Goal: Task Accomplishment & Management: Use online tool/utility

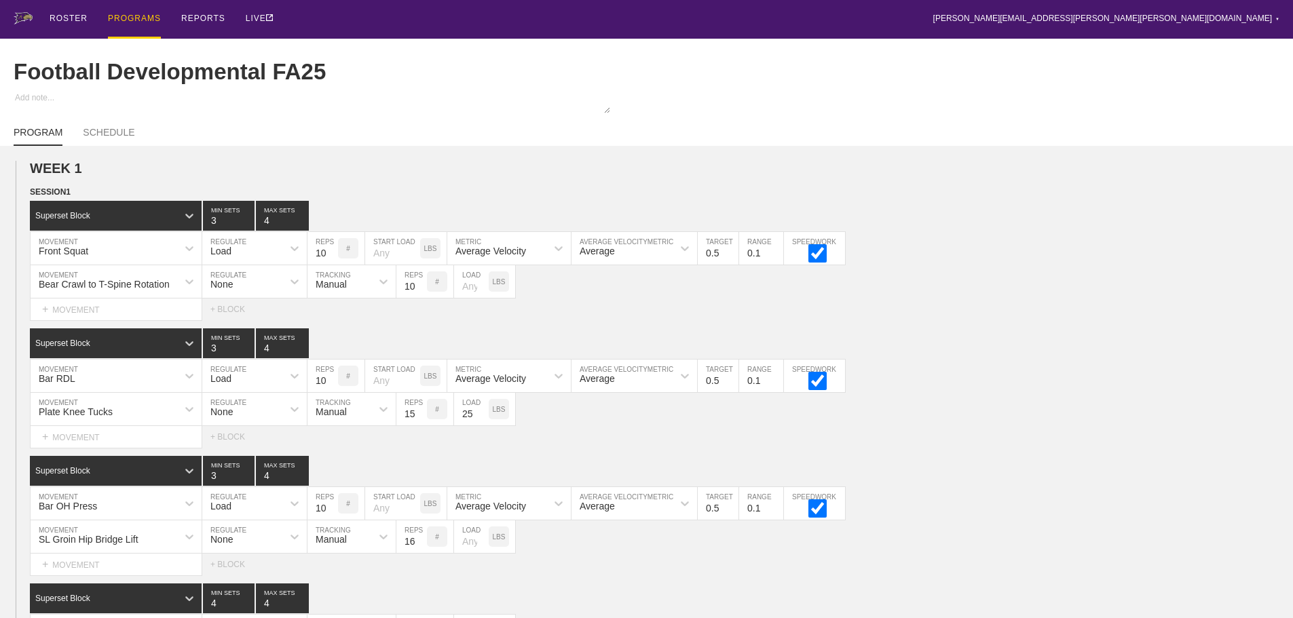
scroll to position [480, 0]
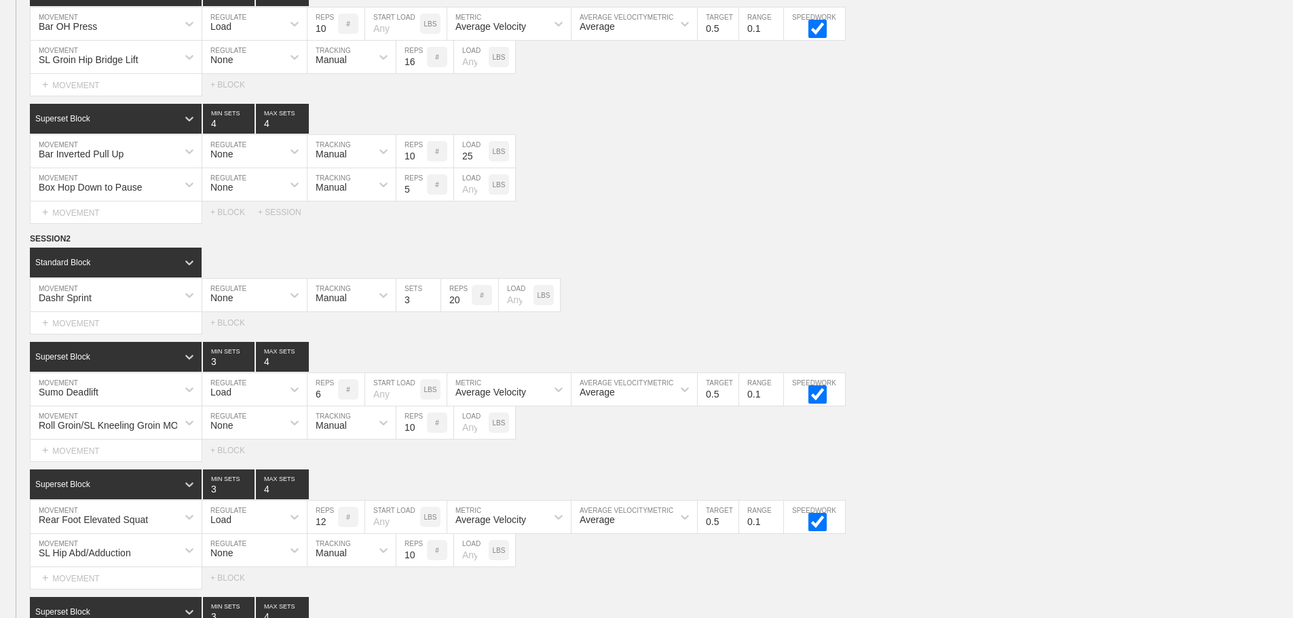
click at [802, 235] on div "WEEK 1 DUPLICATE DELETE SESSION 1 Superset Block 3 MIN SETS 4 MAX SETS DUPLICAT…" at bounding box center [646, 263] width 1293 height 1164
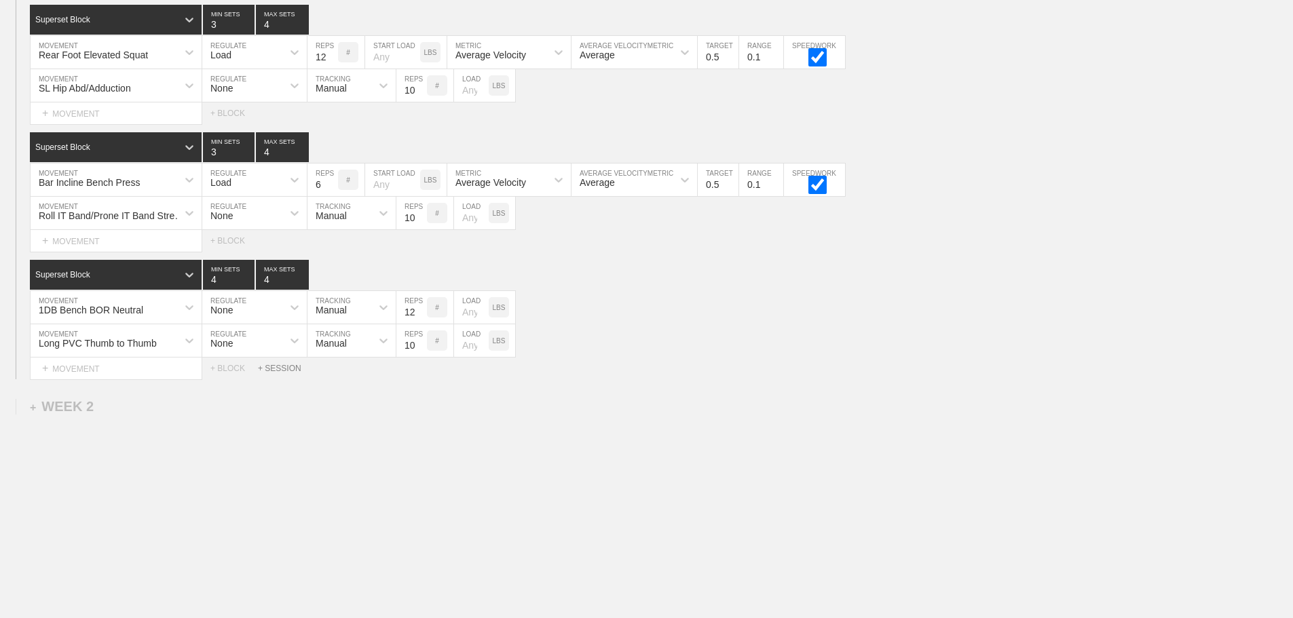
click at [278, 370] on div "+ SESSION" at bounding box center [285, 369] width 54 height 10
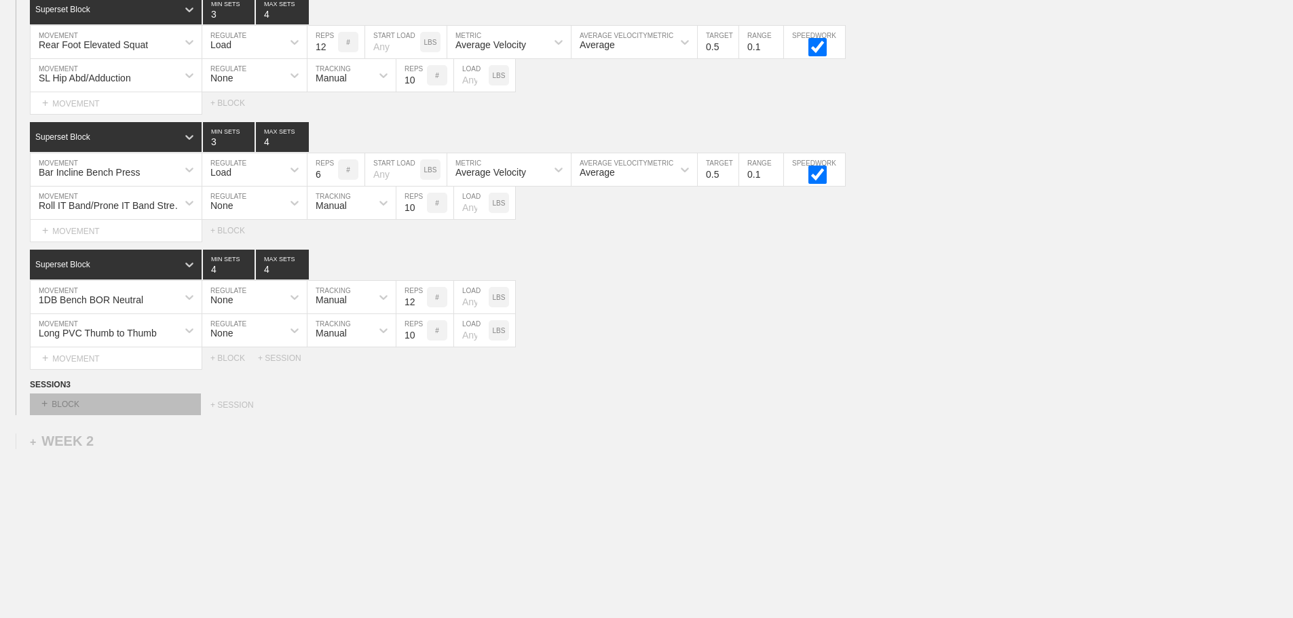
click at [171, 415] on div "+ BLOCK" at bounding box center [115, 405] width 171 height 22
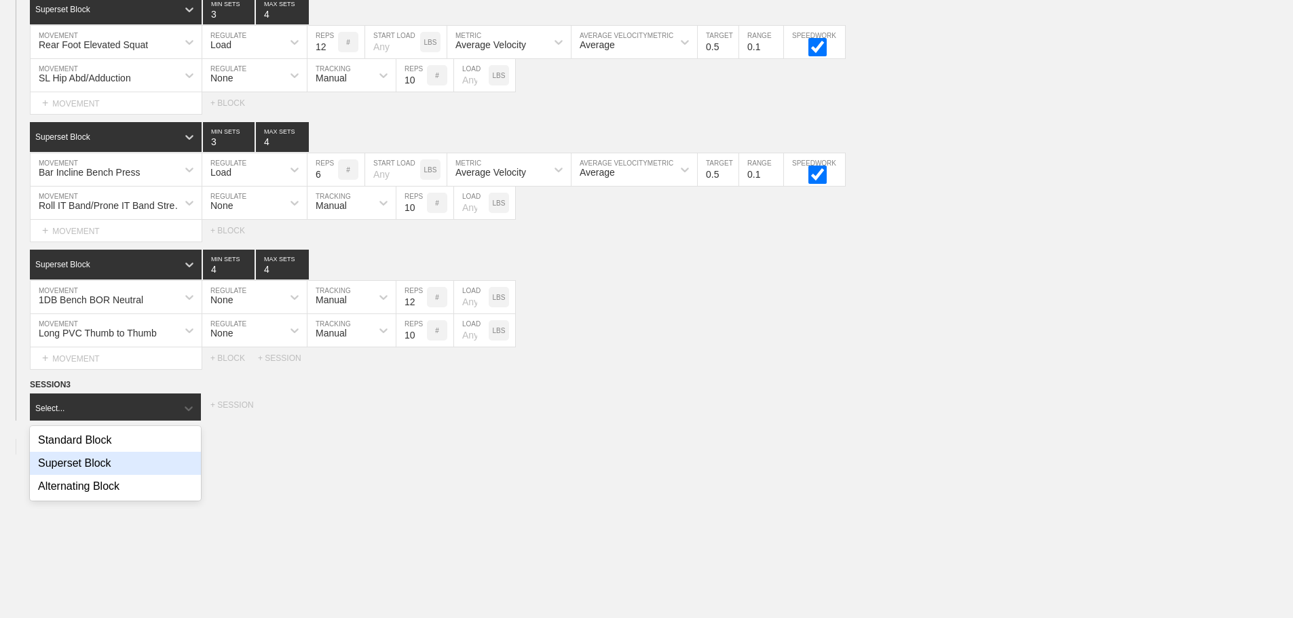
click at [111, 472] on div "Superset Block" at bounding box center [115, 463] width 171 height 23
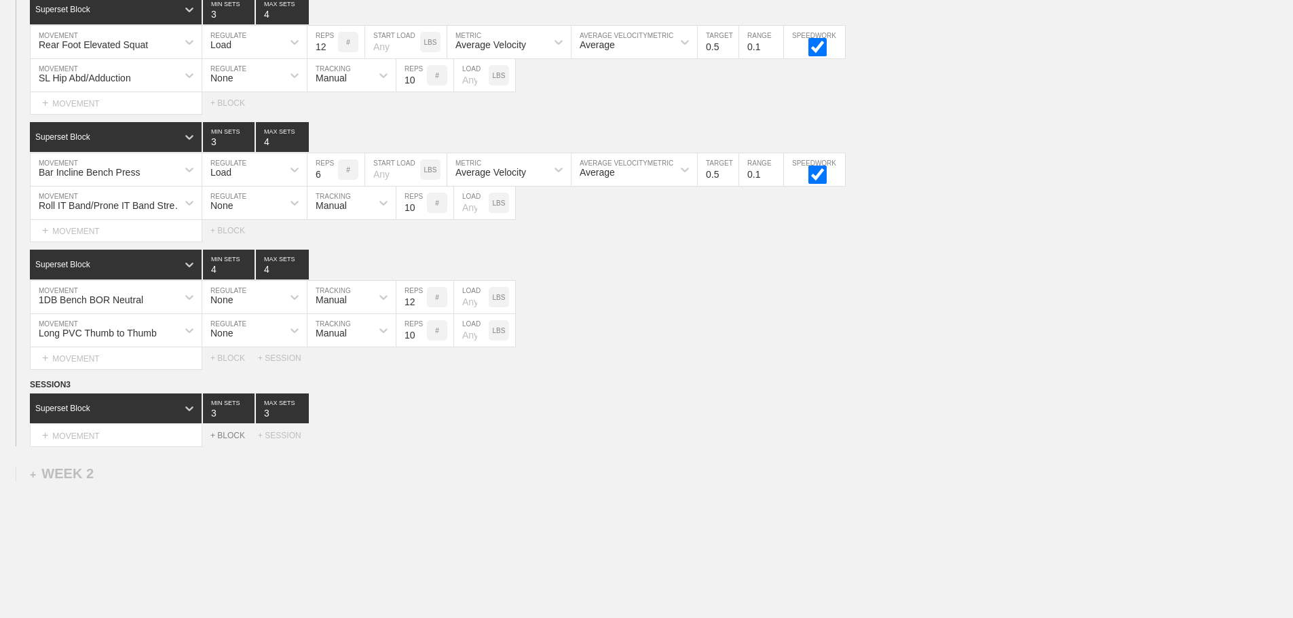
click at [233, 441] on div "+ BLOCK" at bounding box center [234, 436] width 48 height 10
click at [182, 477] on div at bounding box center [189, 470] width 24 height 24
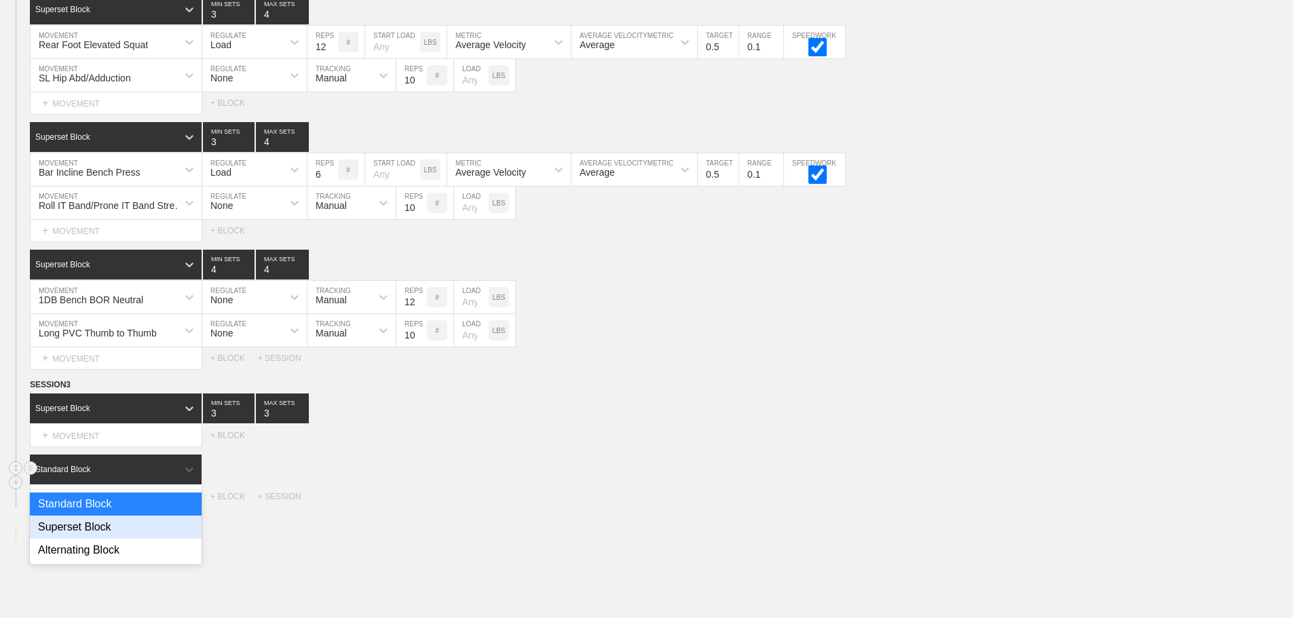
click at [122, 539] on div "Superset Block" at bounding box center [116, 527] width 172 height 23
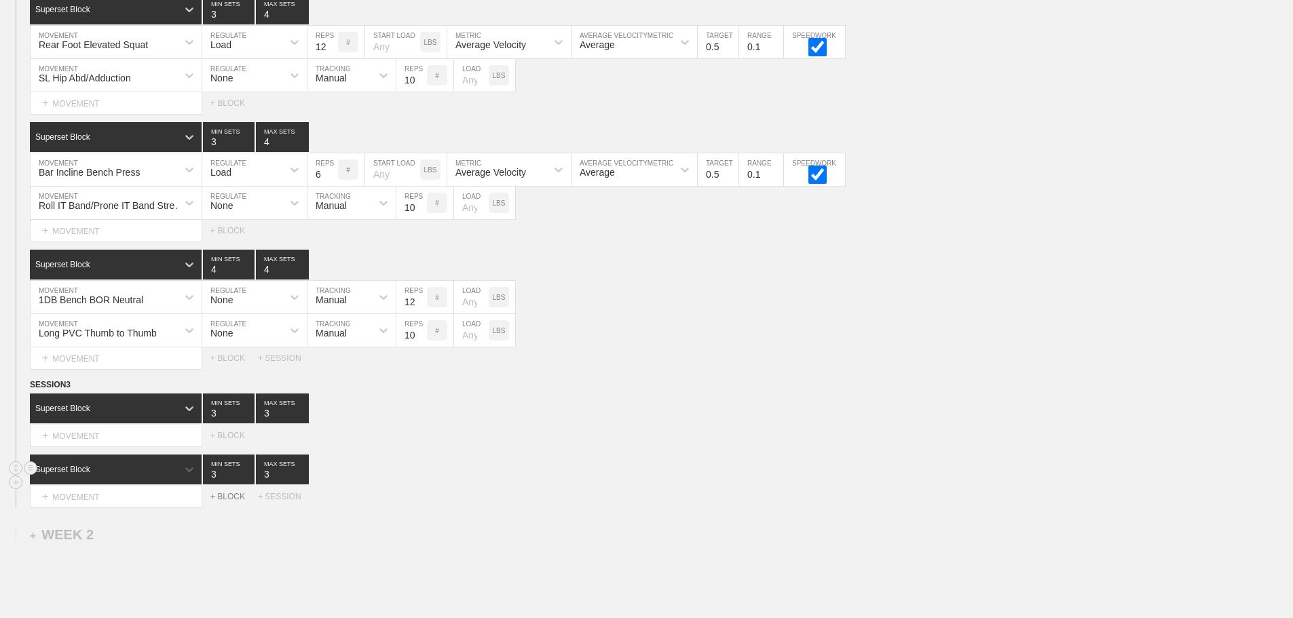
click at [229, 502] on div "+ BLOCK" at bounding box center [234, 497] width 48 height 10
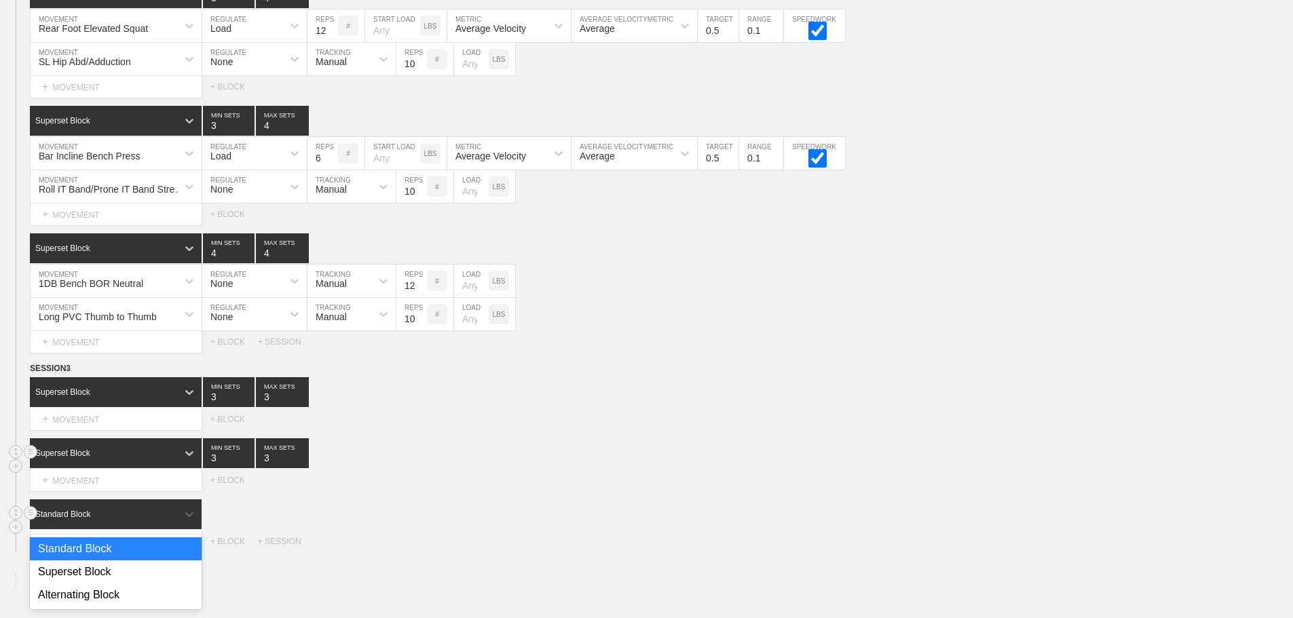
click at [170, 540] on div "option Standard Block focused, 1 of 3. 3 results available. Use Up and Down to …" at bounding box center [646, 526] width 1293 height 53
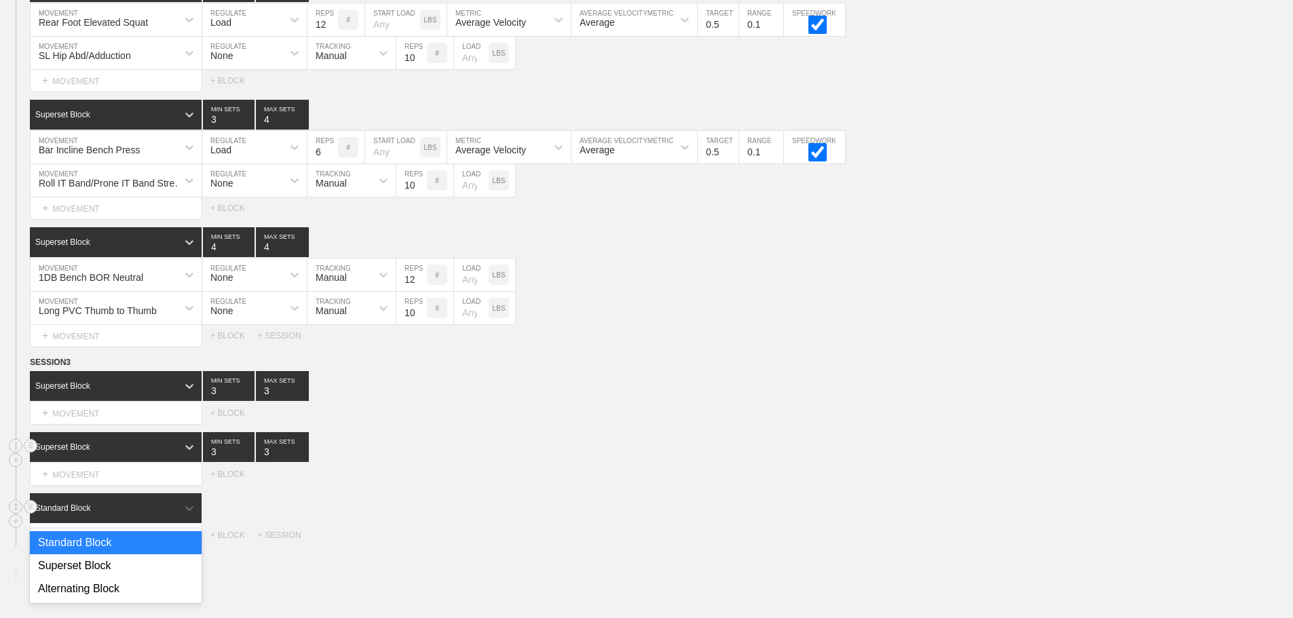
scroll to position [978, 0]
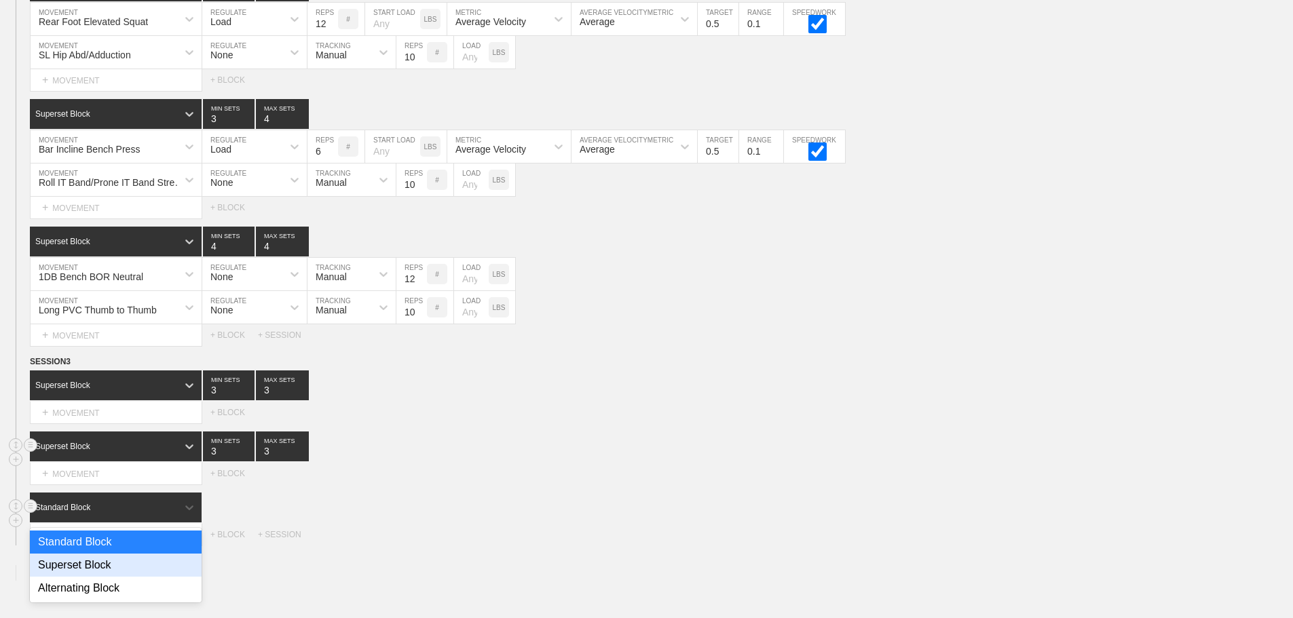
click at [111, 571] on div "Superset Block" at bounding box center [116, 565] width 172 height 23
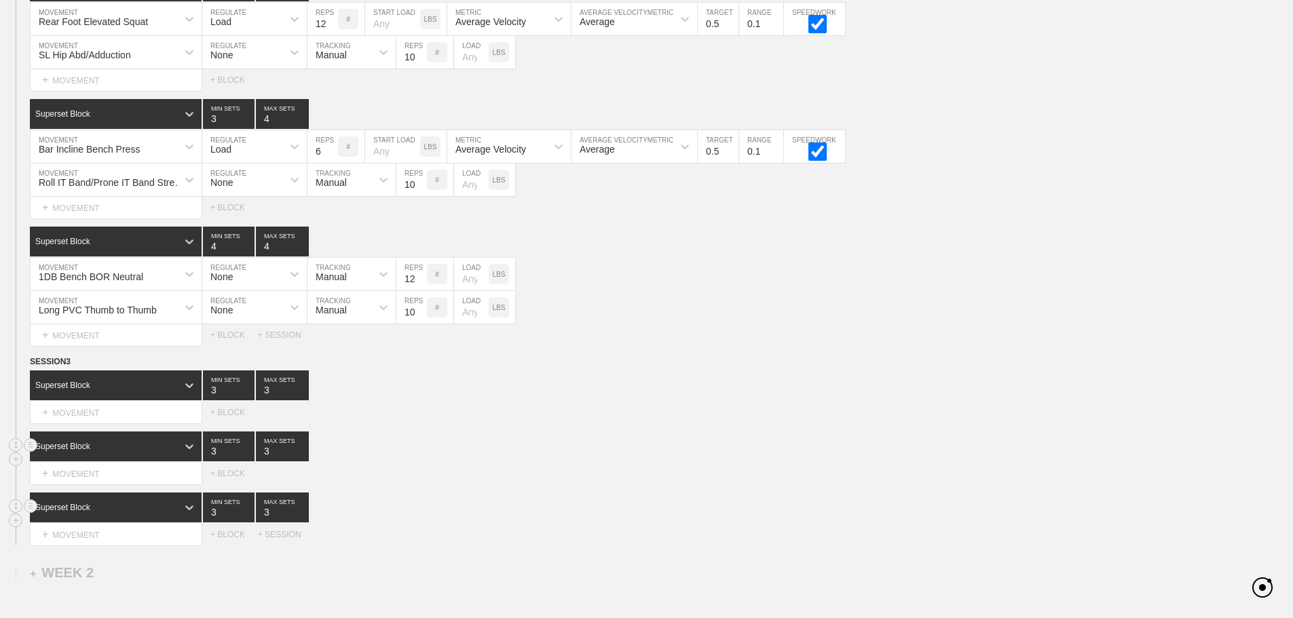
click at [633, 462] on div "Superset Block 3 MIN SETS 3 MAX SETS" at bounding box center [661, 447] width 1263 height 30
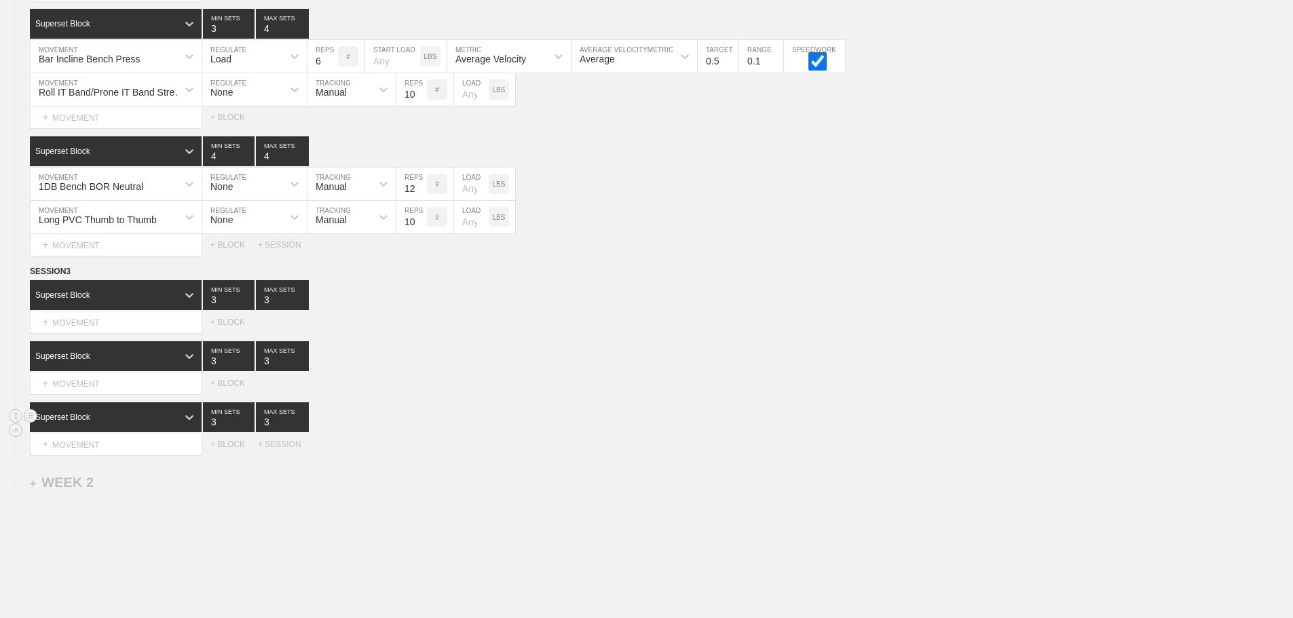
scroll to position [1155, 0]
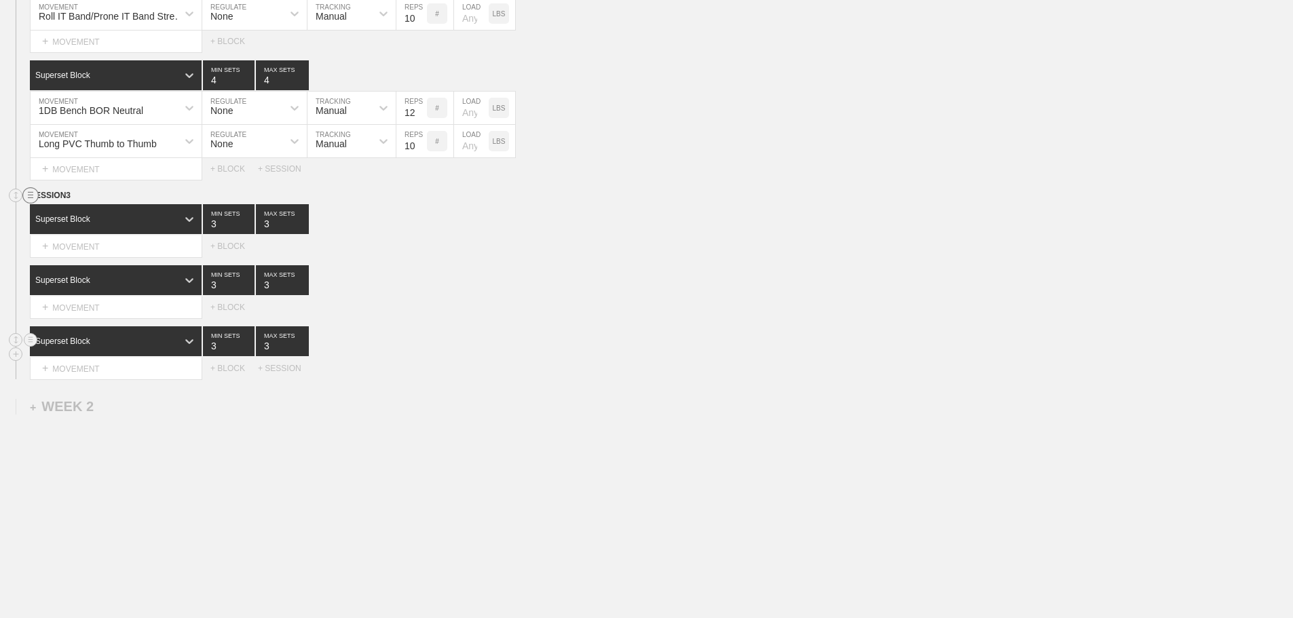
click at [31, 194] on circle at bounding box center [31, 196] width 16 height 16
click at [84, 227] on div "DELETE" at bounding box center [95, 231] width 109 height 20
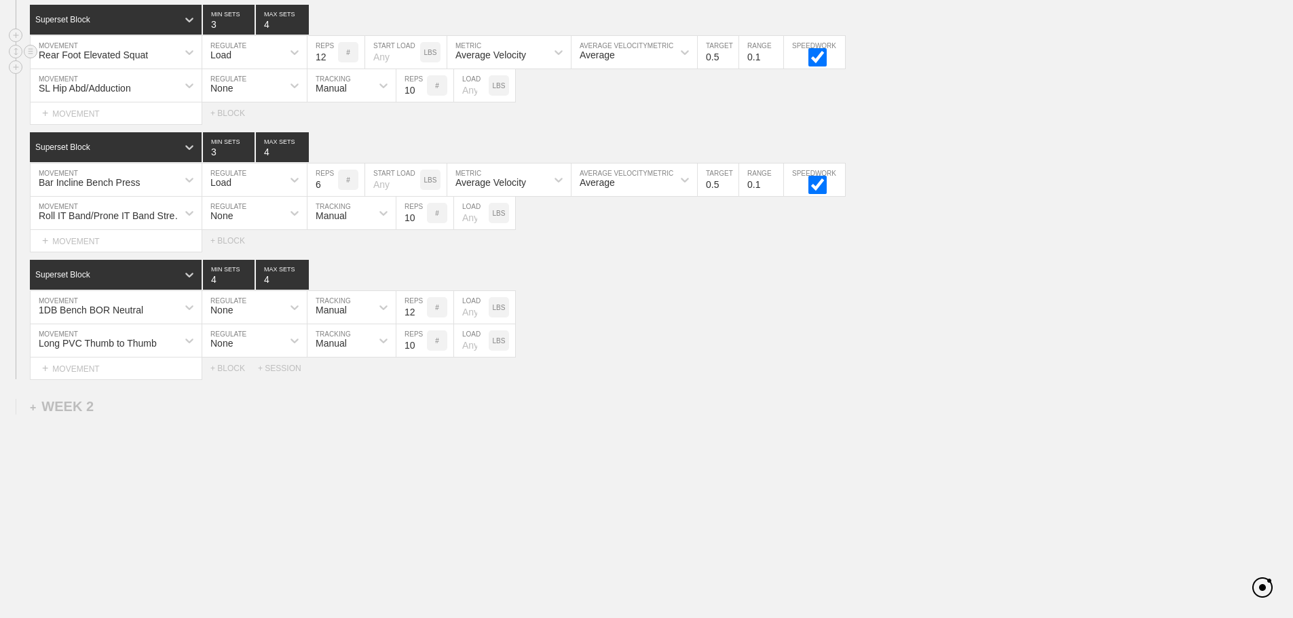
scroll to position [955, 0]
click at [736, 339] on div "Long PVC Thumb to Thumb MOVEMENT None REGULATE Manual TRACKING 10 REPS # LOAD L…" at bounding box center [646, 341] width 1293 height 33
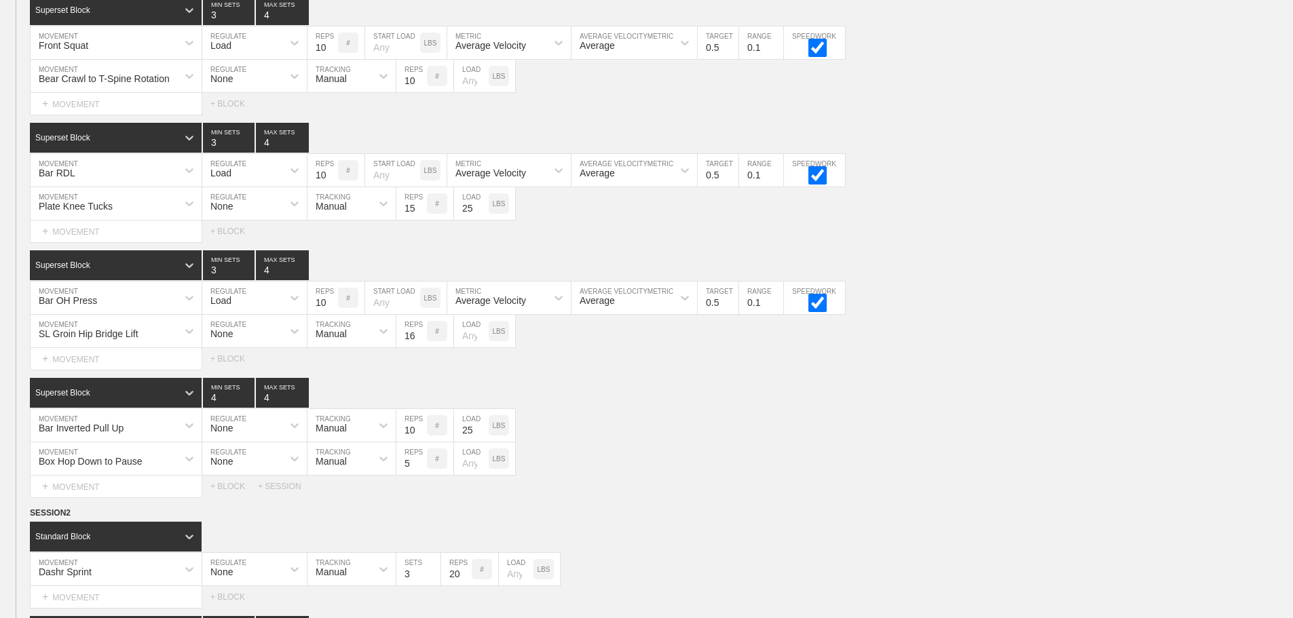
scroll to position [0, 0]
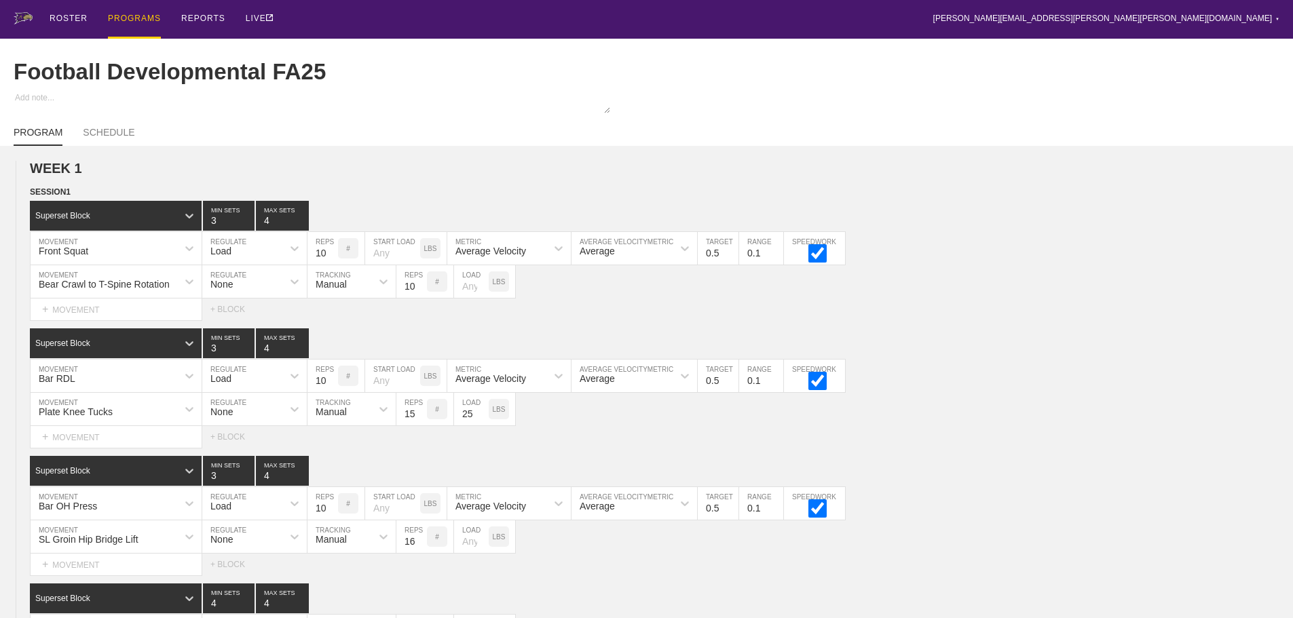
click at [131, 15] on div "PROGRAMS" at bounding box center [134, 19] width 53 height 39
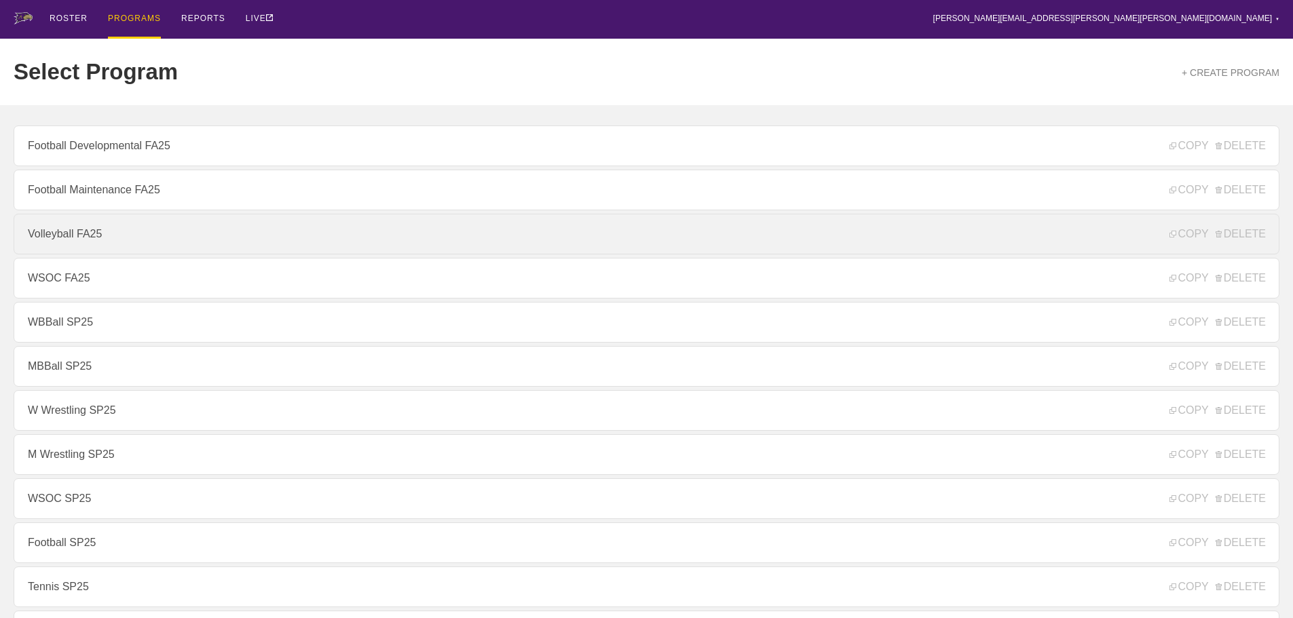
click at [88, 234] on link "Volleyball FA25" at bounding box center [647, 234] width 1266 height 41
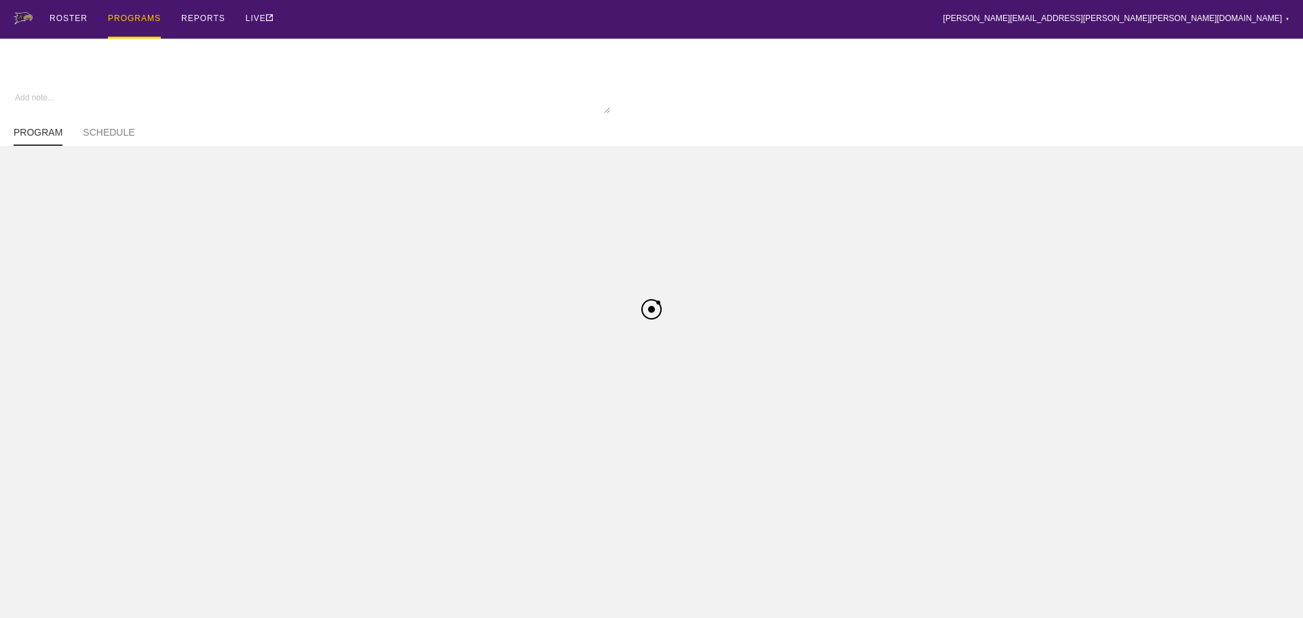
type textarea "x"
type input "Volleyball FA25"
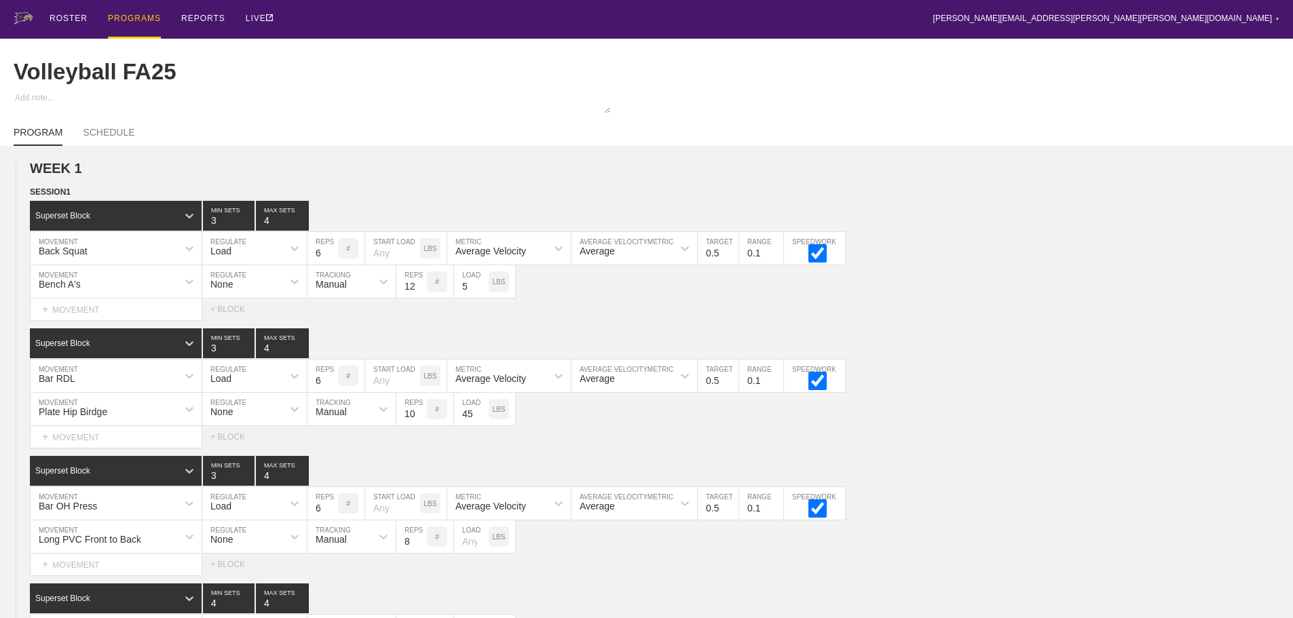
click at [354, 22] on div "ROSTER PROGRAMS REPORTS LIVE [PERSON_NAME][EMAIL_ADDRESS][PERSON_NAME][PERSON_N…" at bounding box center [647, 19] width 1266 height 39
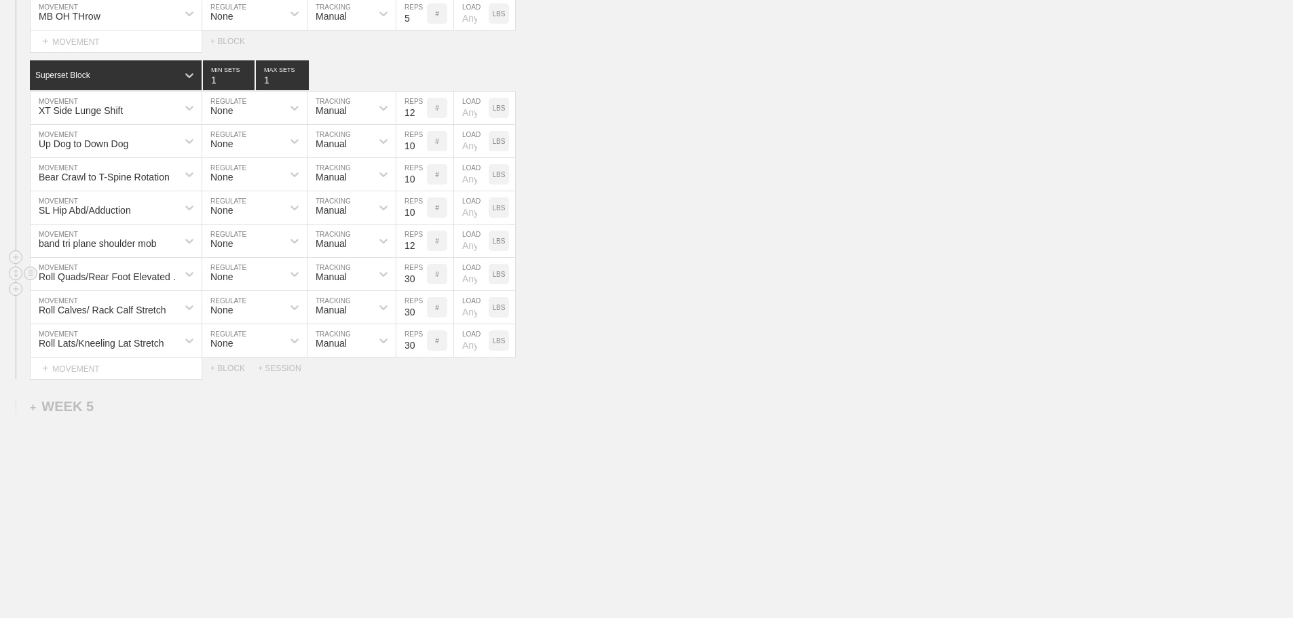
scroll to position [3348, 0]
click at [281, 369] on div "+ SESSION" at bounding box center [285, 369] width 54 height 10
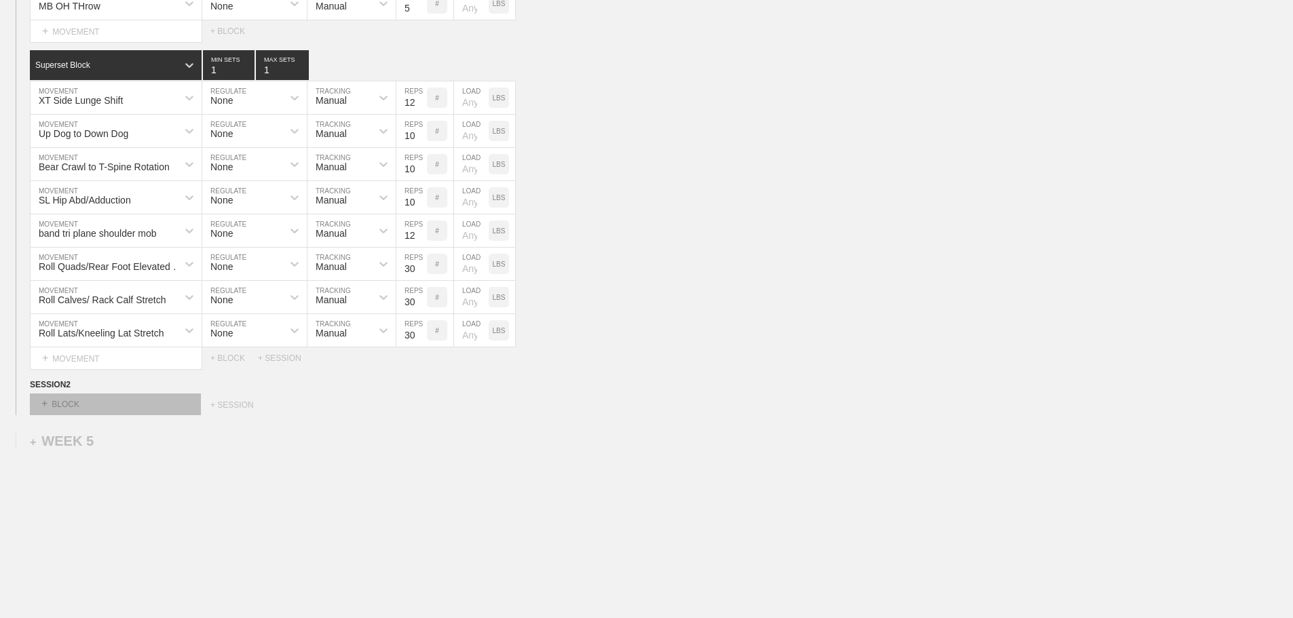
click at [149, 415] on div "+ BLOCK" at bounding box center [115, 405] width 171 height 22
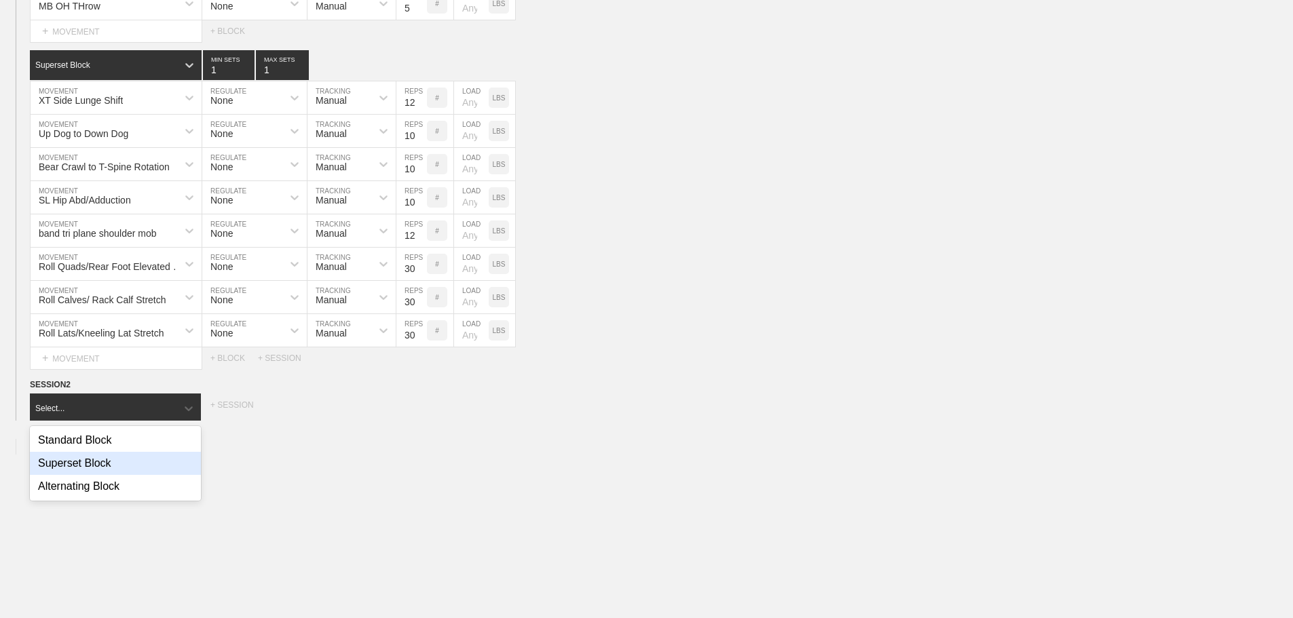
click at [108, 472] on div "Superset Block" at bounding box center [115, 463] width 171 height 23
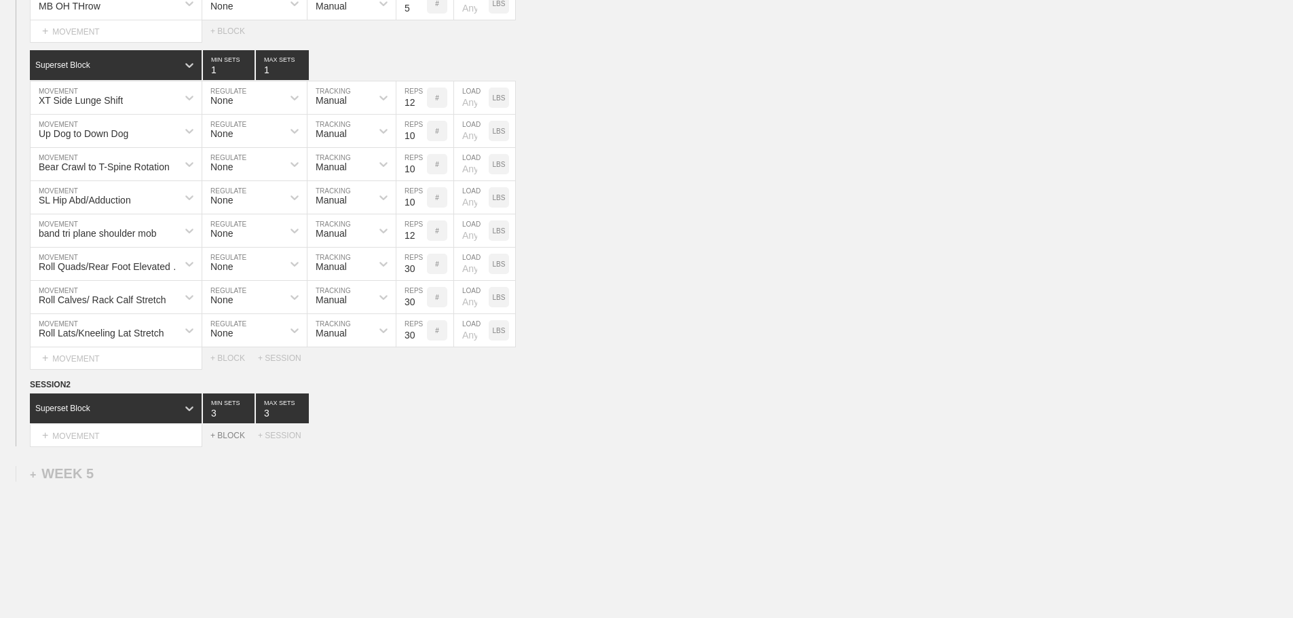
click at [231, 441] on div "+ BLOCK" at bounding box center [234, 436] width 48 height 10
click at [173, 475] on div "Standard Block" at bounding box center [103, 470] width 147 height 12
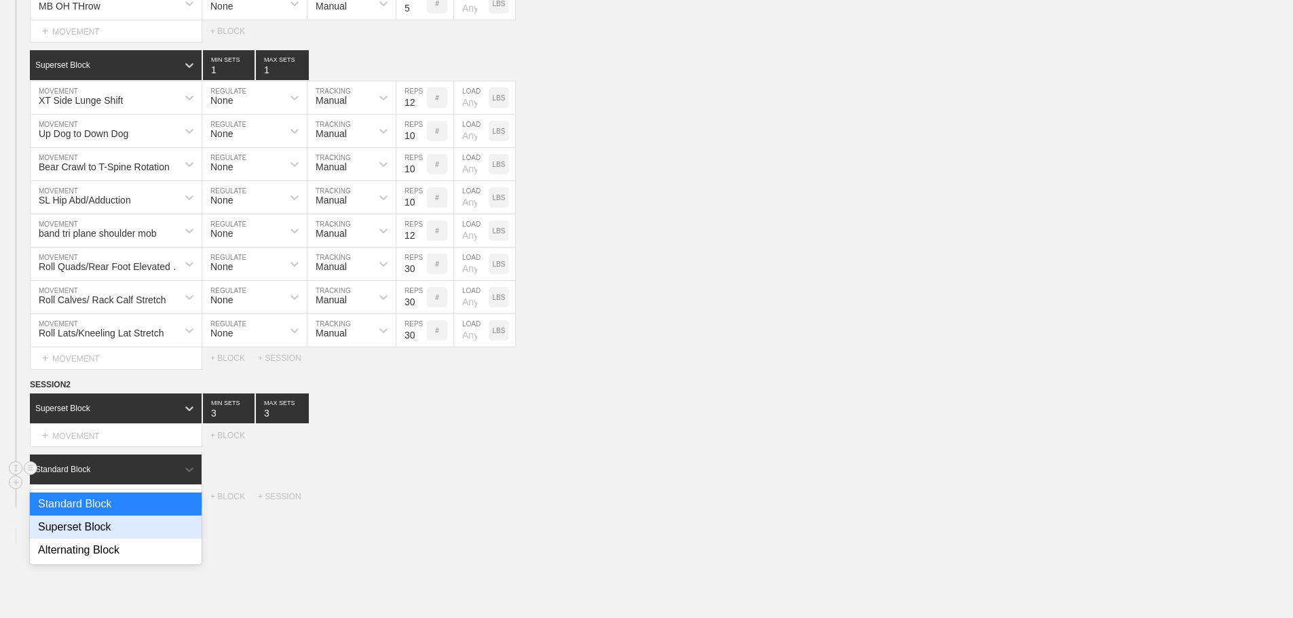
click at [117, 537] on div "Superset Block" at bounding box center [116, 527] width 172 height 23
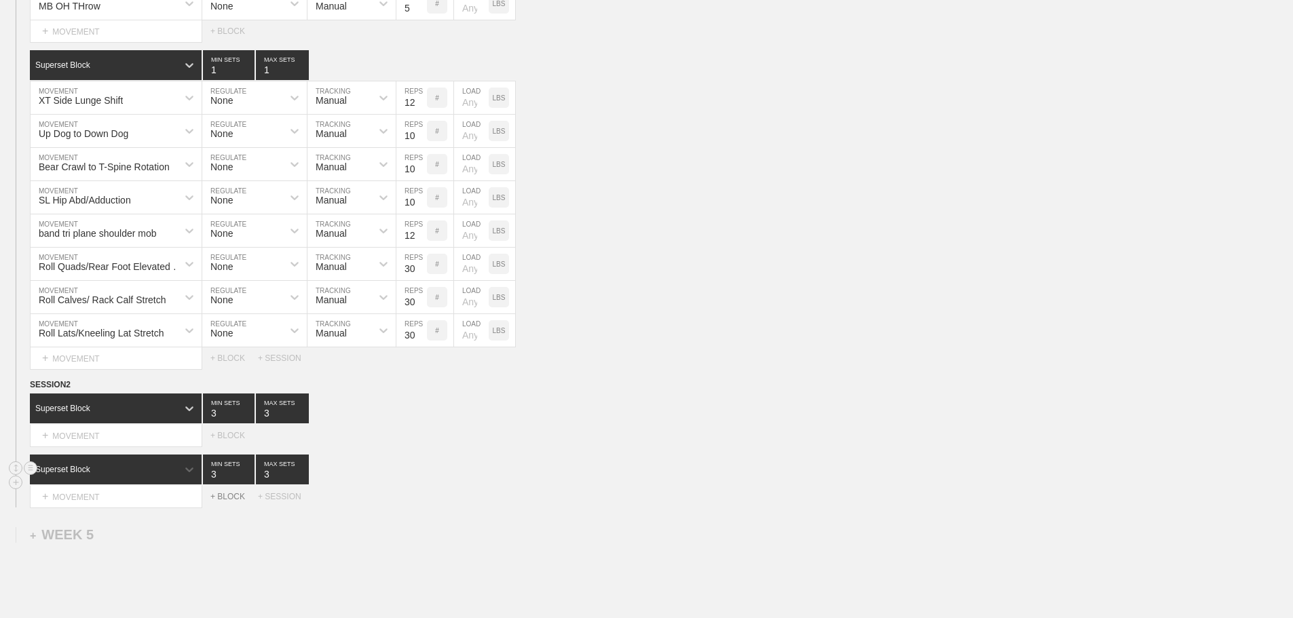
click at [230, 502] on div "+ BLOCK" at bounding box center [234, 497] width 48 height 10
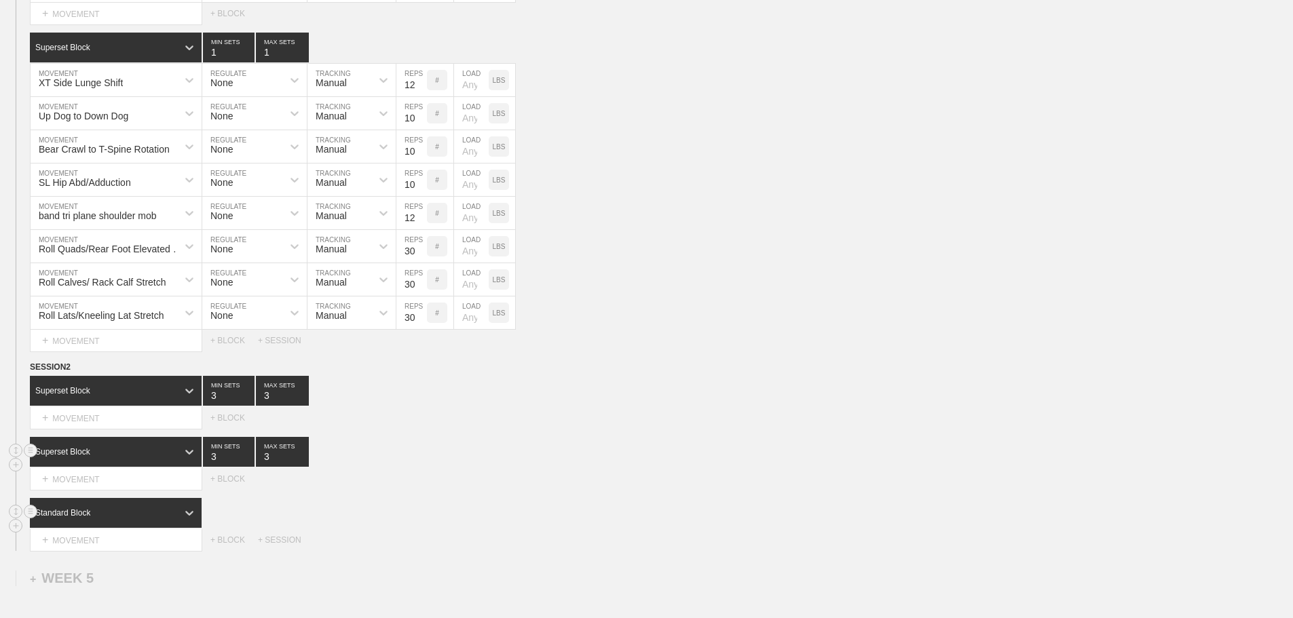
click at [166, 540] on div "Standard Block DUPLICATE INSERT MOVEMENT AFTER DELETE Select... MOVEMENT + MOVE…" at bounding box center [646, 524] width 1293 height 53
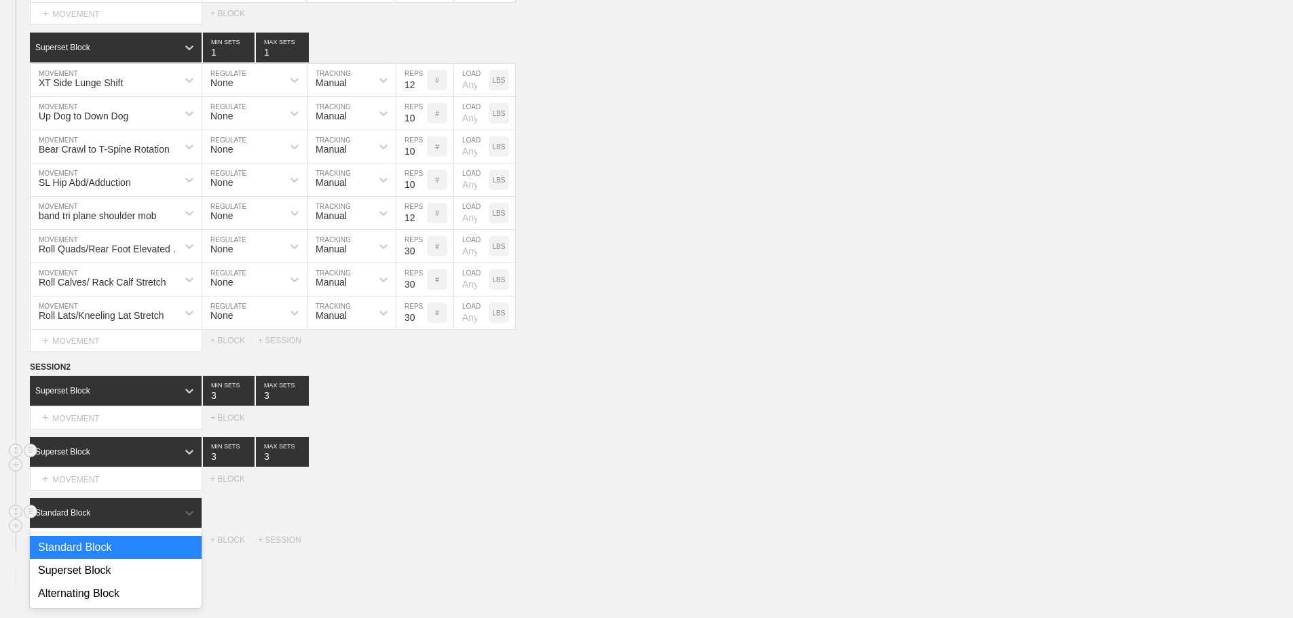
scroll to position [3371, 0]
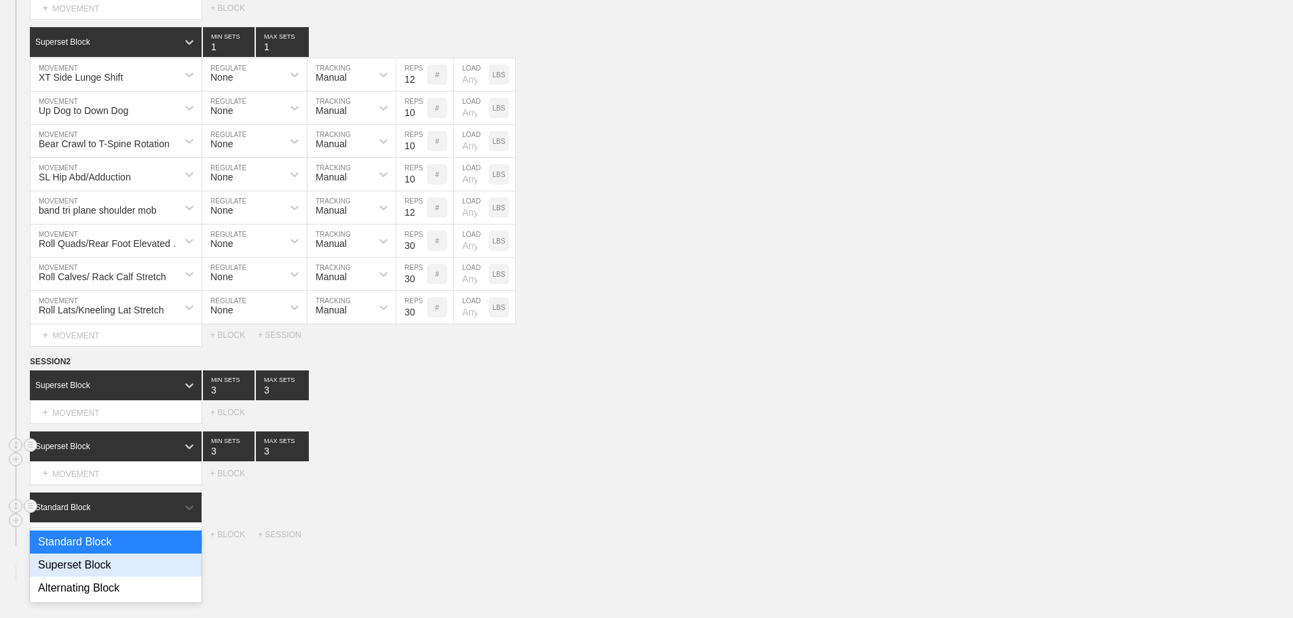
click at [119, 570] on div "Superset Block" at bounding box center [116, 565] width 172 height 23
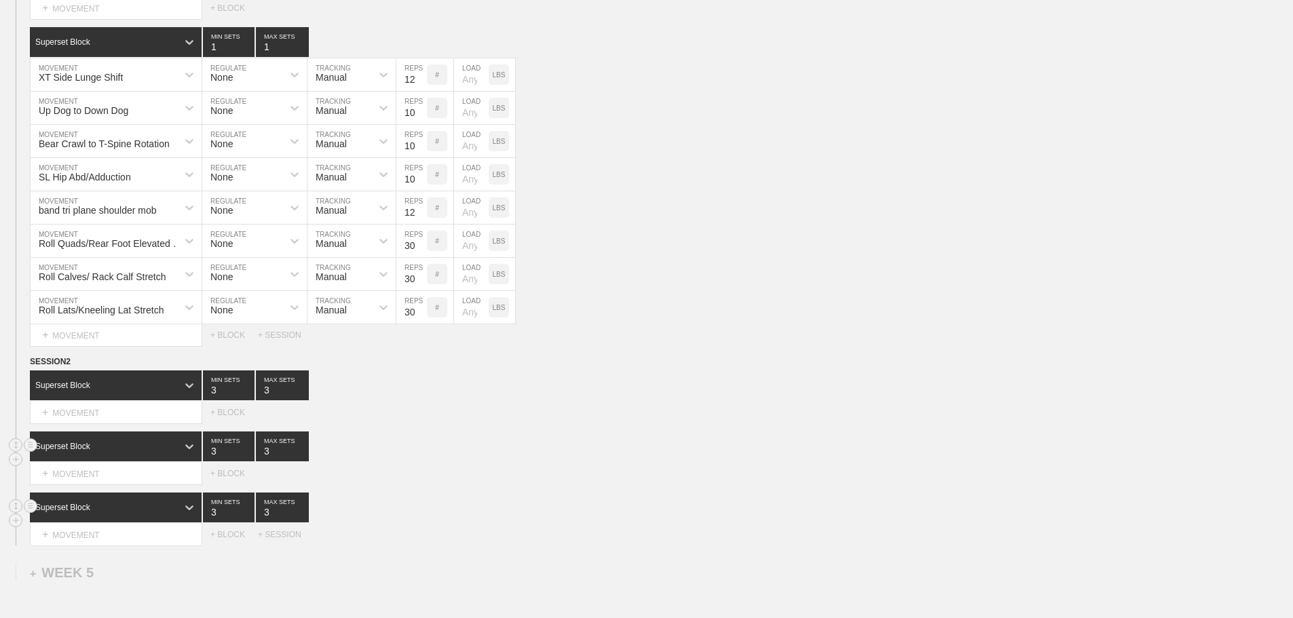
click at [604, 453] on div "Superset Block 3 MIN SETS 3 MAX SETS" at bounding box center [661, 447] width 1263 height 30
click at [123, 418] on div "+ MOVEMENT" at bounding box center [116, 413] width 172 height 22
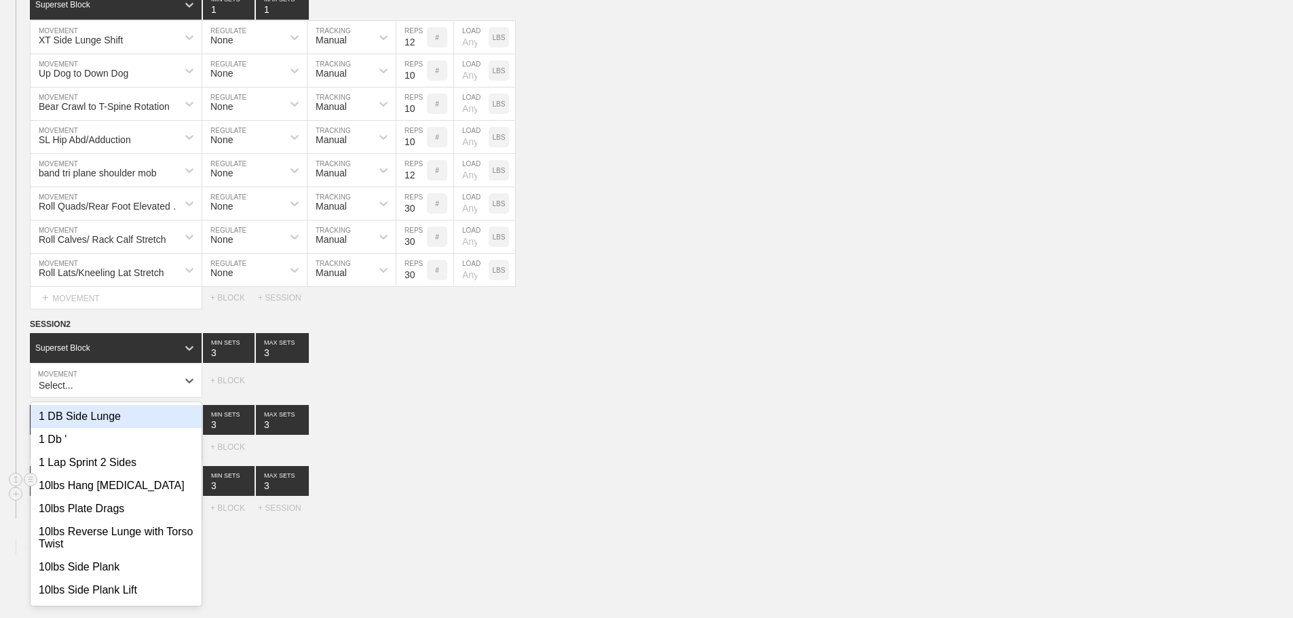
scroll to position [3411, 0]
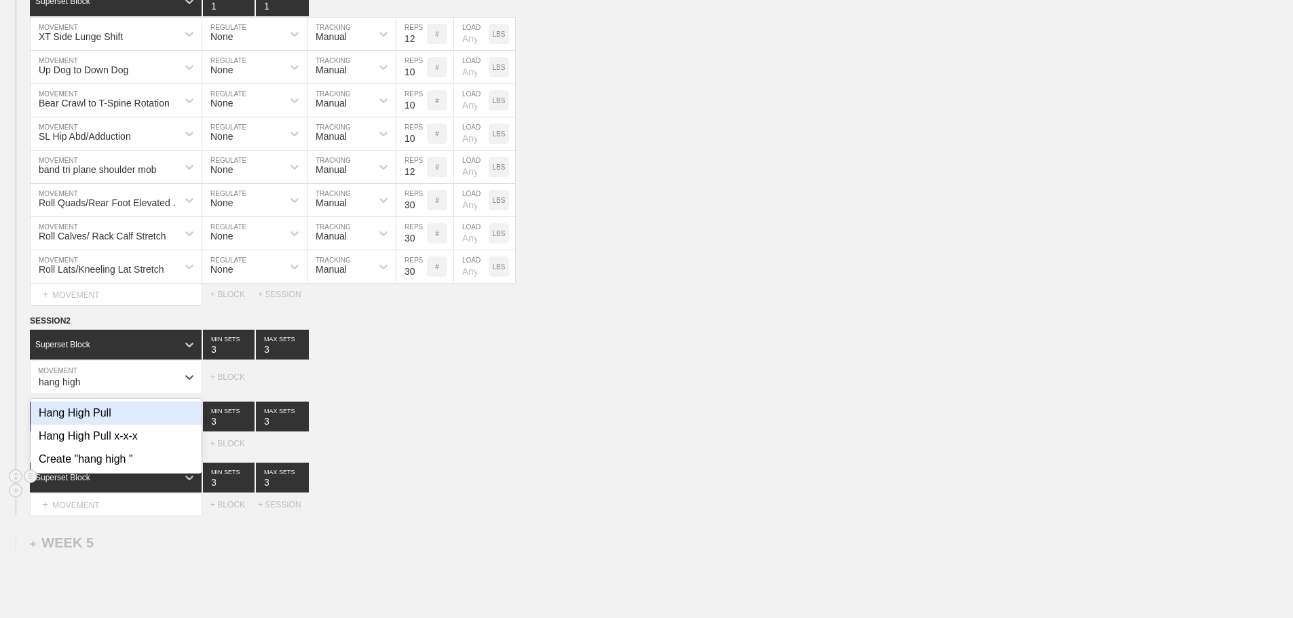
click at [98, 419] on div "Hang High Pull" at bounding box center [116, 413] width 171 height 23
type input "hang high"
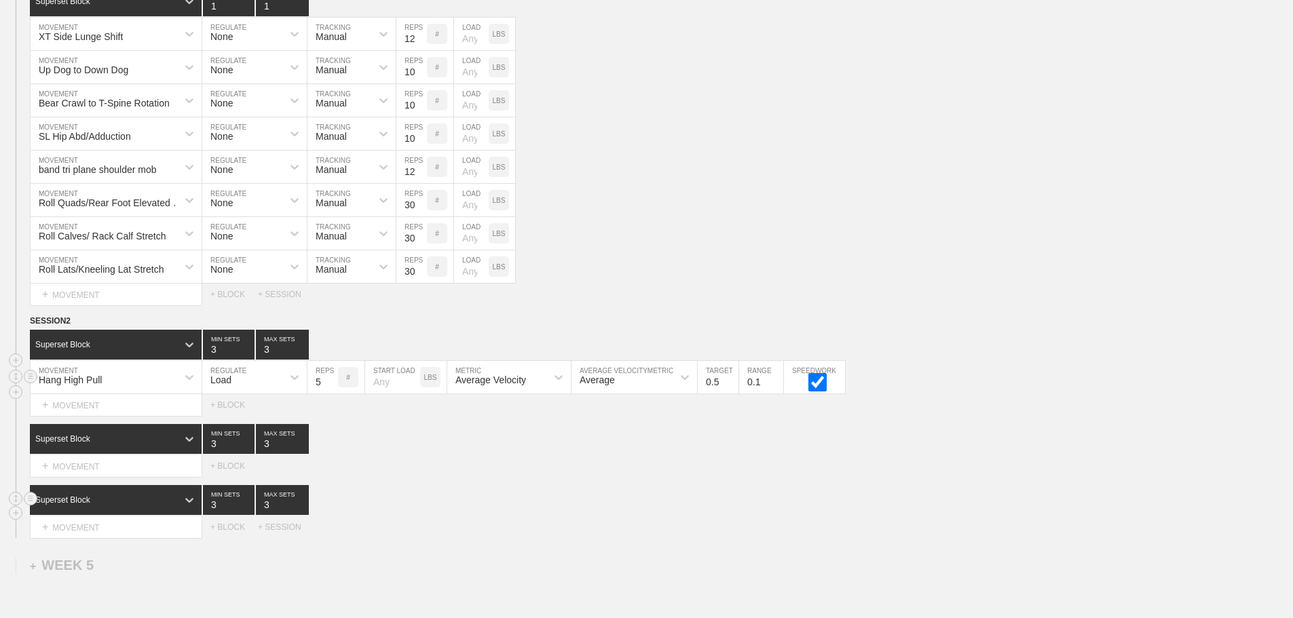
click at [330, 394] on input "5" at bounding box center [323, 377] width 31 height 33
type input "4"
click at [330, 394] on input "4" at bounding box center [323, 377] width 31 height 33
click at [540, 389] on div "Average Velocity" at bounding box center [496, 377] width 99 height 23
click at [510, 448] on div "Peak Velocity" at bounding box center [509, 436] width 124 height 23
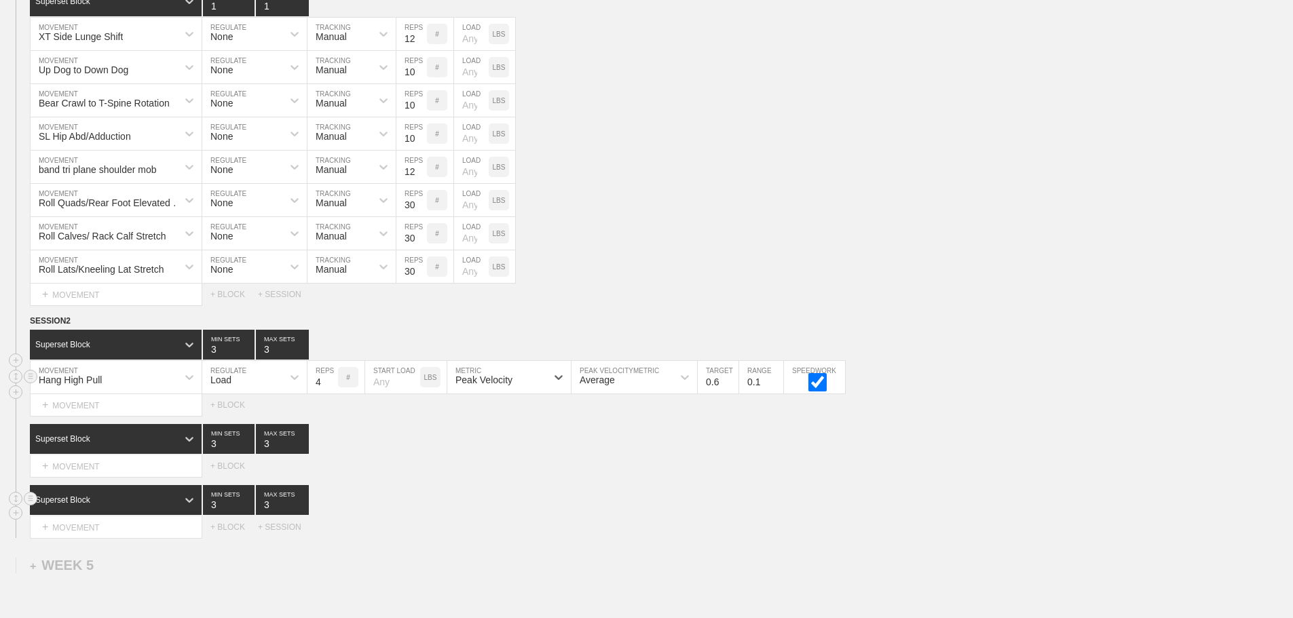
click at [732, 390] on input "0.6" at bounding box center [718, 377] width 41 height 33
click at [732, 390] on input "0.7" at bounding box center [718, 377] width 41 height 33
click at [732, 390] on input "0.8" at bounding box center [718, 377] width 41 height 33
click at [732, 390] on input "0.9" at bounding box center [718, 377] width 41 height 33
click at [732, 390] on input "1" at bounding box center [718, 377] width 41 height 33
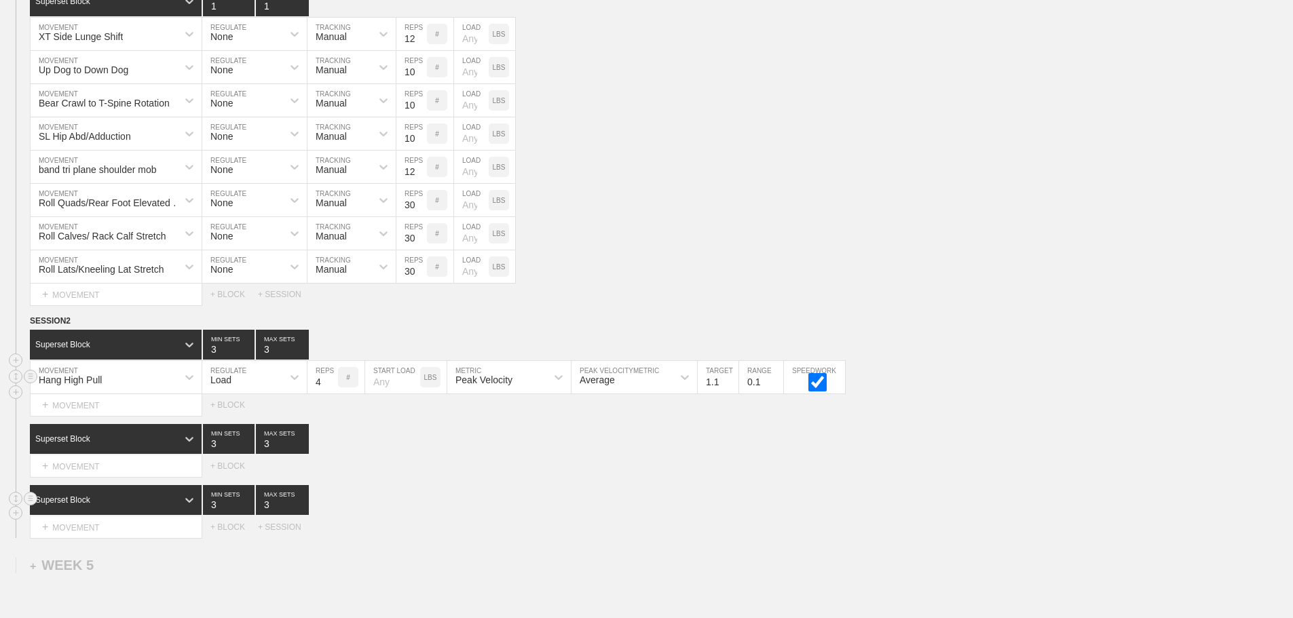
click at [732, 390] on input "1.1" at bounding box center [718, 377] width 41 height 33
click at [732, 390] on input "1.2" at bounding box center [718, 377] width 41 height 33
type input "1.3"
click at [732, 390] on input "1.3" at bounding box center [718, 377] width 41 height 33
click at [722, 498] on div "Superset Block 3 MIN SETS 3 MAX SETS" at bounding box center [661, 500] width 1263 height 30
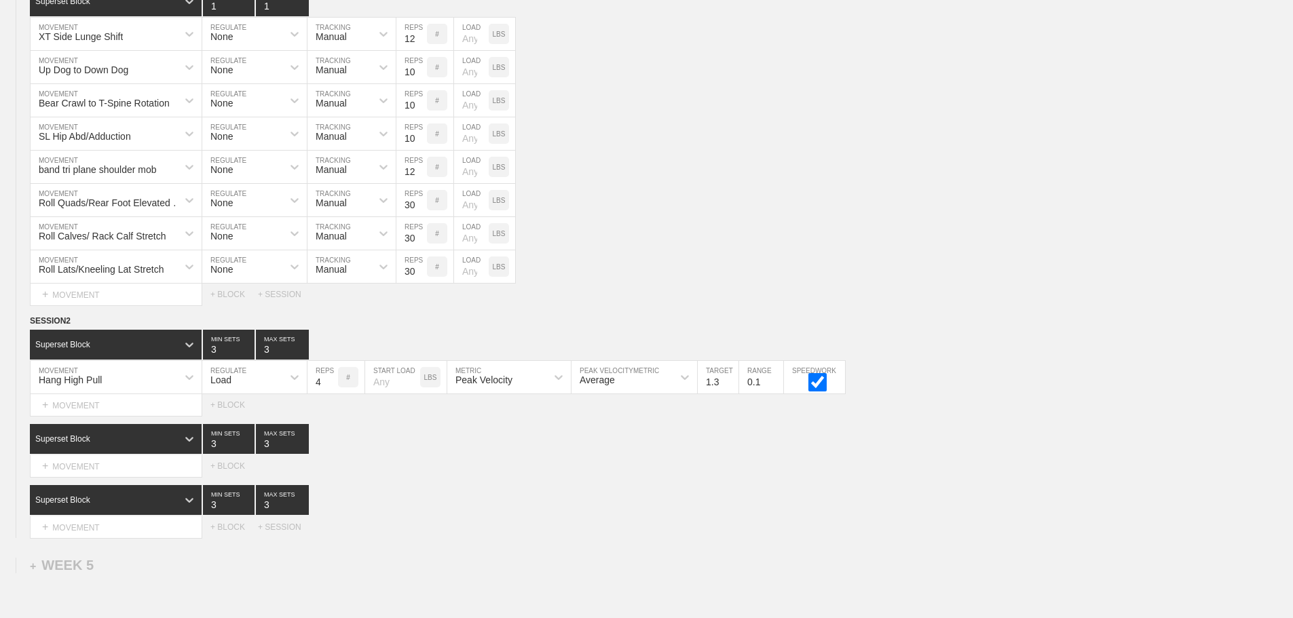
click at [135, 445] on div "Superset Block" at bounding box center [103, 439] width 147 height 12
click at [94, 505] on div "Superset Block" at bounding box center [116, 496] width 172 height 23
click at [529, 494] on div "SESSION 2 Superset Block 3 MIN SETS 3 MAX SETS DUPLICATE INSERT MOVEMENT AFTER …" at bounding box center [646, 426] width 1293 height 224
click at [109, 472] on div "+ MOVEMENT" at bounding box center [116, 467] width 172 height 22
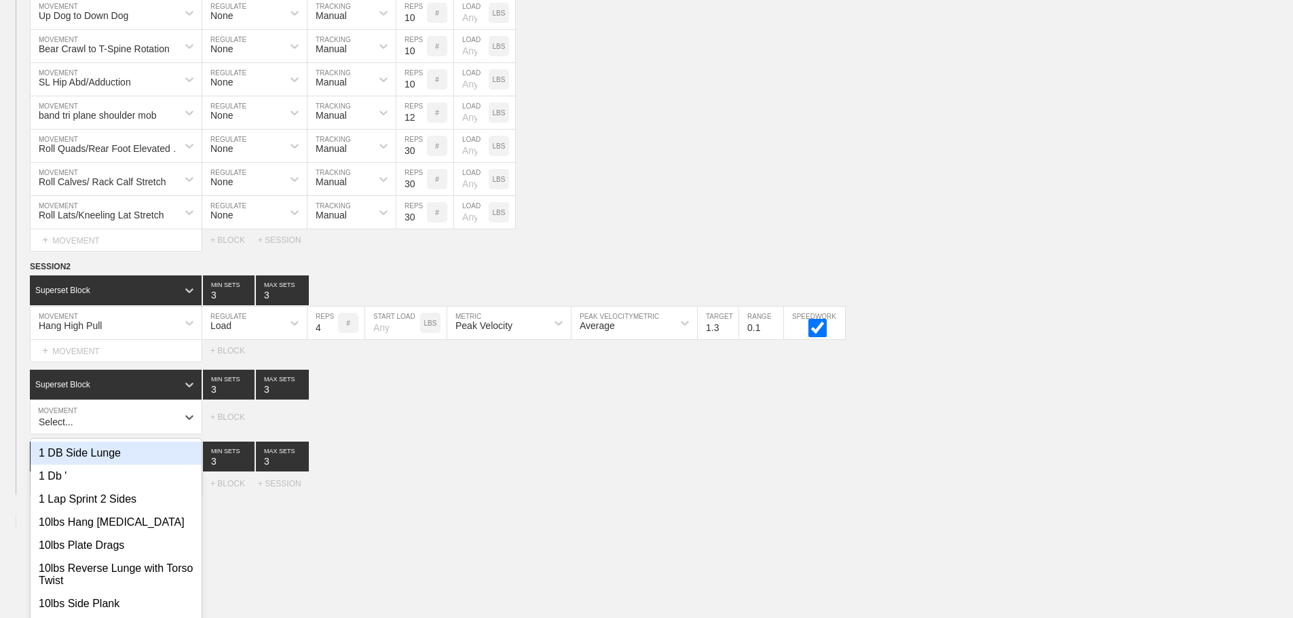
scroll to position [3506, 0]
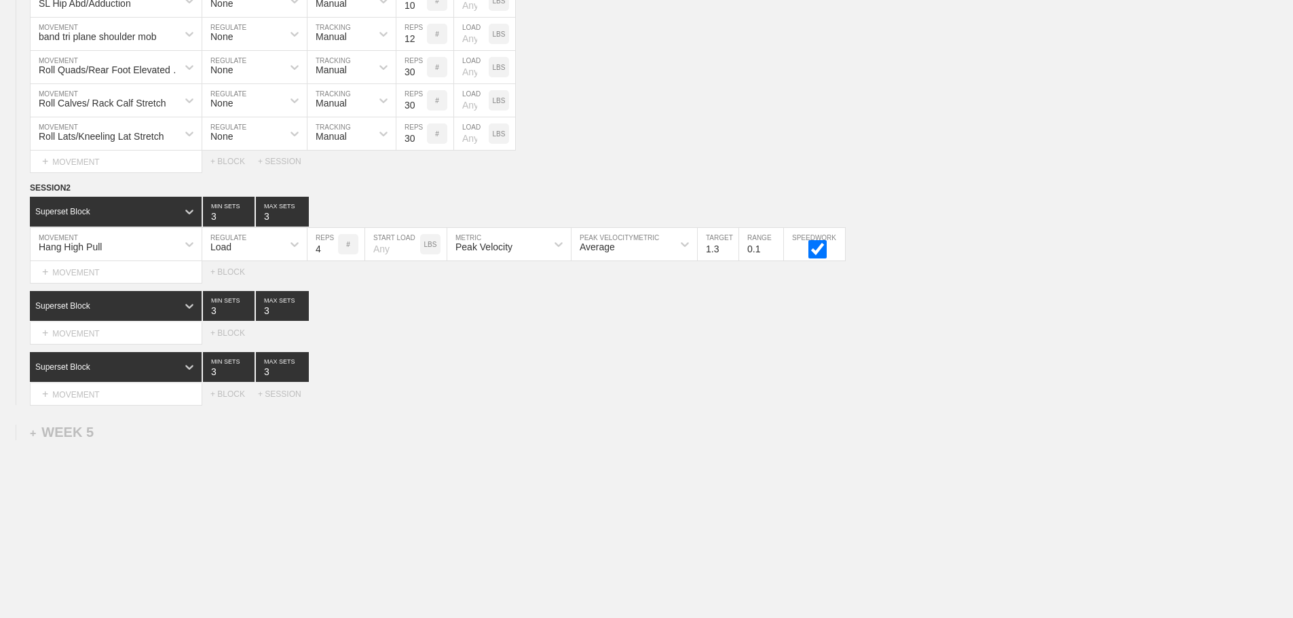
scroll to position [3580, 0]
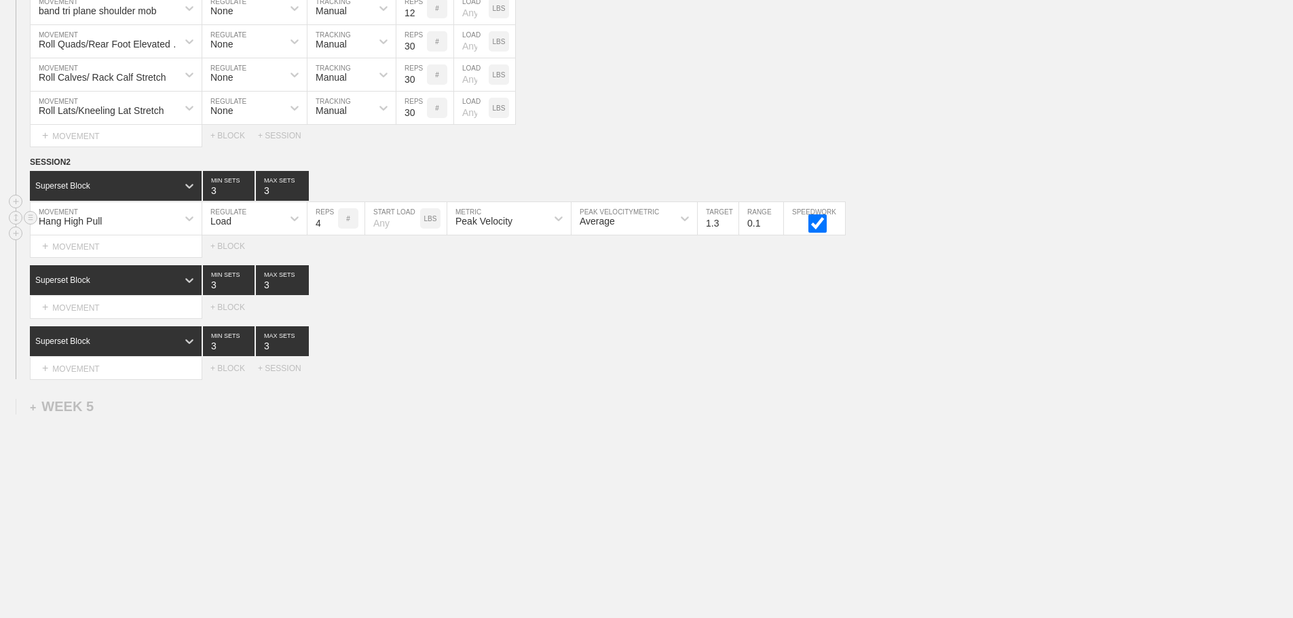
click at [156, 222] on div "Hang High Pull" at bounding box center [104, 218] width 147 height 23
type input "power high"
click at [99, 252] on div "Power High Pull" at bounding box center [116, 254] width 171 height 23
type input "1.2"
click at [731, 226] on input "1.2" at bounding box center [718, 218] width 41 height 33
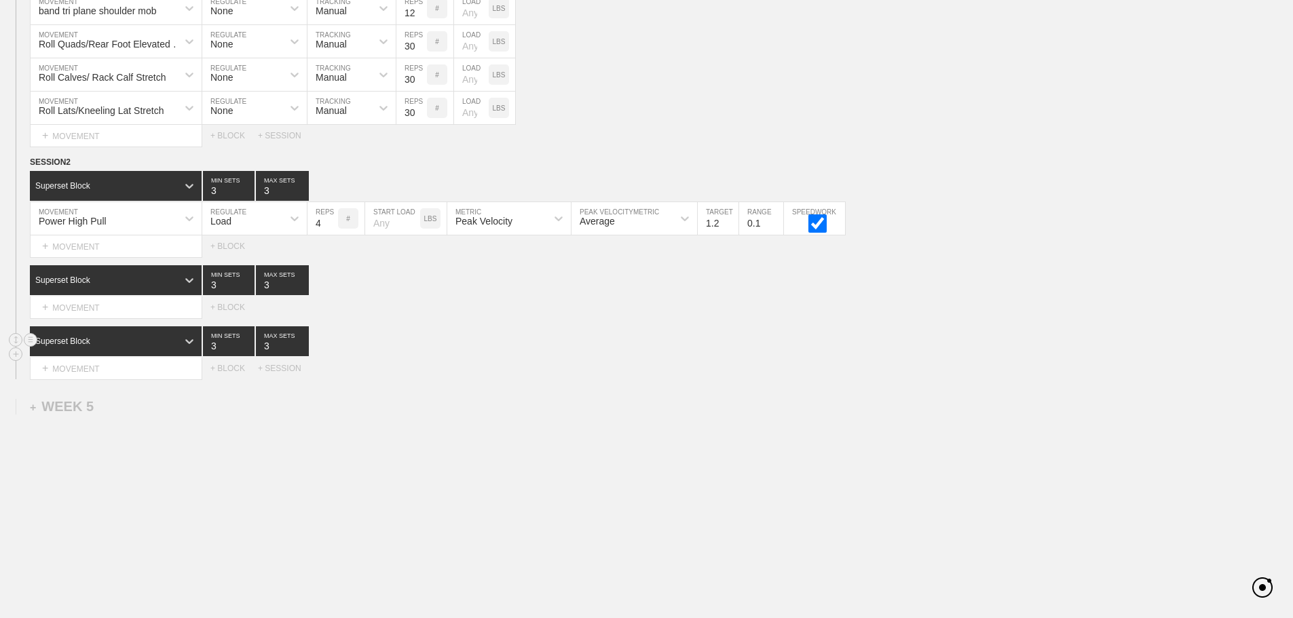
click at [795, 342] on div "Superset Block 3 MIN SETS 3 MAX SETS" at bounding box center [661, 342] width 1263 height 30
click at [615, 333] on div "Superset Block 3 MIN SETS 3 MAX SETS" at bounding box center [661, 342] width 1263 height 30
click at [103, 316] on div "+ MOVEMENT" at bounding box center [116, 308] width 172 height 22
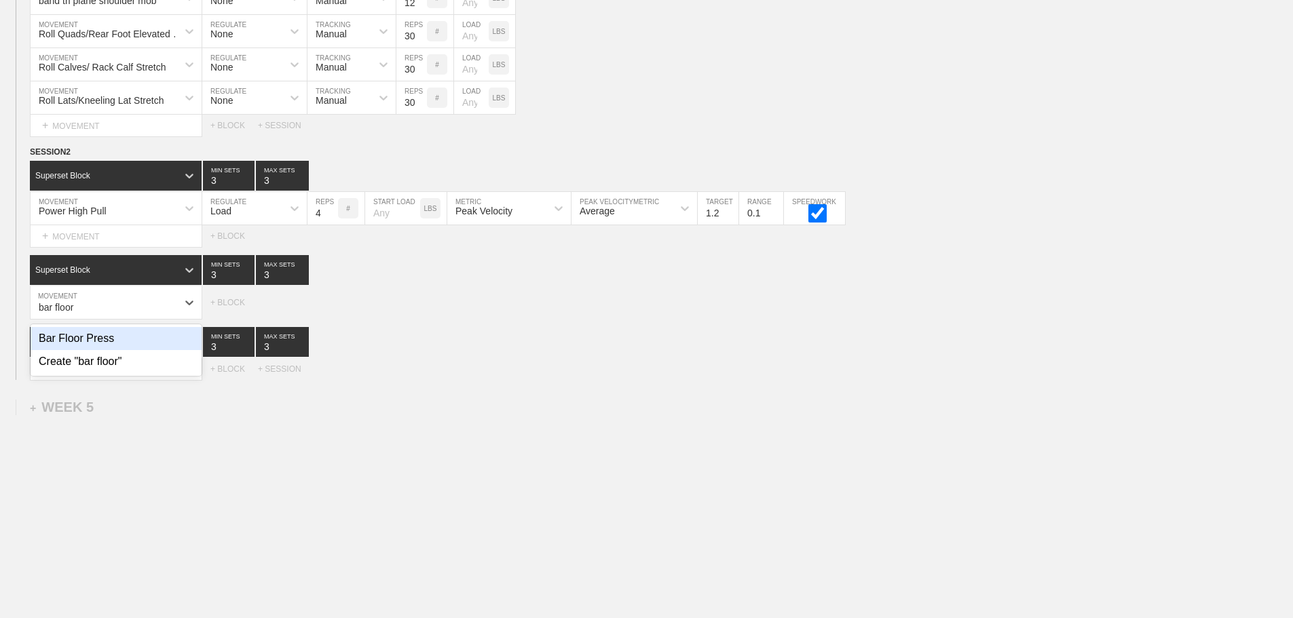
click at [99, 346] on div "Bar Floor Press" at bounding box center [116, 338] width 171 height 23
type input "bar floor"
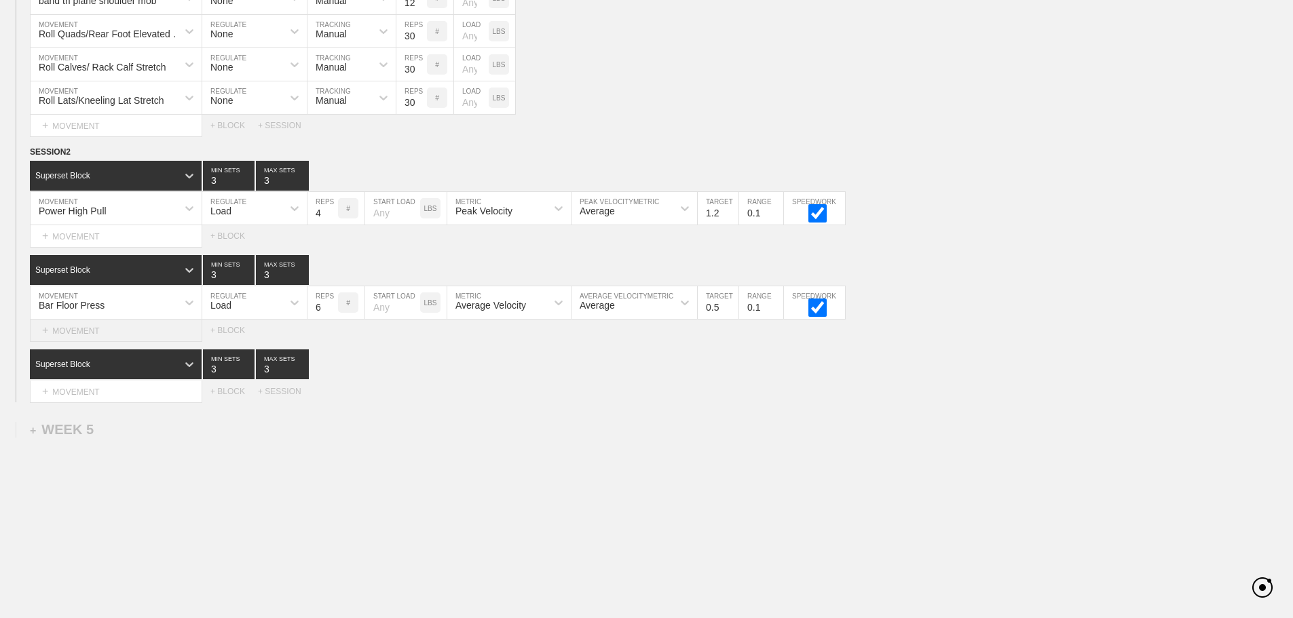
click at [100, 339] on div "+ MOVEMENT" at bounding box center [116, 331] width 172 height 22
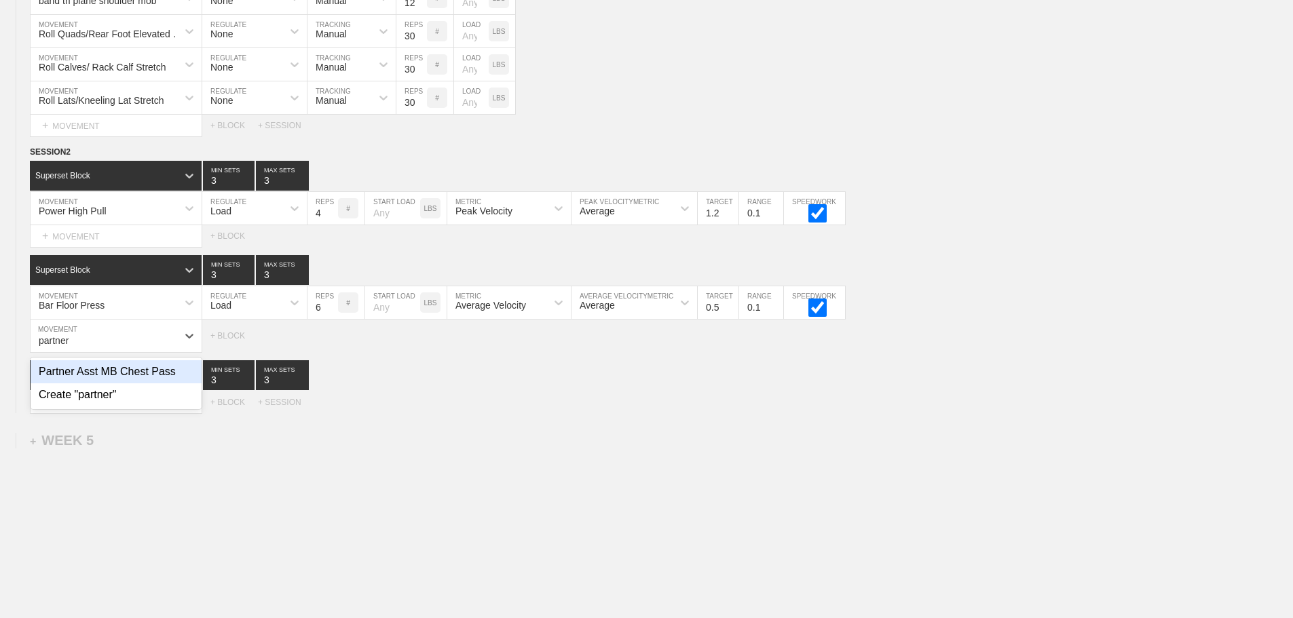
click at [121, 382] on div "Partner Asst MB Chest Pass" at bounding box center [116, 371] width 171 height 23
type input "partner"
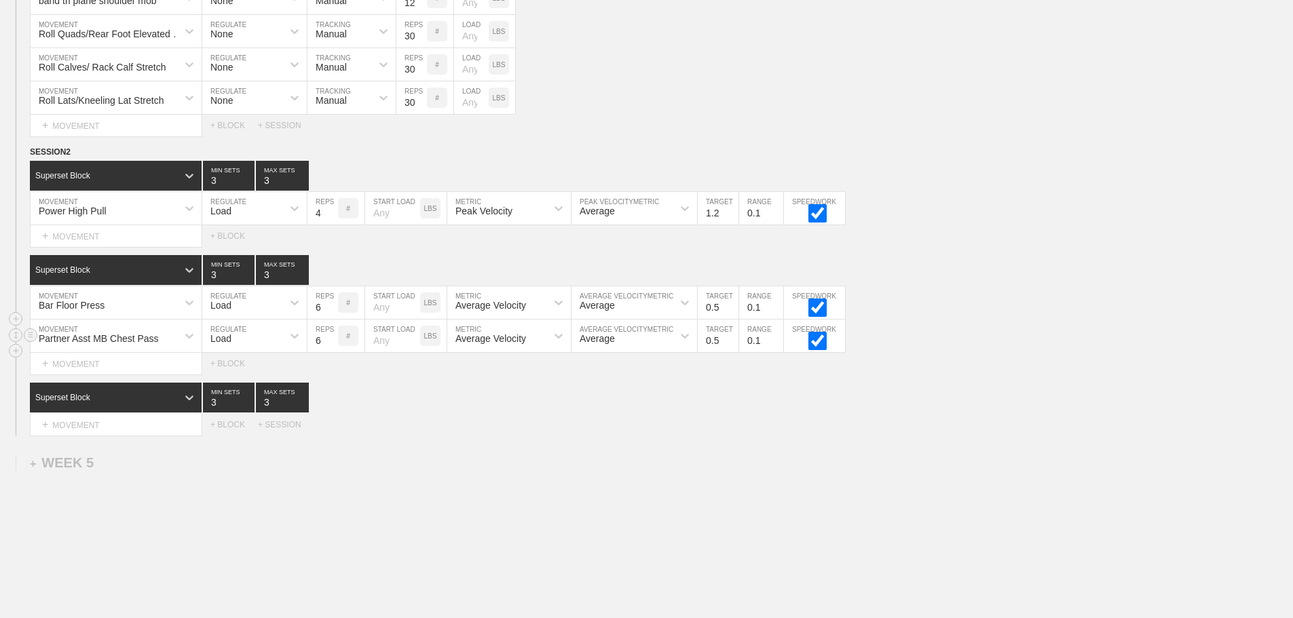
click at [260, 348] on div "Load" at bounding box center [242, 336] width 80 height 23
click at [246, 379] on div "None" at bounding box center [254, 371] width 105 height 23
click at [335, 352] on div "Sensor" at bounding box center [352, 336] width 88 height 33
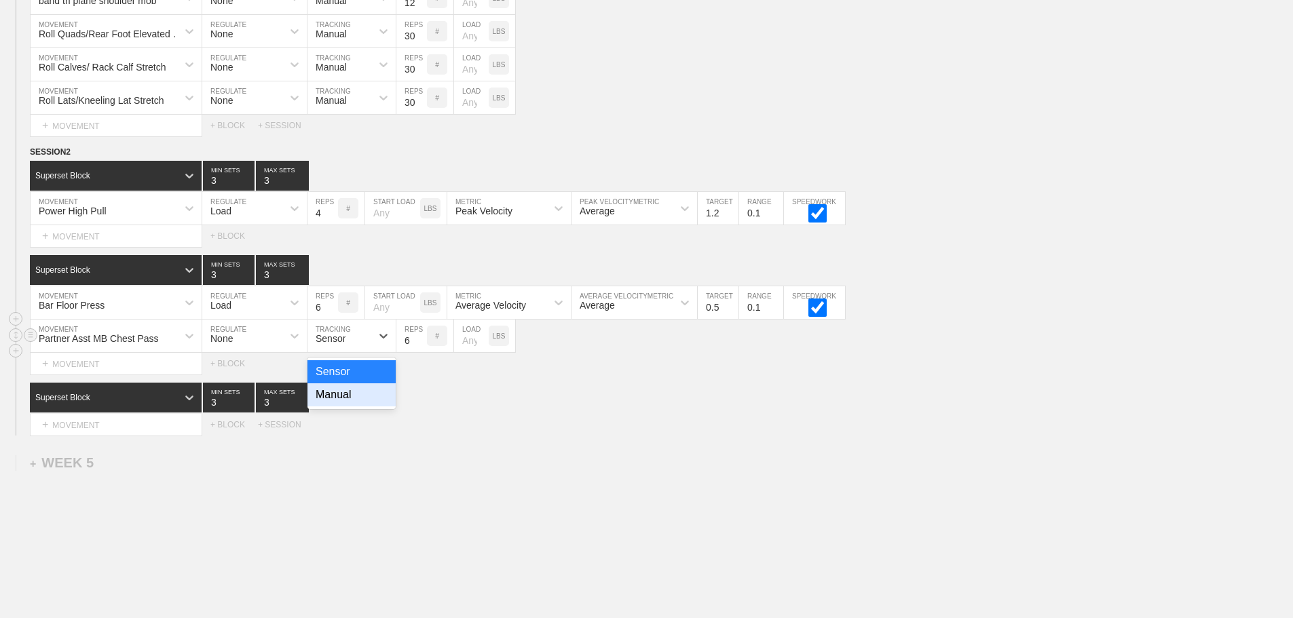
click at [339, 404] on div "Manual" at bounding box center [352, 395] width 88 height 23
click at [420, 347] on input "7" at bounding box center [411, 336] width 31 height 33
type input "8"
click at [420, 347] on input "8" at bounding box center [411, 336] width 31 height 33
click at [333, 319] on input "5" at bounding box center [323, 302] width 31 height 33
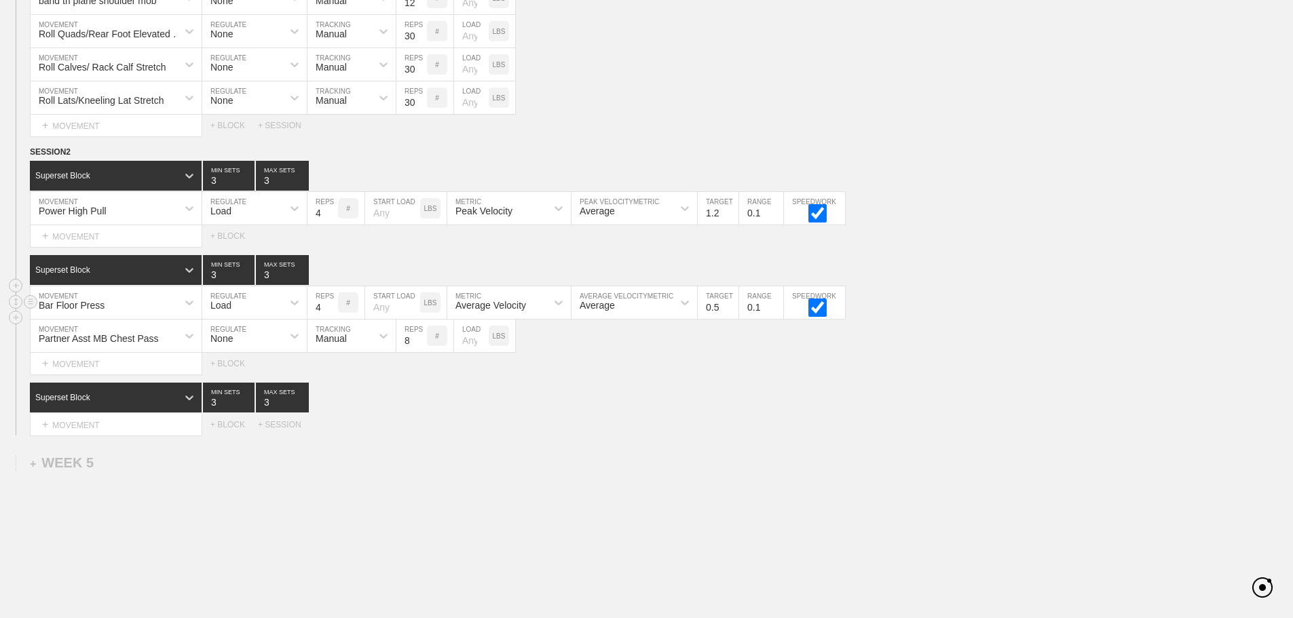
type input "4"
click at [332, 319] on input "4" at bounding box center [323, 302] width 31 height 33
click at [731, 313] on input "0.6" at bounding box center [718, 302] width 41 height 33
type input "0.7"
click at [731, 313] on input "0.7" at bounding box center [718, 302] width 41 height 33
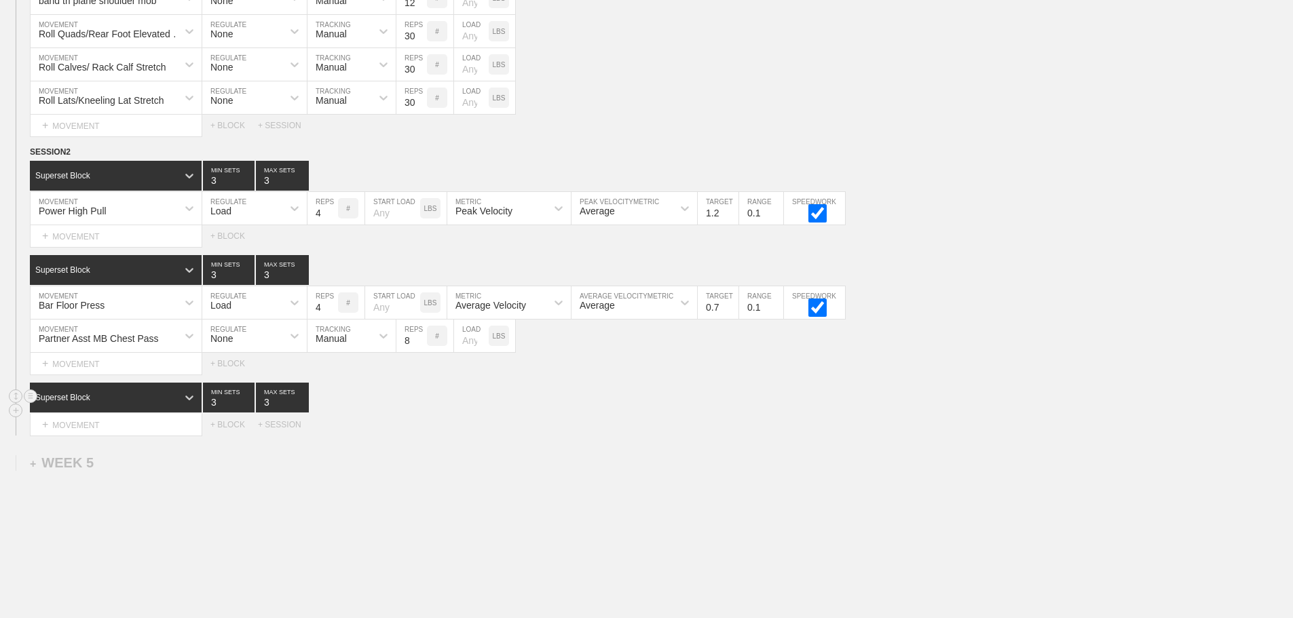
click at [761, 413] on div "Superset Block 3 MIN SETS 3 MAX SETS" at bounding box center [661, 398] width 1263 height 30
click at [578, 434] on div "Select... MOVEMENT + MOVEMENT + BLOCK + SESSION" at bounding box center [646, 425] width 1293 height 22
click at [139, 248] on div "+ MOVEMENT" at bounding box center [116, 236] width 172 height 22
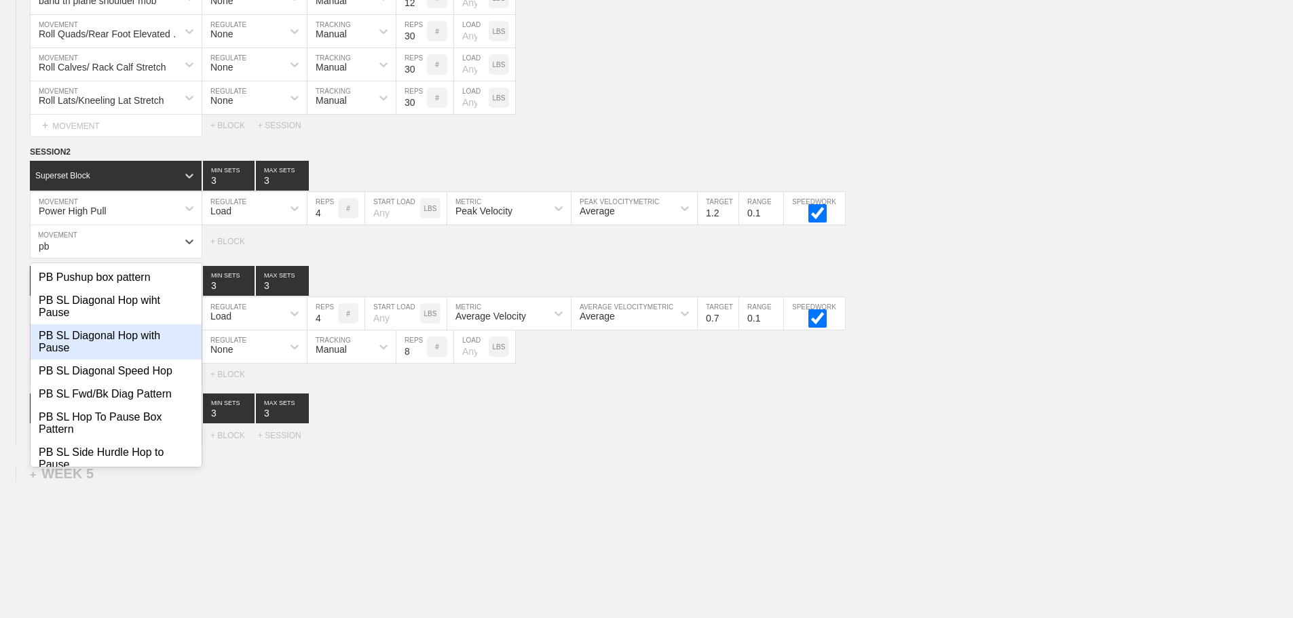
click at [86, 346] on div "PB SL Diagonal Hop with Pause" at bounding box center [116, 342] width 171 height 35
type input "pb"
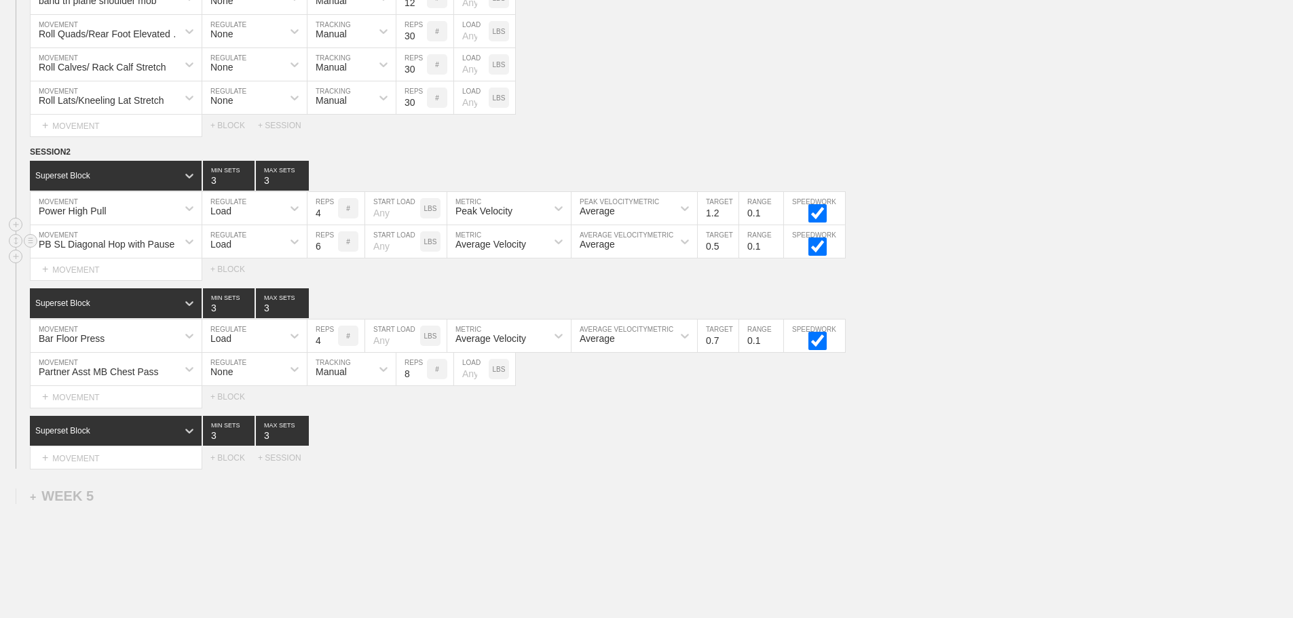
click at [257, 251] on div "Load" at bounding box center [242, 241] width 80 height 23
click at [240, 284] on div "None" at bounding box center [254, 277] width 105 height 23
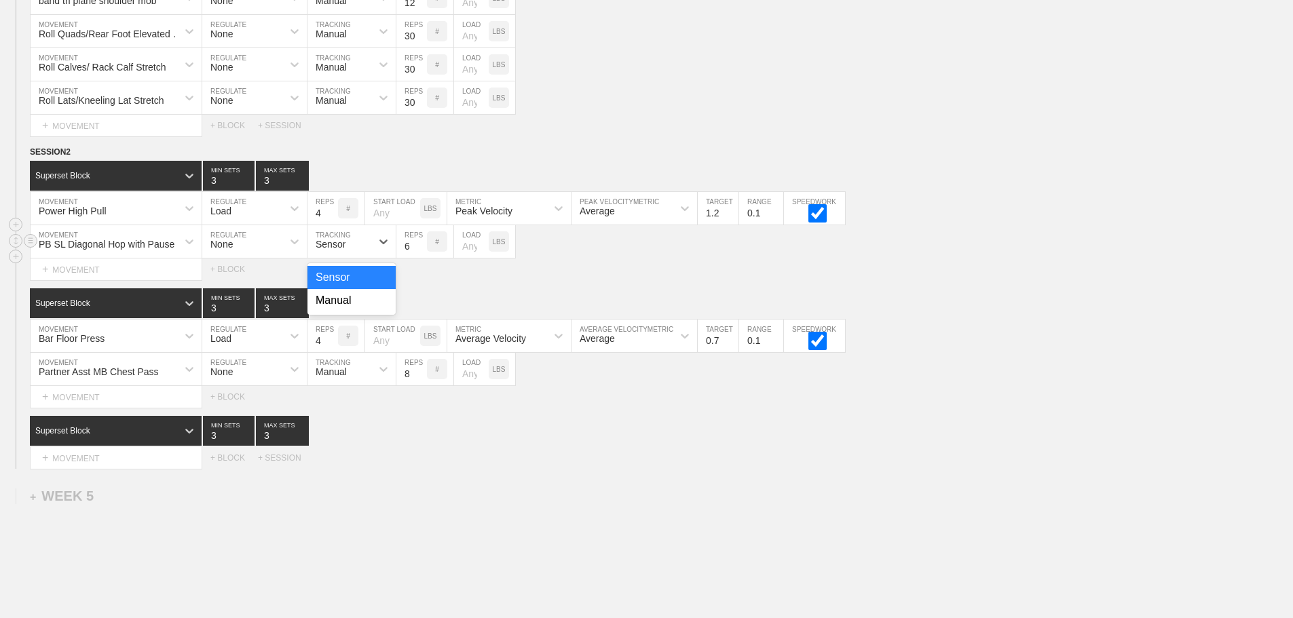
click at [327, 250] on div "Sensor" at bounding box center [331, 244] width 30 height 11
click at [335, 312] on div "Manual" at bounding box center [352, 300] width 88 height 23
click at [419, 254] on input "7" at bounding box center [411, 241] width 31 height 33
click at [419, 254] on input "8" at bounding box center [411, 241] width 31 height 33
click at [420, 253] on input "9" at bounding box center [411, 241] width 31 height 33
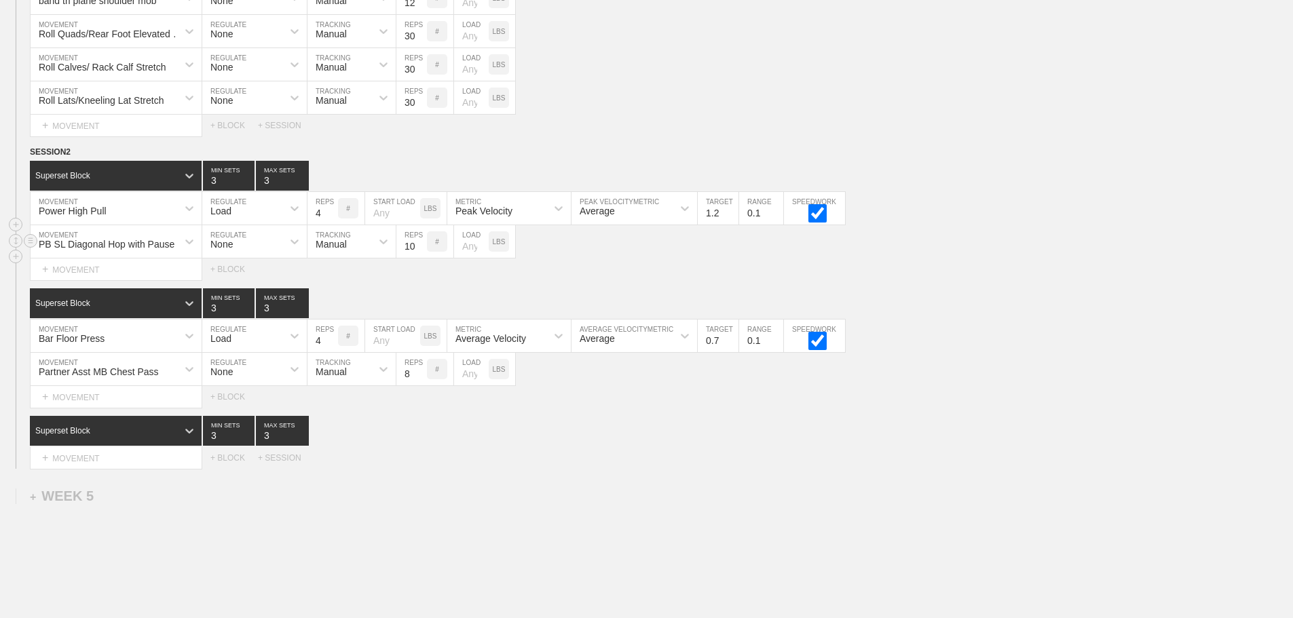
type input "10"
click at [420, 253] on input "10" at bounding box center [411, 241] width 31 height 33
click at [600, 446] on div "Superset Block 3 MIN SETS 3 MAX SETS" at bounding box center [661, 431] width 1263 height 30
click at [649, 464] on div "Select... MOVEMENT + MOVEMENT + BLOCK + SESSION" at bounding box center [646, 458] width 1293 height 22
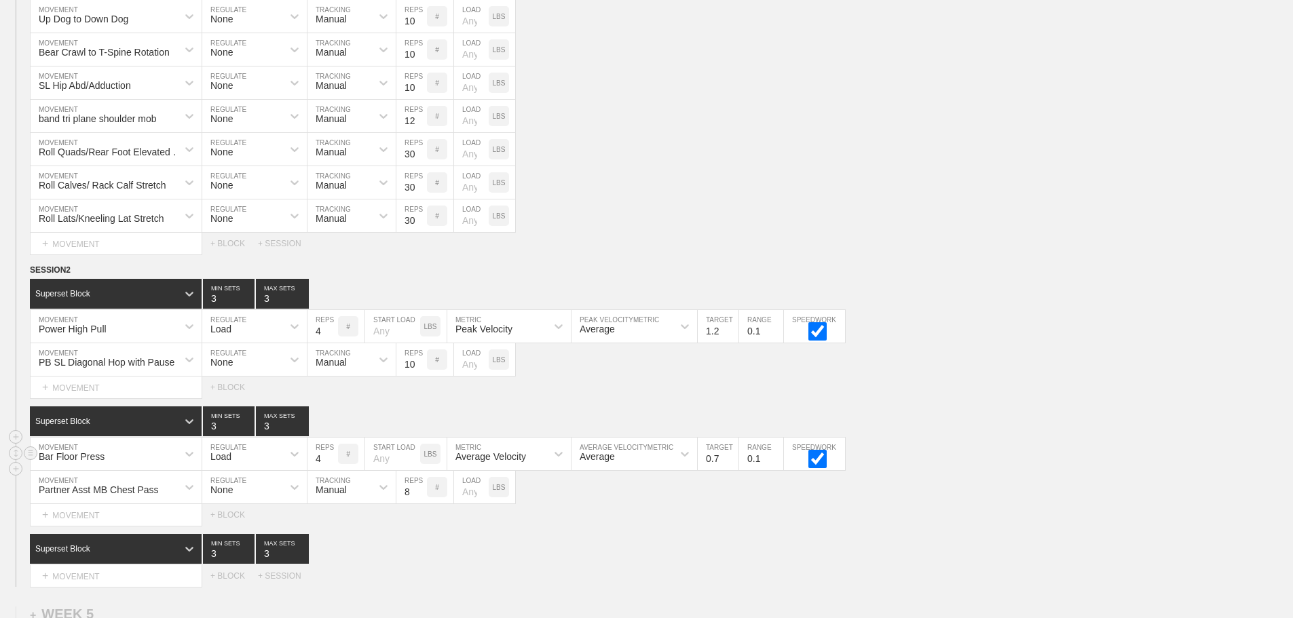
scroll to position [3680, 0]
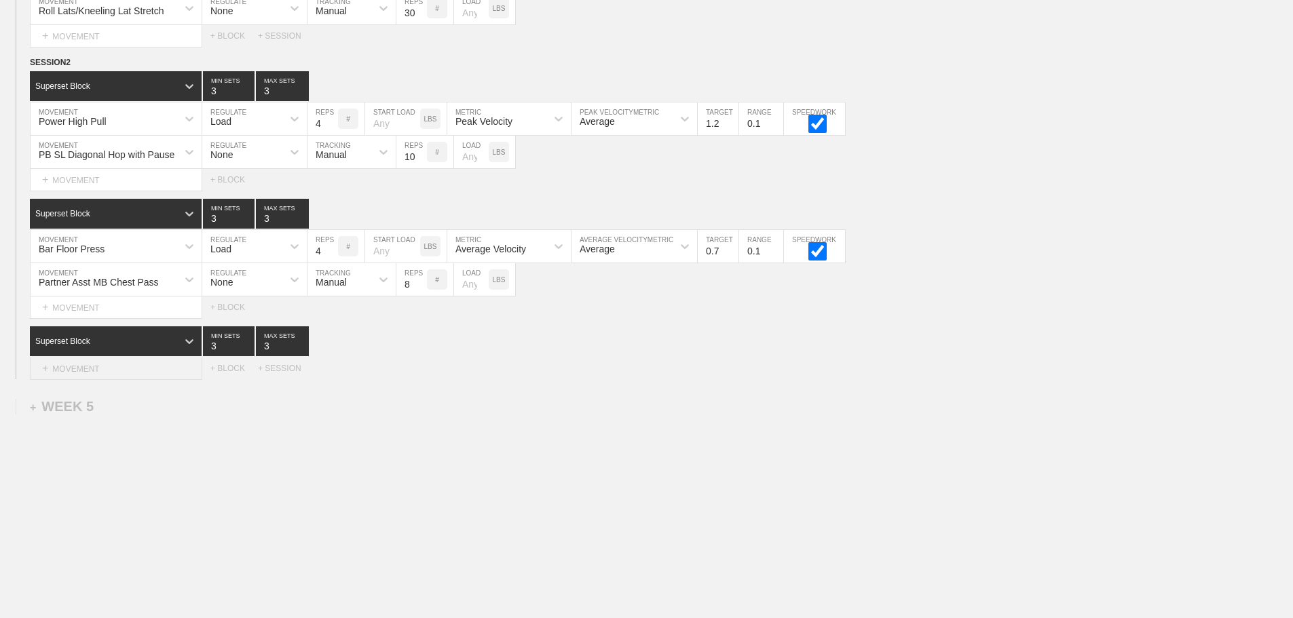
click at [113, 375] on div "+ MOVEMENT" at bounding box center [116, 369] width 172 height 22
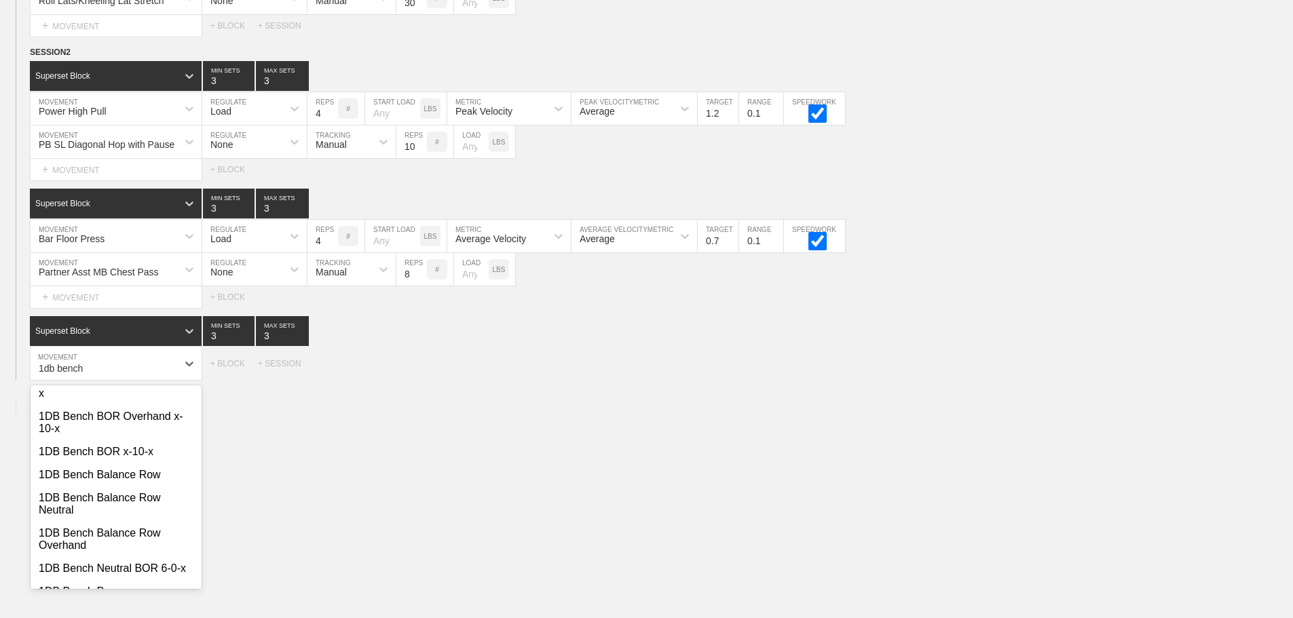
scroll to position [136, 0]
click at [115, 520] on div "1DB Bench Balance Row Neutral" at bounding box center [116, 502] width 171 height 35
type input "1db bench"
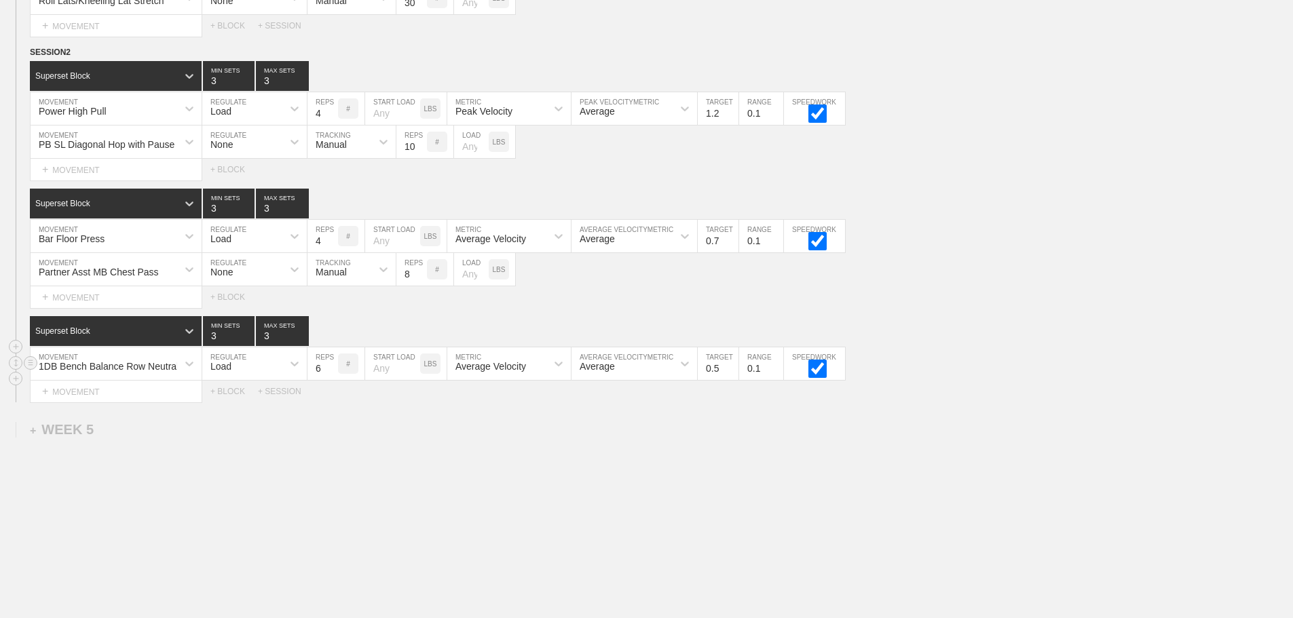
click at [259, 369] on div "Load" at bounding box center [242, 363] width 80 height 23
click at [235, 411] on div "None" at bounding box center [254, 399] width 105 height 23
click at [345, 372] on div "Sensor" at bounding box center [331, 366] width 30 height 11
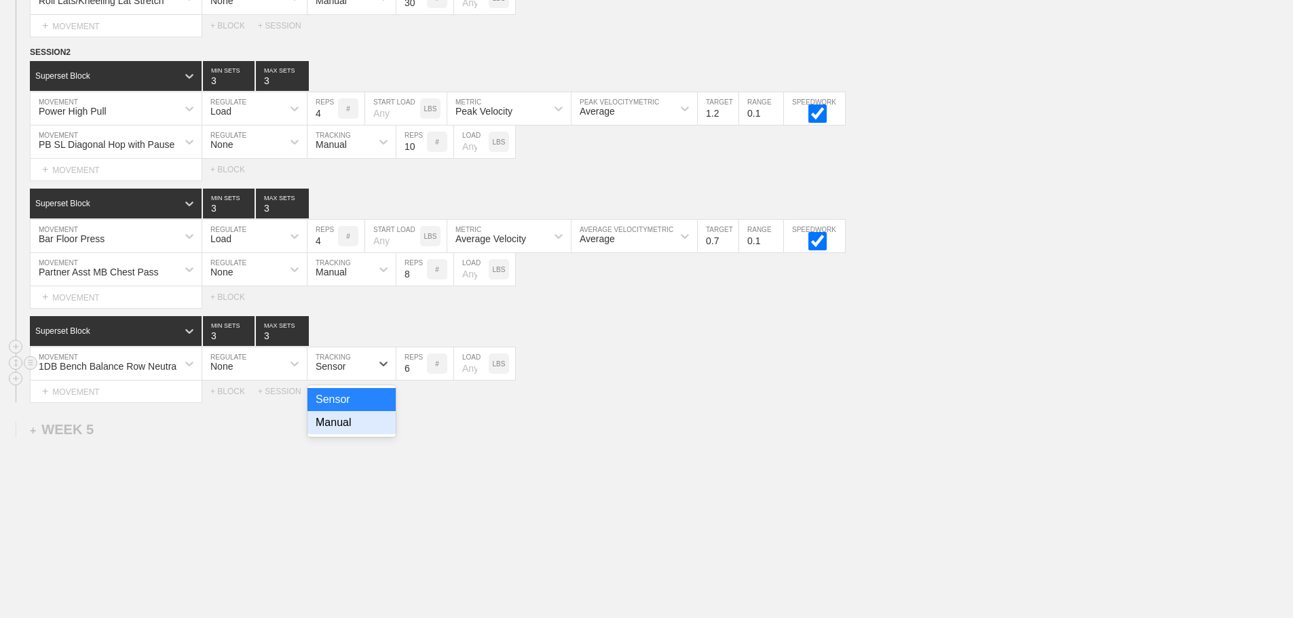
click at [328, 434] on div "Manual" at bounding box center [352, 422] width 88 height 23
click at [231, 396] on div "+ BLOCK" at bounding box center [234, 392] width 48 height 10
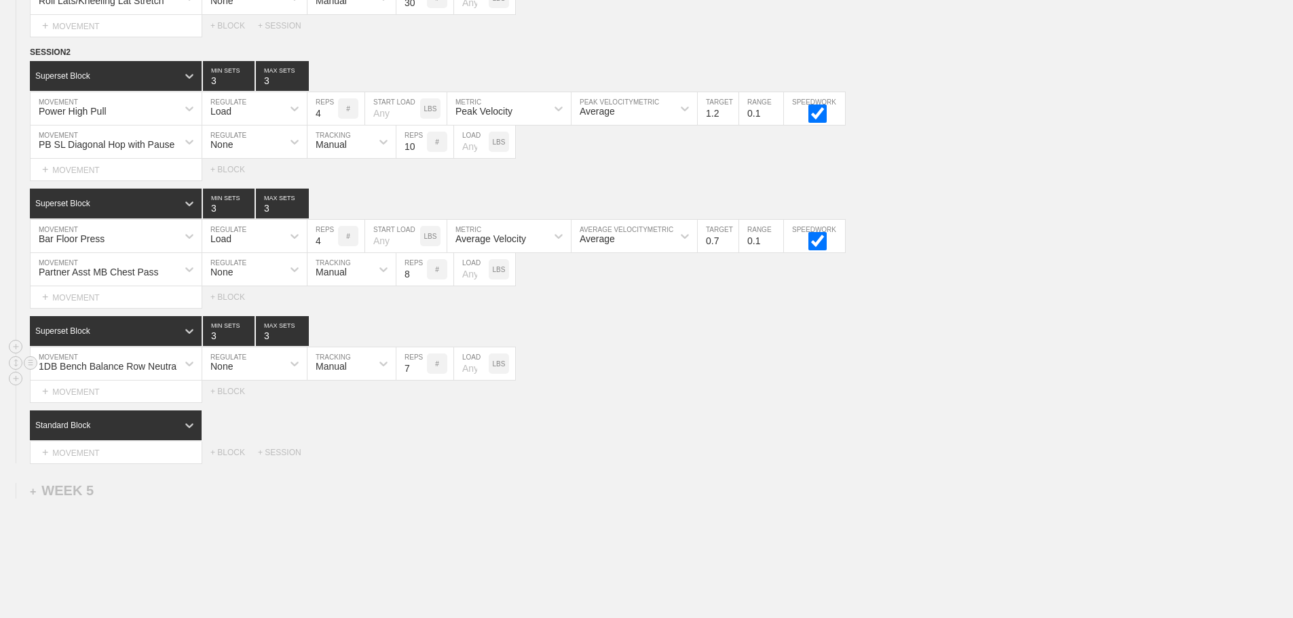
click at [420, 373] on input "7" at bounding box center [411, 364] width 31 height 33
click at [420, 373] on input "8" at bounding box center [411, 364] width 31 height 33
click at [420, 375] on input "9" at bounding box center [411, 364] width 31 height 33
type input "10"
click at [420, 375] on input "10" at bounding box center [411, 364] width 31 height 33
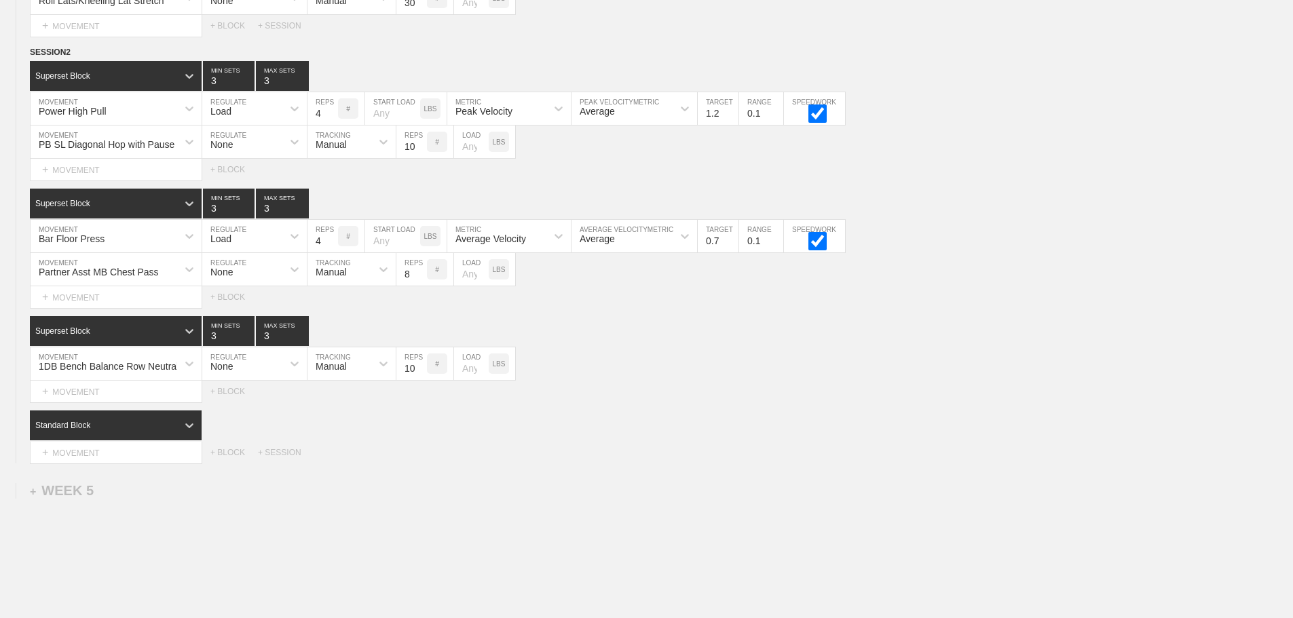
click at [586, 394] on div "Select... MOVEMENT + MOVEMENT + BLOCK" at bounding box center [646, 392] width 1293 height 22
click at [685, 427] on div "Standard Block" at bounding box center [661, 426] width 1263 height 30
click at [168, 432] on div "Standard Block" at bounding box center [103, 426] width 147 height 12
click at [83, 470] on div "Standard Block" at bounding box center [116, 460] width 172 height 23
click at [525, 452] on div "Select... MOVEMENT + MOVEMENT + BLOCK + SESSION" at bounding box center [646, 453] width 1293 height 22
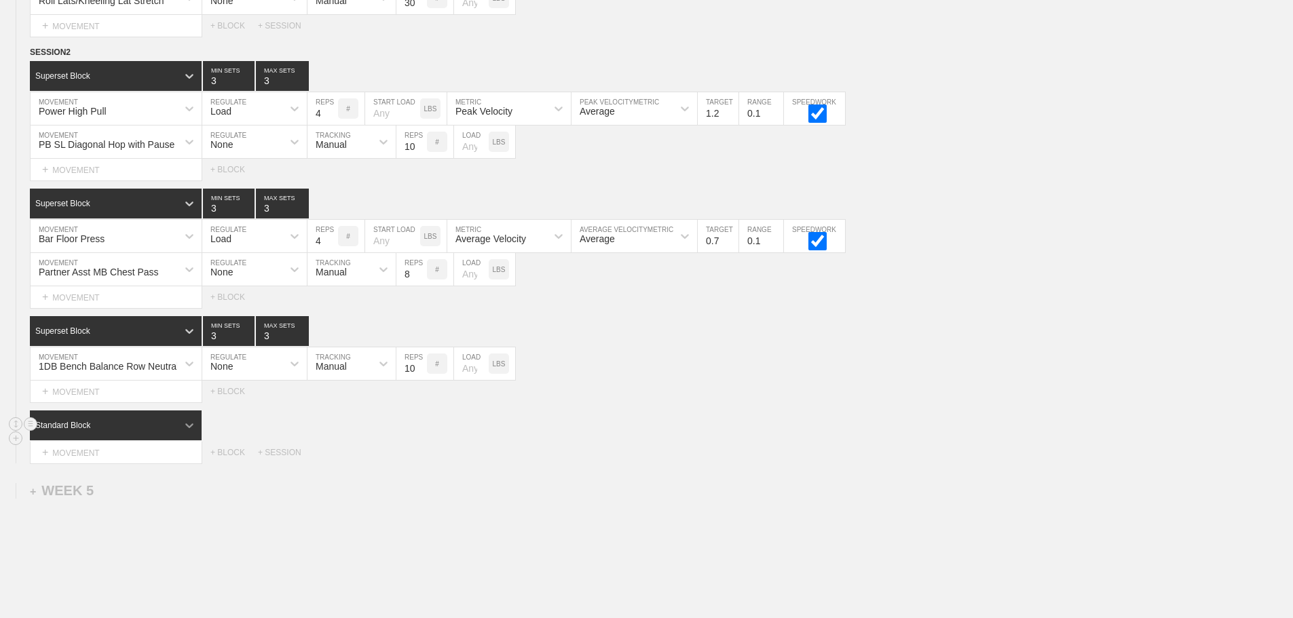
click at [186, 432] on icon at bounding box center [190, 426] width 14 height 14
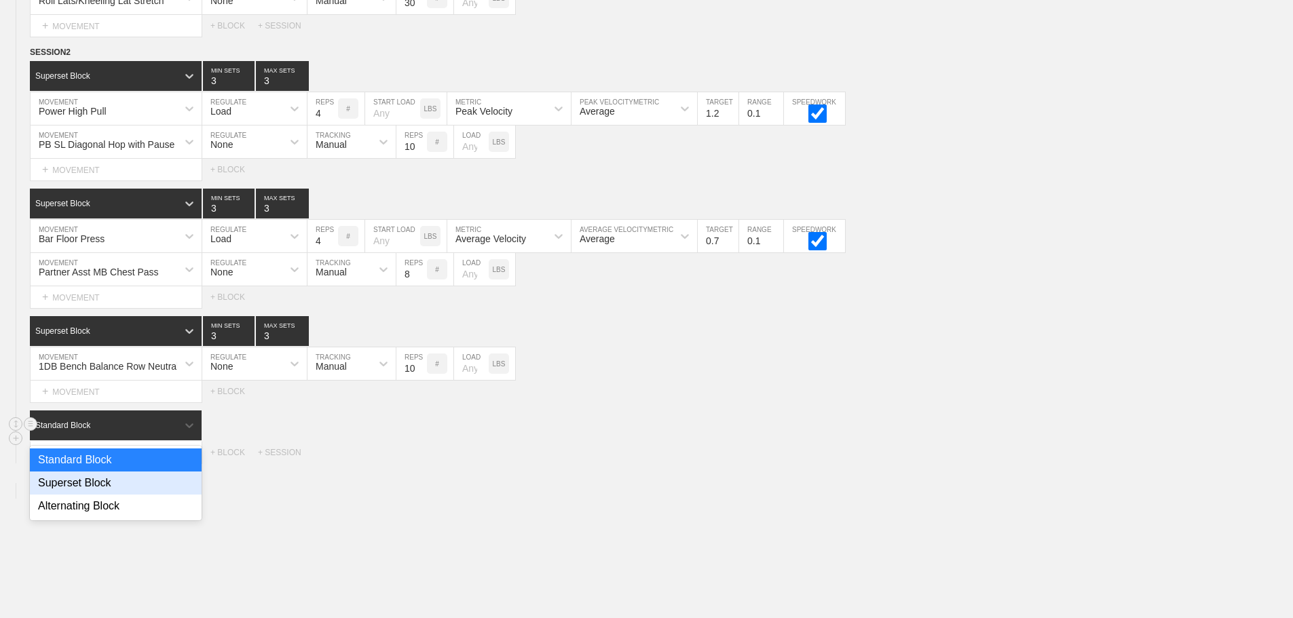
click at [115, 487] on div "Superset Block" at bounding box center [116, 483] width 172 height 23
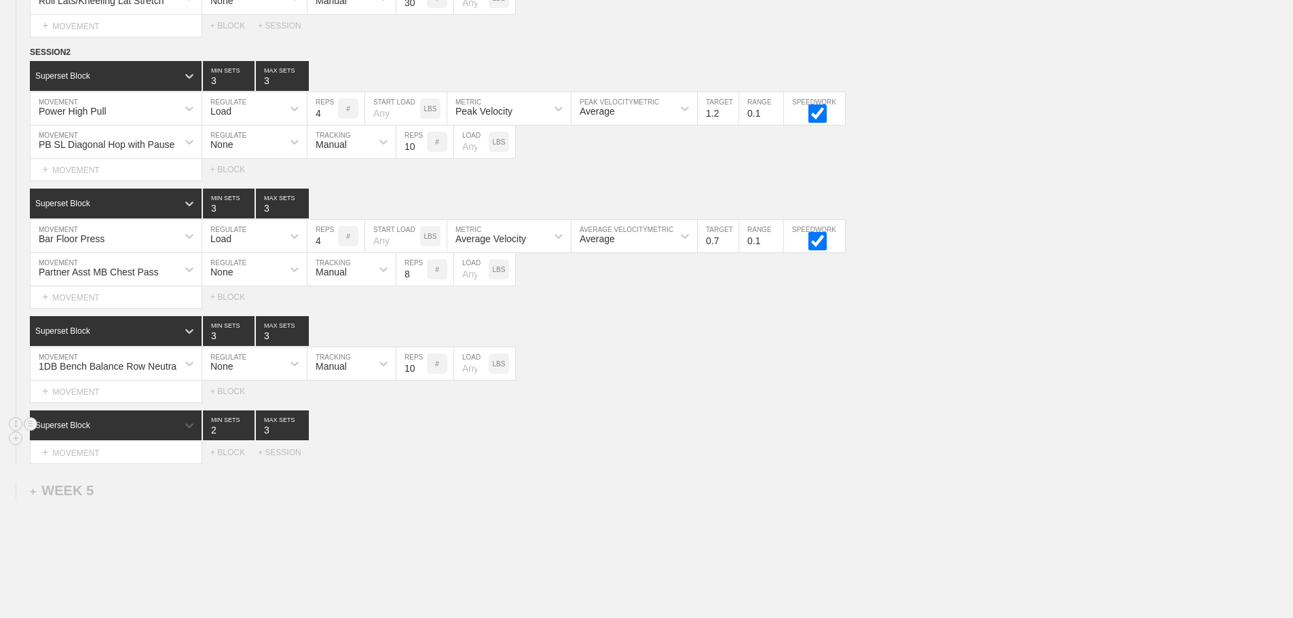
click at [248, 441] on input "2" at bounding box center [229, 426] width 52 height 30
type input "1"
click at [248, 441] on input "1" at bounding box center [229, 426] width 52 height 30
click at [301, 441] on input "2" at bounding box center [282, 426] width 53 height 30
type input "1"
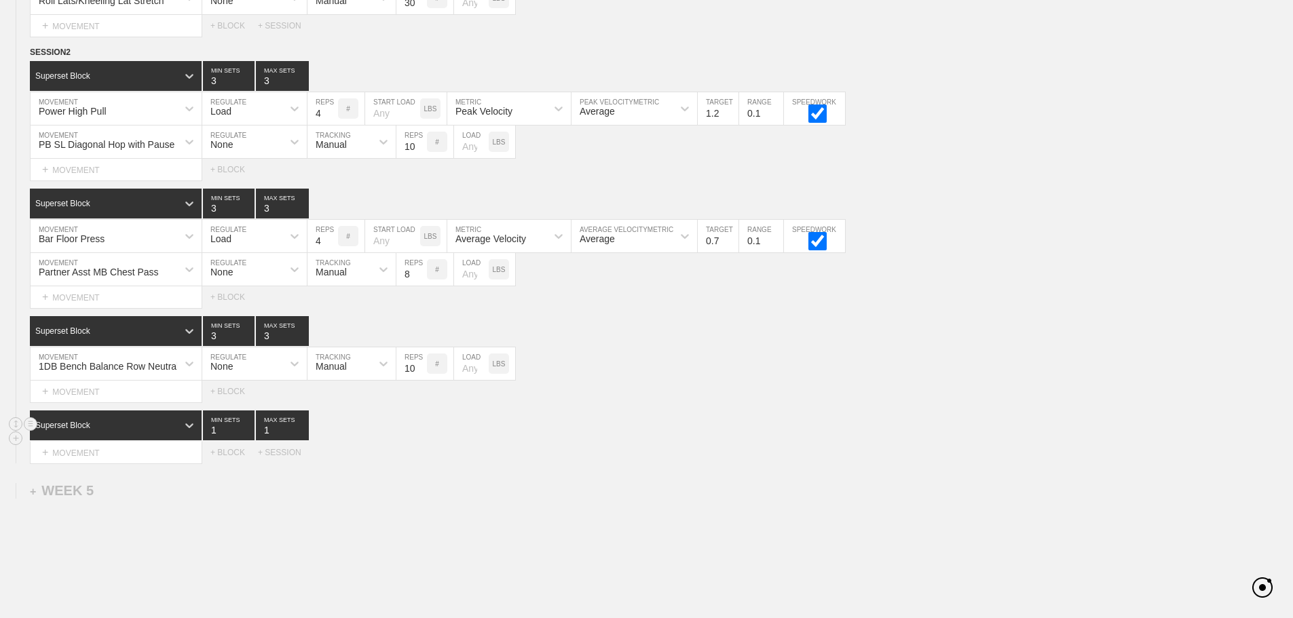
click at [301, 441] on input "1" at bounding box center [282, 426] width 53 height 30
click at [722, 427] on div "Superset Block 1 MIN SETS 1 MAX SETS" at bounding box center [661, 426] width 1263 height 30
click at [722, 423] on div "Superset Block 1 MIN SETS 1 MAX SETS" at bounding box center [661, 426] width 1263 height 30
click at [669, 464] on div "Select... MOVEMENT + MOVEMENT + BLOCK + SESSION" at bounding box center [646, 453] width 1293 height 22
click at [608, 399] on div "Select... MOVEMENT + MOVEMENT + BLOCK" at bounding box center [646, 392] width 1293 height 22
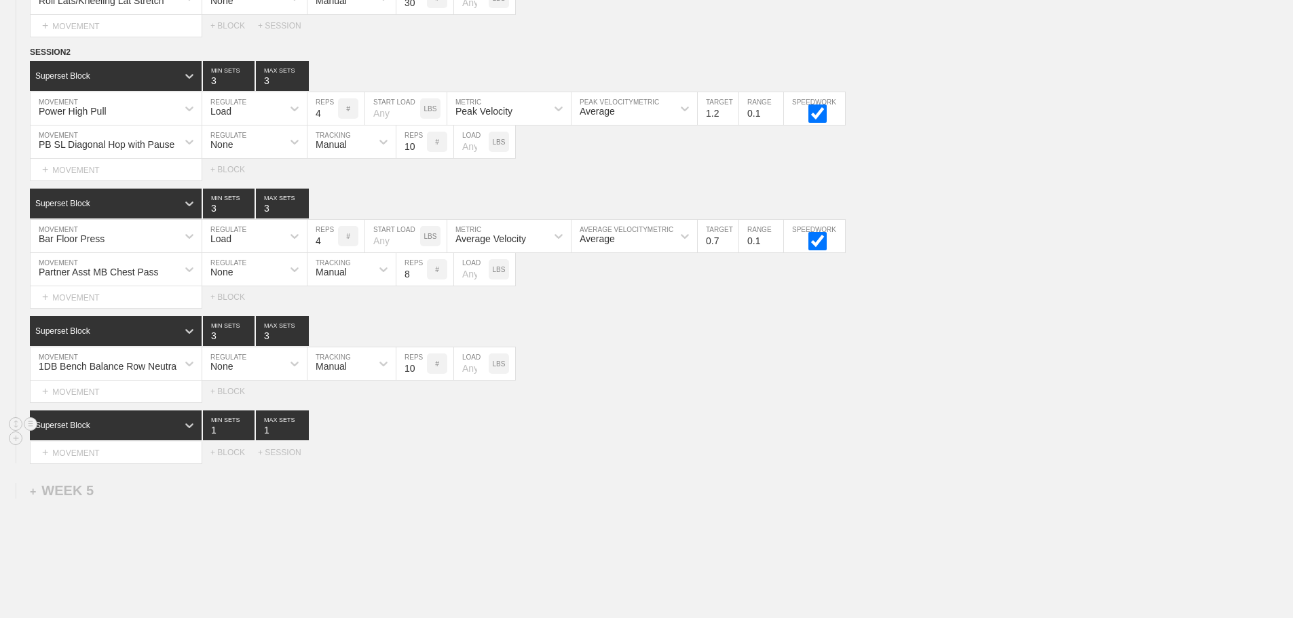
drag, startPoint x: 705, startPoint y: 427, endPoint x: 562, endPoint y: 445, distance: 143.7
click at [705, 427] on div "Superset Block 1 MIN SETS 1 MAX SETS" at bounding box center [661, 426] width 1263 height 30
click at [118, 464] on div "+ MOVEMENT" at bounding box center [116, 453] width 172 height 22
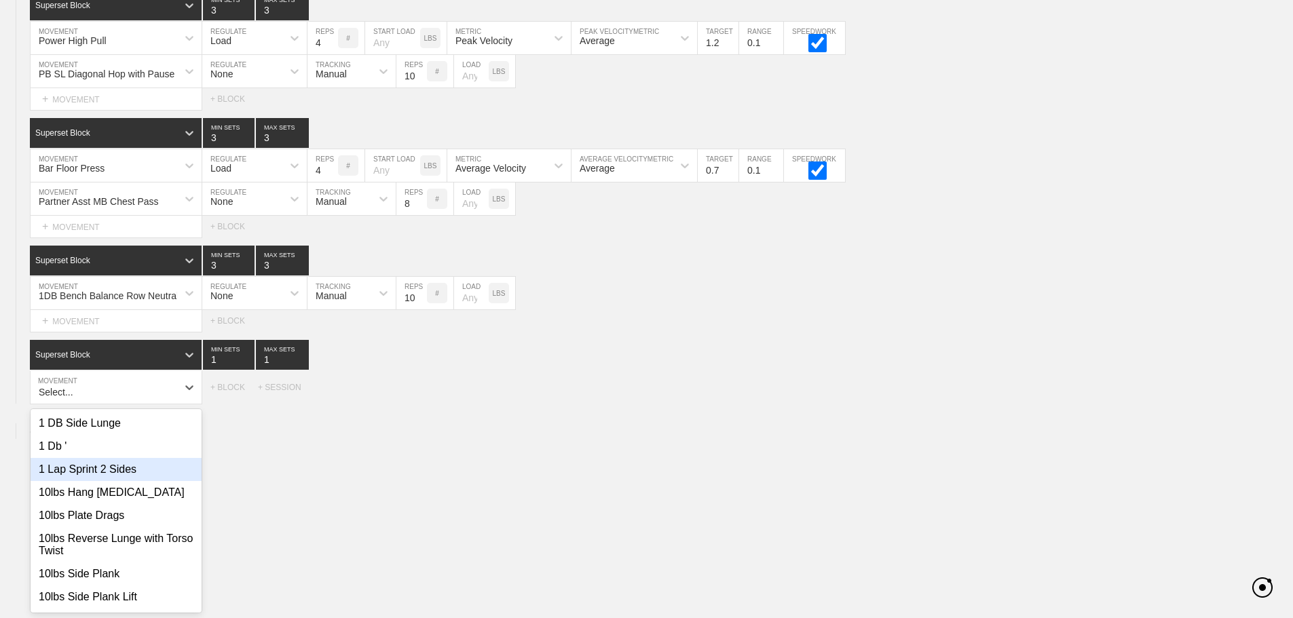
scroll to position [3761, 0]
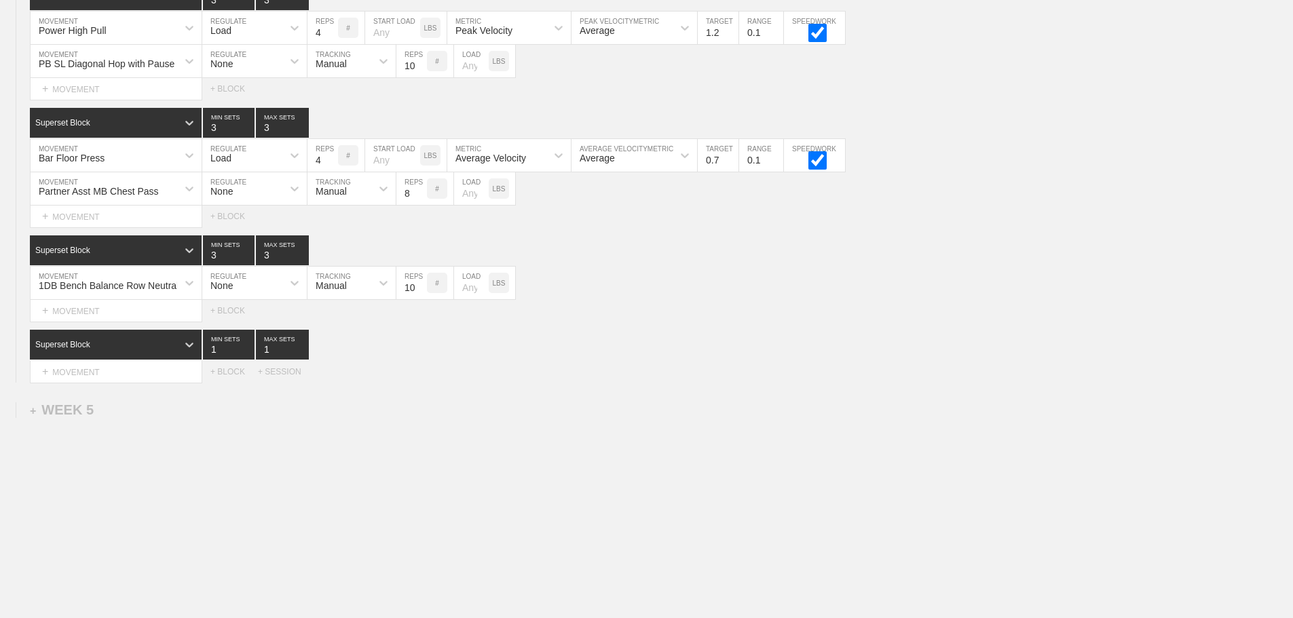
click at [145, 383] on div "+ MOVEMENT" at bounding box center [116, 372] width 172 height 22
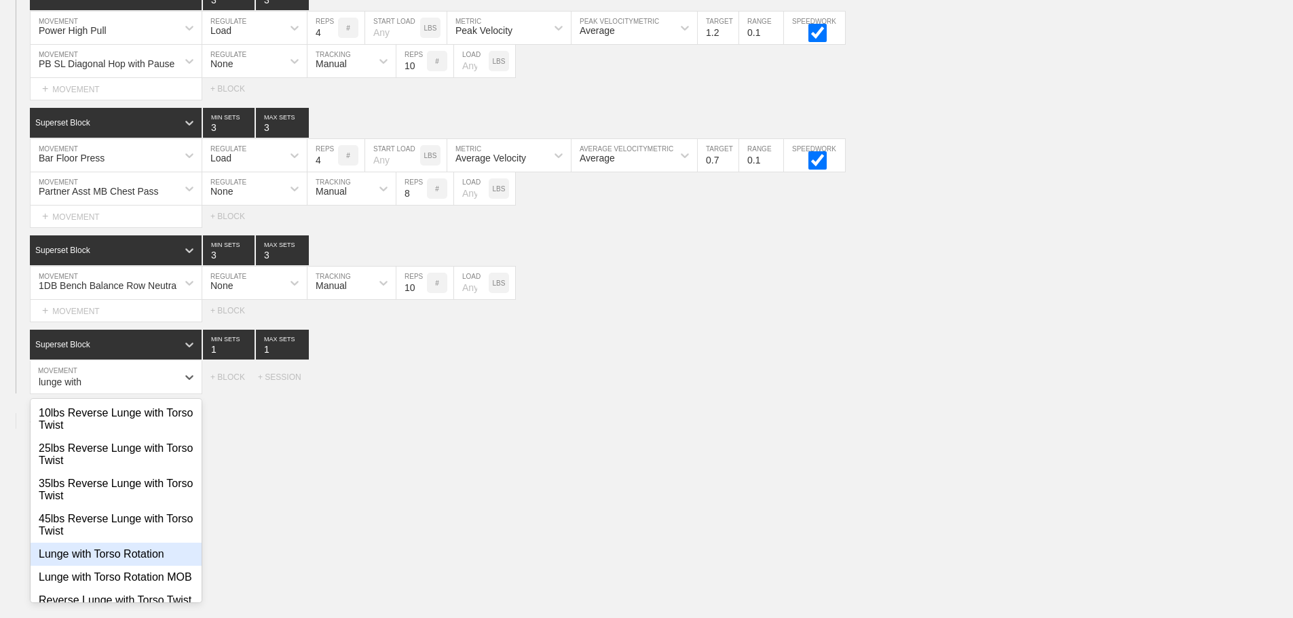
click at [134, 564] on div "Lunge with Torso Rotation" at bounding box center [116, 554] width 171 height 23
type input "lunge with"
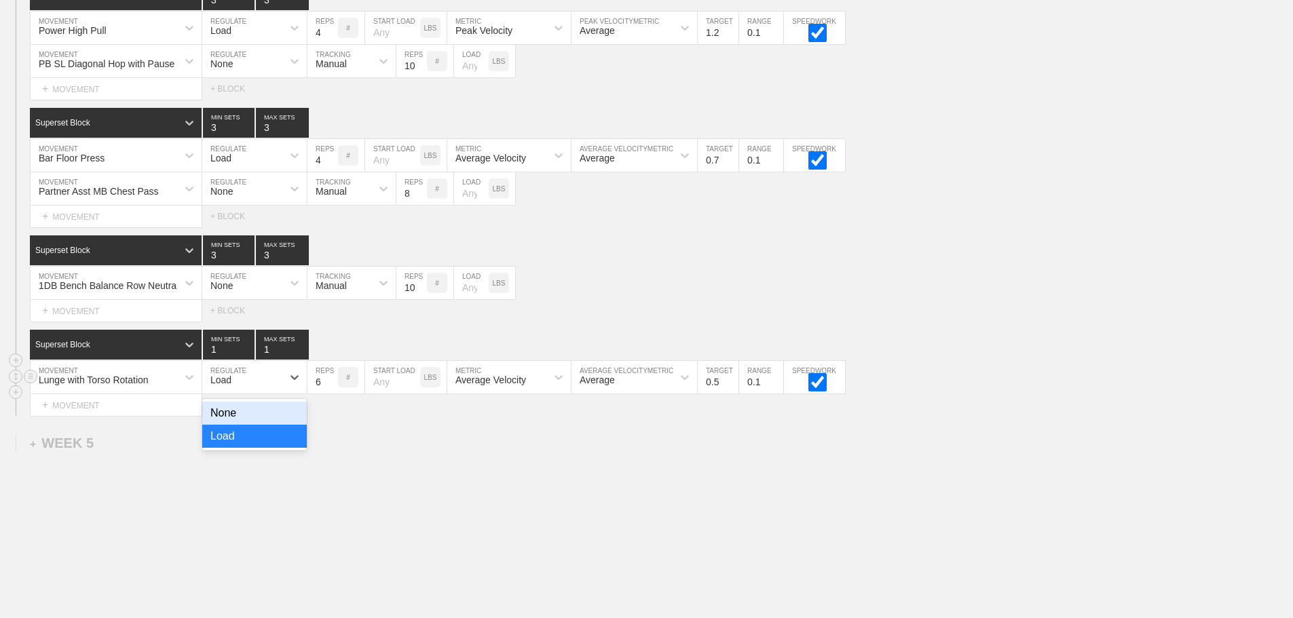
click at [270, 386] on div "Load" at bounding box center [242, 377] width 80 height 23
click at [242, 421] on div "None" at bounding box center [254, 413] width 105 height 23
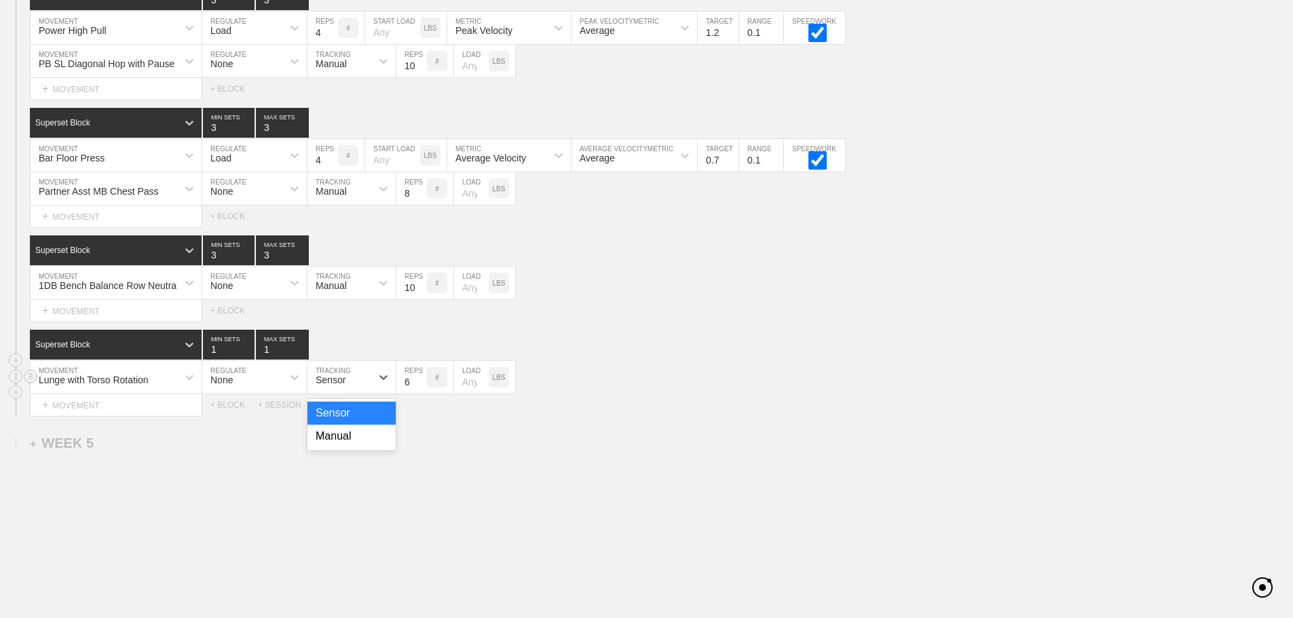
click at [329, 386] on div "Sensor" at bounding box center [331, 380] width 30 height 11
drag, startPoint x: 329, startPoint y: 445, endPoint x: 356, endPoint y: 432, distance: 29.2
click at [330, 445] on div "Manual" at bounding box center [352, 436] width 88 height 23
click at [421, 387] on input "7" at bounding box center [411, 377] width 31 height 33
click at [421, 387] on input "8" at bounding box center [411, 377] width 31 height 33
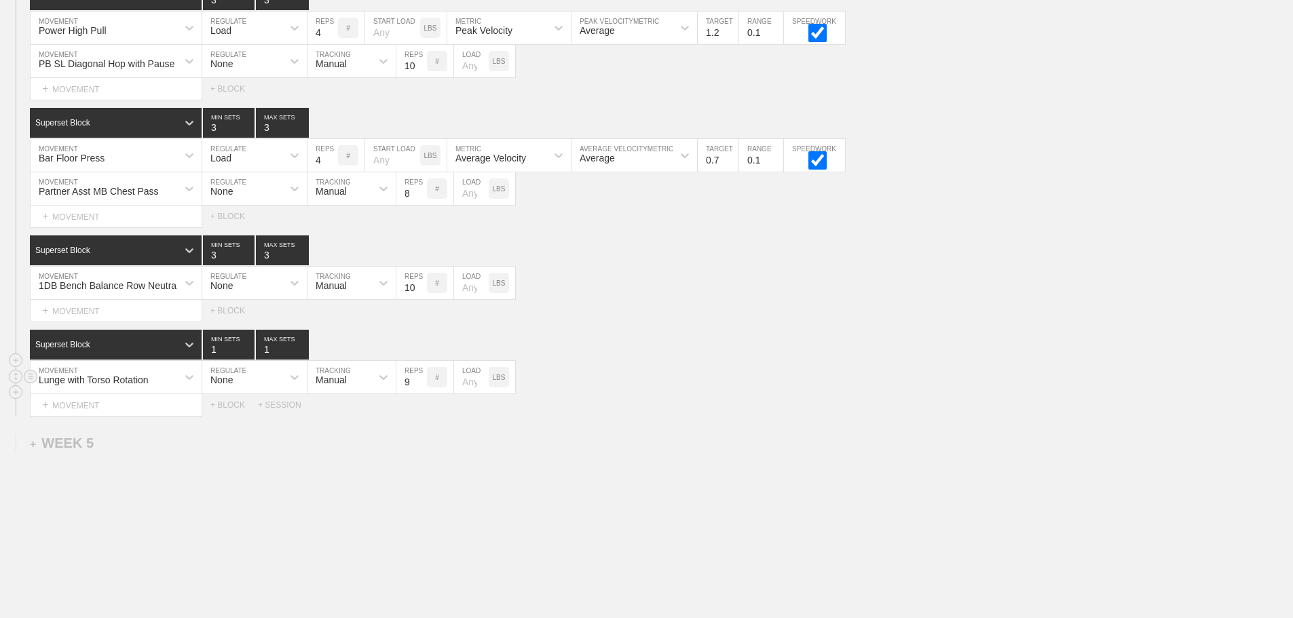
click at [421, 387] on input "9" at bounding box center [411, 377] width 31 height 33
type input "10"
click at [421, 387] on input "10" at bounding box center [411, 377] width 31 height 33
click at [599, 392] on div "Lunge with Torso Rotation MOVEMENT None REGULATE Manual TRACKING 10 REPS # LOAD…" at bounding box center [646, 377] width 1293 height 33
click at [113, 415] on div "+ MOVEMENT" at bounding box center [116, 405] width 172 height 22
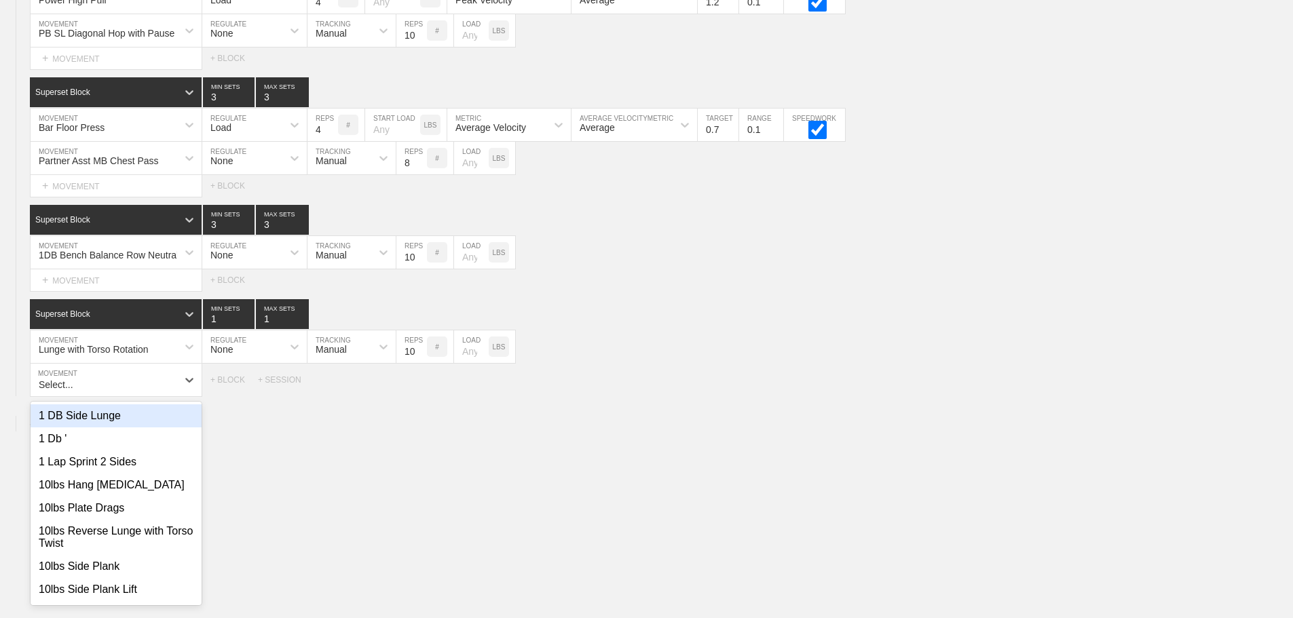
scroll to position [3794, 0]
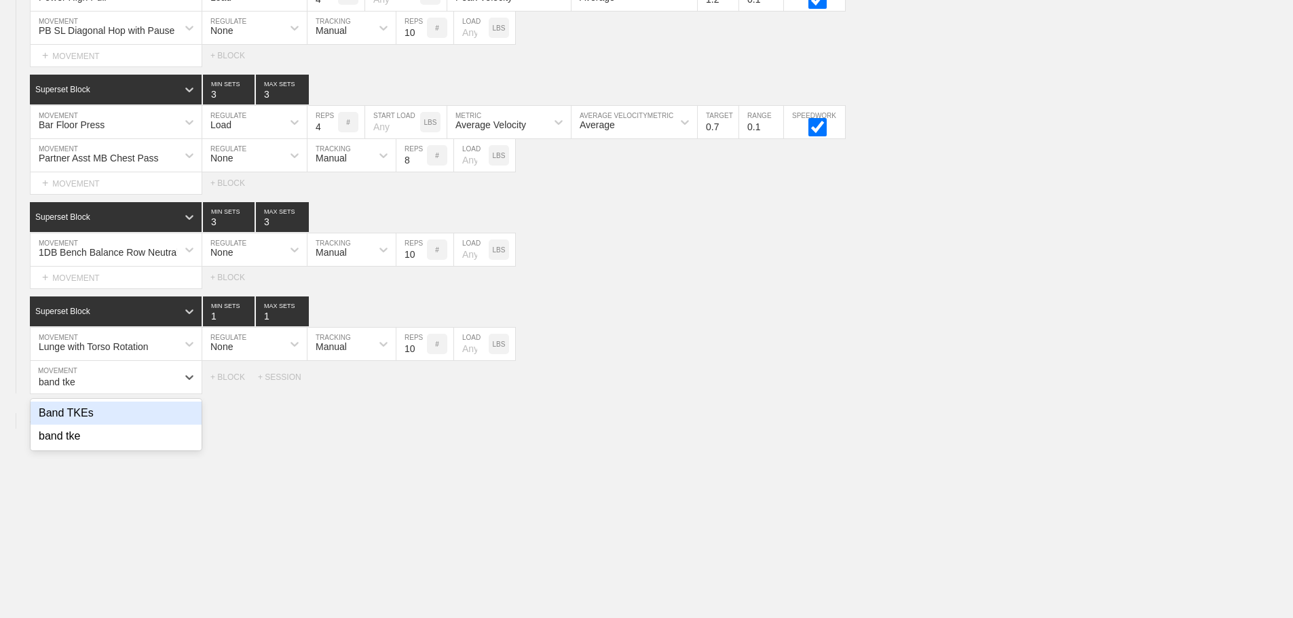
click at [66, 423] on div "Band TKEs" at bounding box center [116, 413] width 171 height 23
type input "band tke"
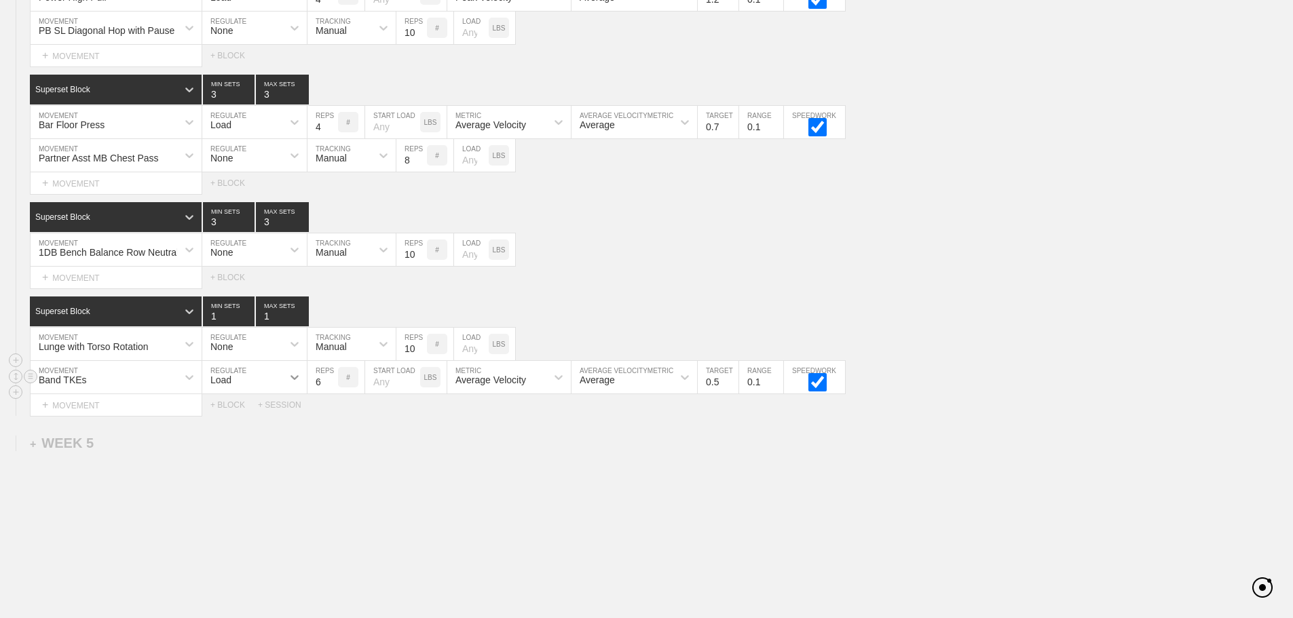
click at [284, 389] on div at bounding box center [294, 377] width 24 height 24
click at [245, 424] on div "None" at bounding box center [254, 413] width 105 height 23
click at [318, 389] on div "Sensor" at bounding box center [340, 377] width 64 height 23
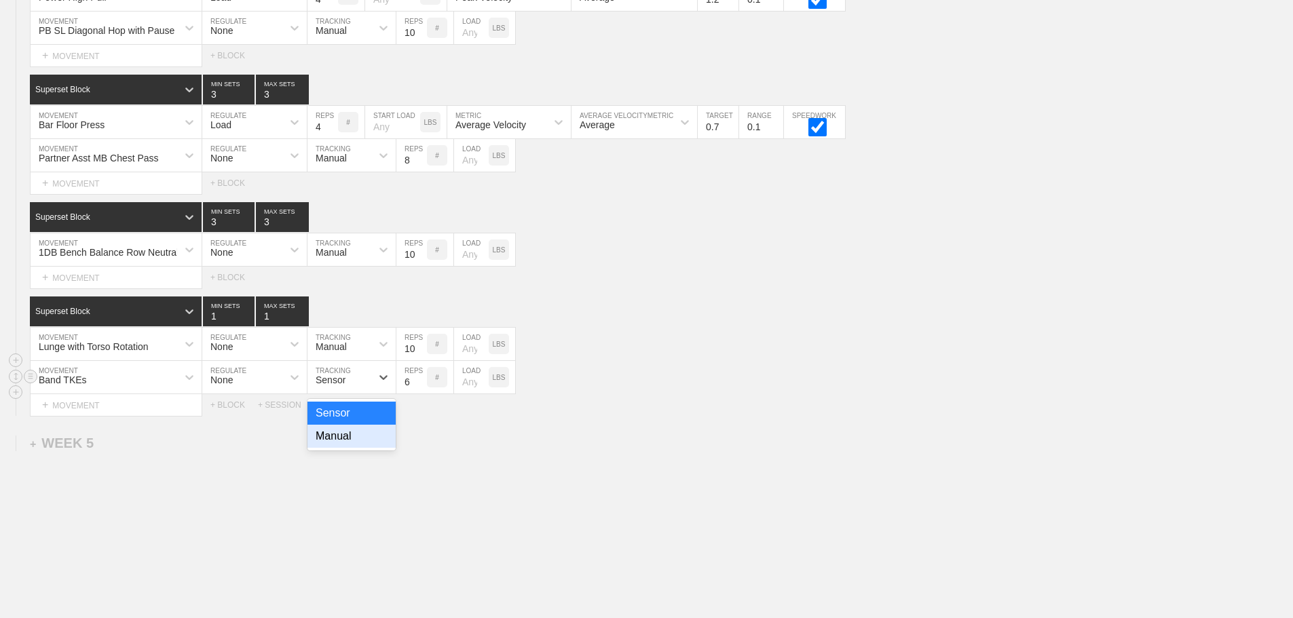
click at [337, 448] on div "Manual" at bounding box center [352, 436] width 88 height 23
click at [421, 386] on input "7" at bounding box center [411, 377] width 31 height 33
click at [421, 386] on input "8" at bounding box center [411, 377] width 31 height 33
click at [421, 386] on input "9" at bounding box center [411, 377] width 31 height 33
click at [421, 386] on input "10" at bounding box center [411, 377] width 31 height 33
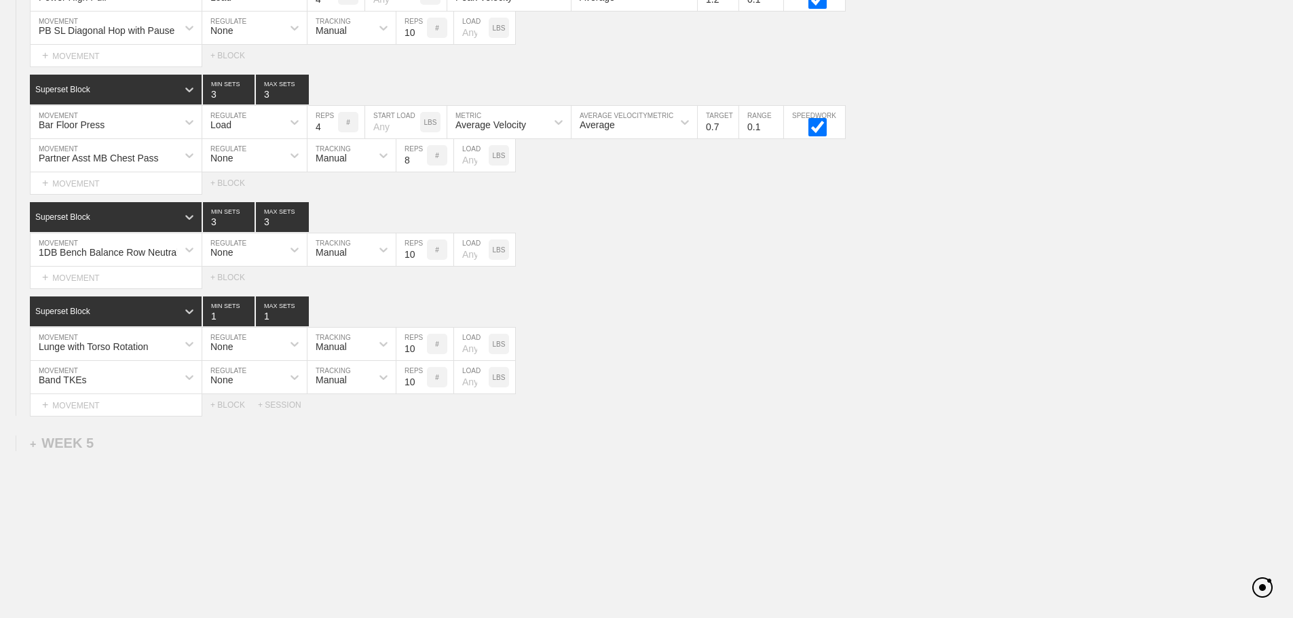
click at [656, 416] on div "Select... MOVEMENT + MOVEMENT + BLOCK + SESSION" at bounding box center [646, 405] width 1293 height 22
click at [419, 388] on input "11" at bounding box center [411, 377] width 31 height 33
type input "12"
click at [419, 388] on input "12" at bounding box center [411, 377] width 31 height 33
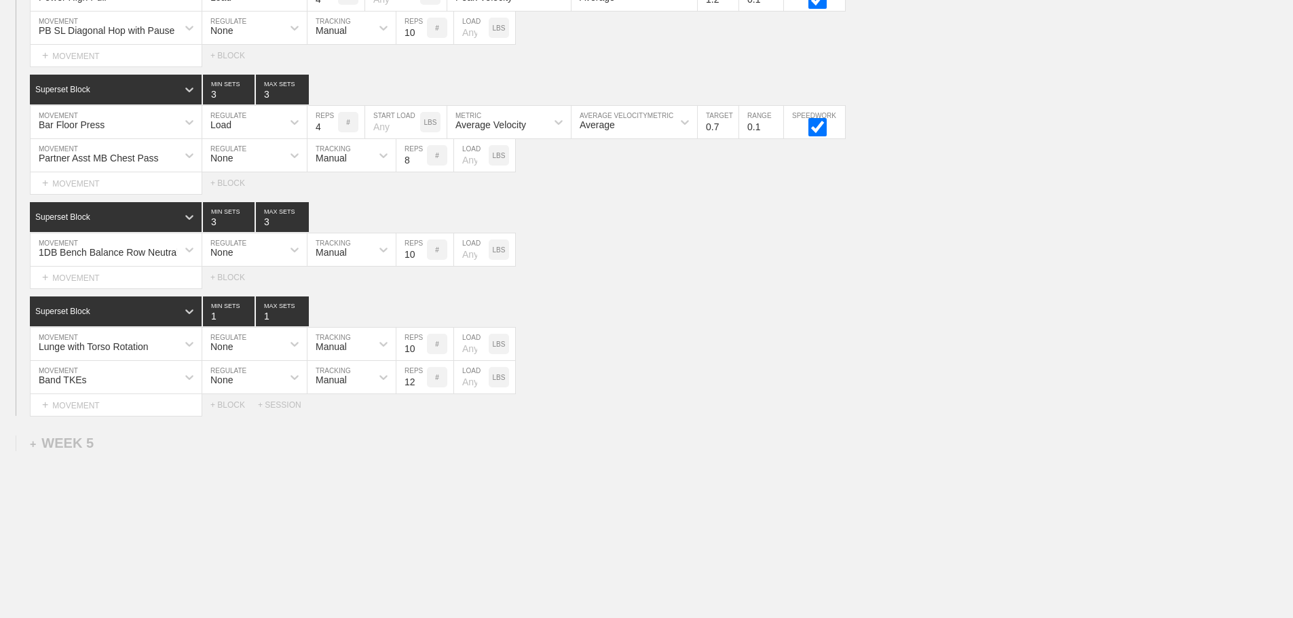
click at [741, 394] on div "Band TKEs MOVEMENT None REGULATE Manual TRACKING 12 REPS # LOAD LBS" at bounding box center [646, 377] width 1293 height 33
click at [626, 289] on div "Select... MOVEMENT + MOVEMENT + BLOCK" at bounding box center [646, 278] width 1293 height 22
click at [642, 289] on div "Select... MOVEMENT + MOVEMENT + BLOCK" at bounding box center [646, 278] width 1293 height 22
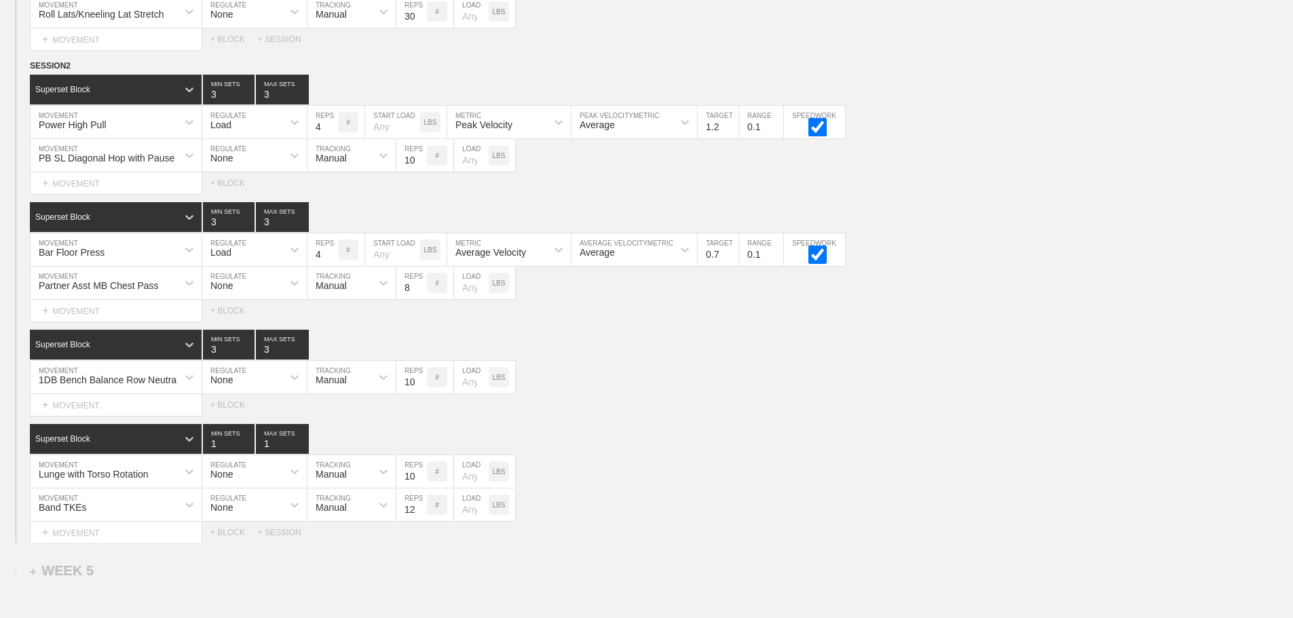
scroll to position [3658, 0]
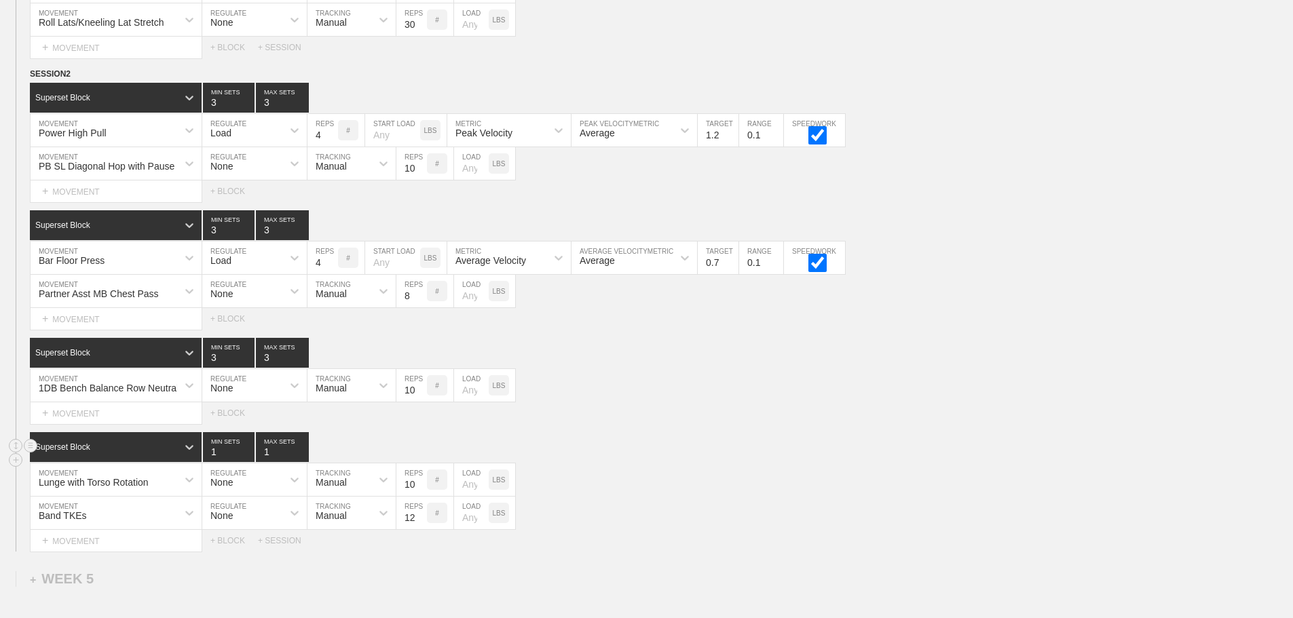
click at [643, 459] on div "Superset Block 1 MIN SETS 1 MAX SETS" at bounding box center [661, 447] width 1263 height 30
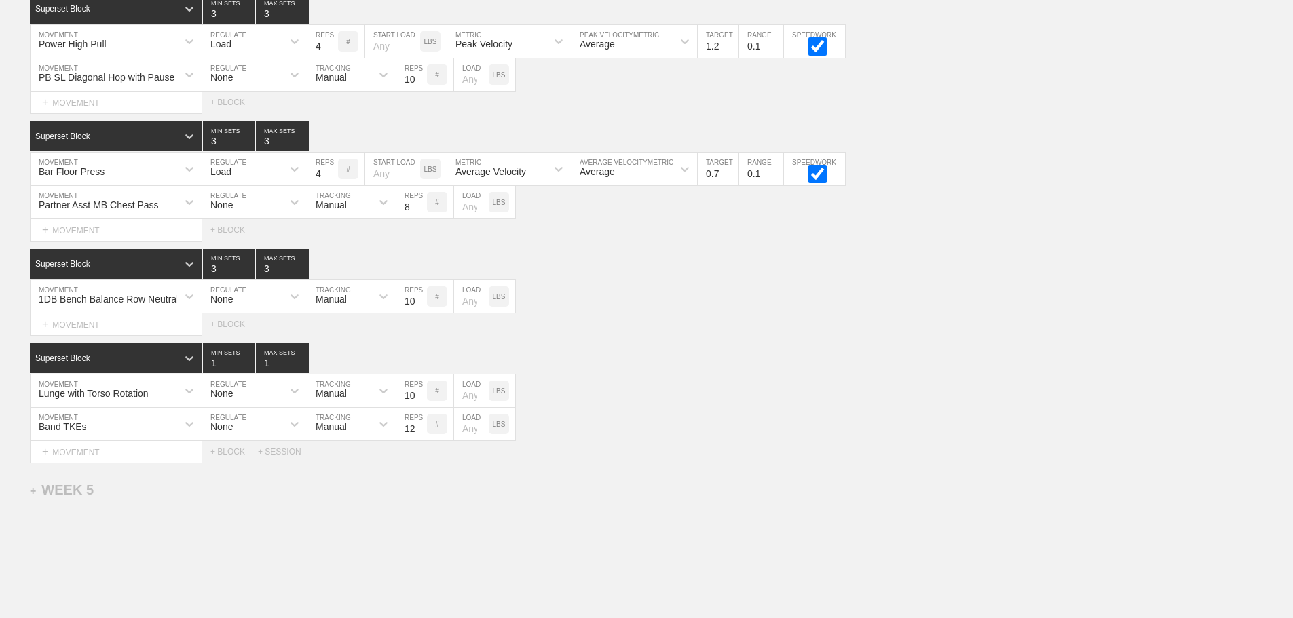
scroll to position [3841, 0]
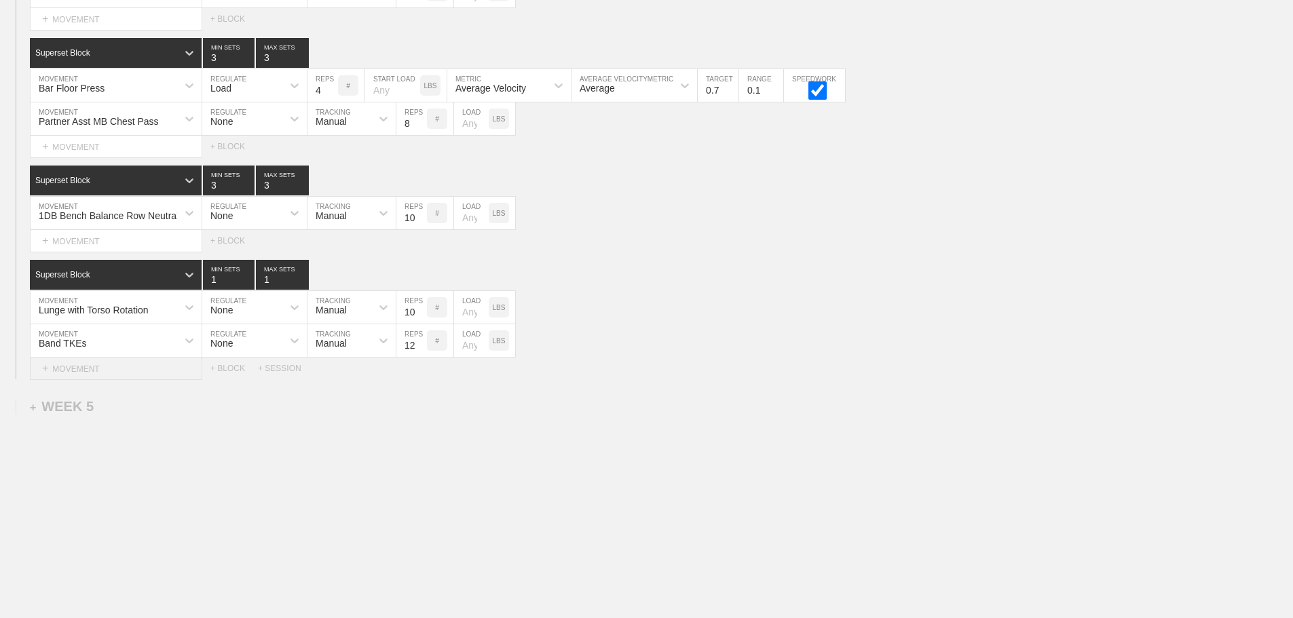
click at [92, 369] on div "+ MOVEMENT" at bounding box center [116, 369] width 172 height 22
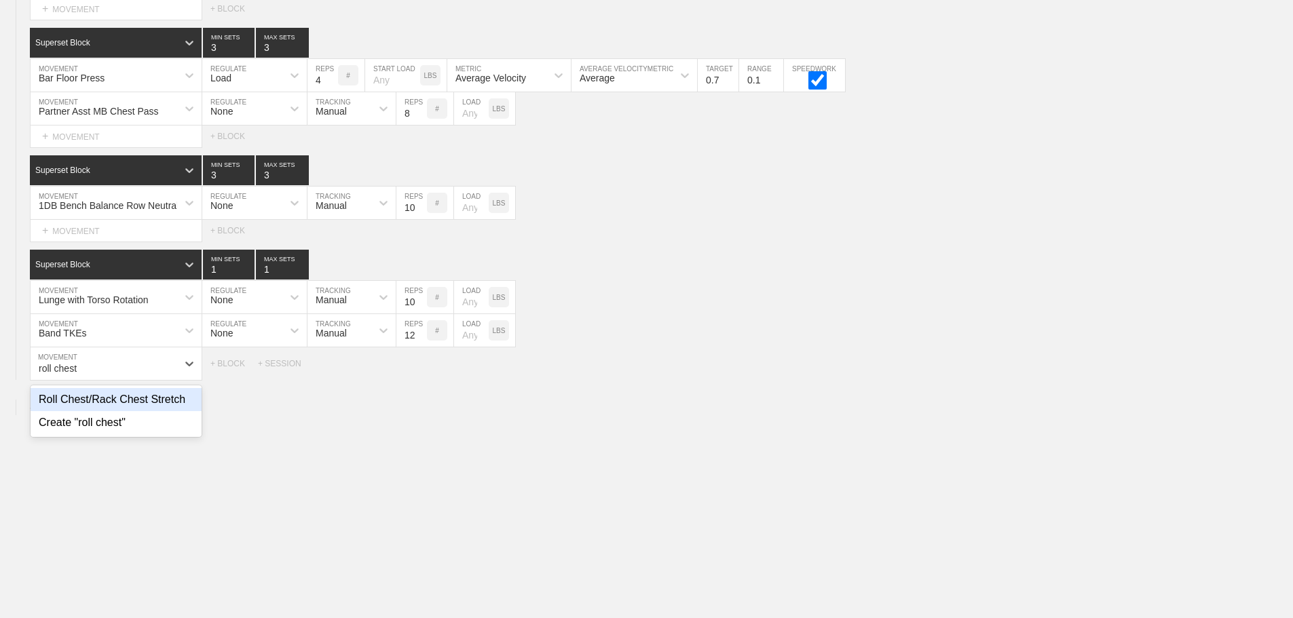
click at [143, 404] on div "Roll Chest/Rack Chest Stretch" at bounding box center [116, 399] width 171 height 23
type input "roll chest"
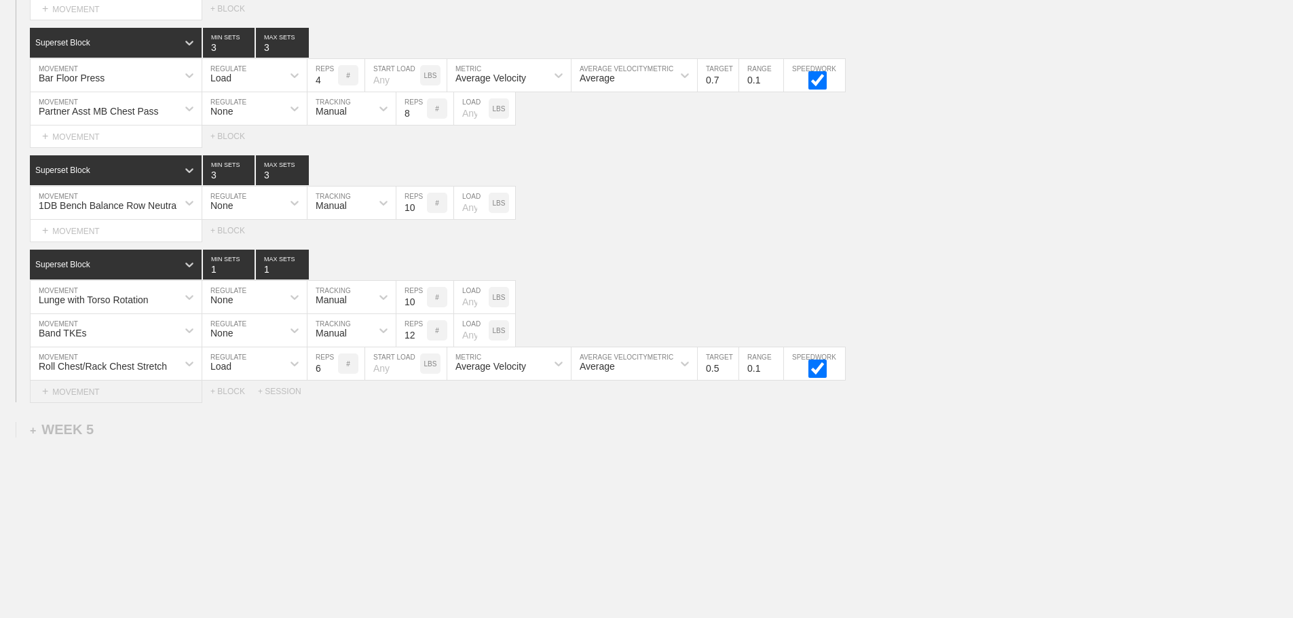
click at [113, 403] on div "+ MOVEMENT" at bounding box center [116, 392] width 172 height 22
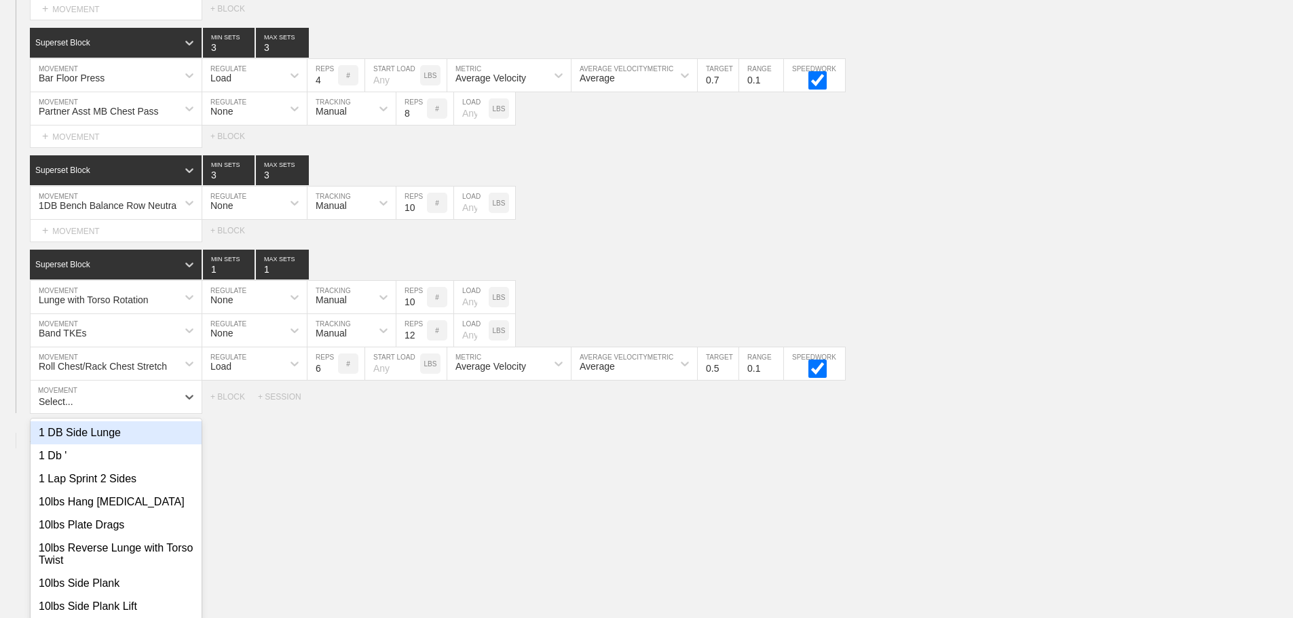
scroll to position [3861, 0]
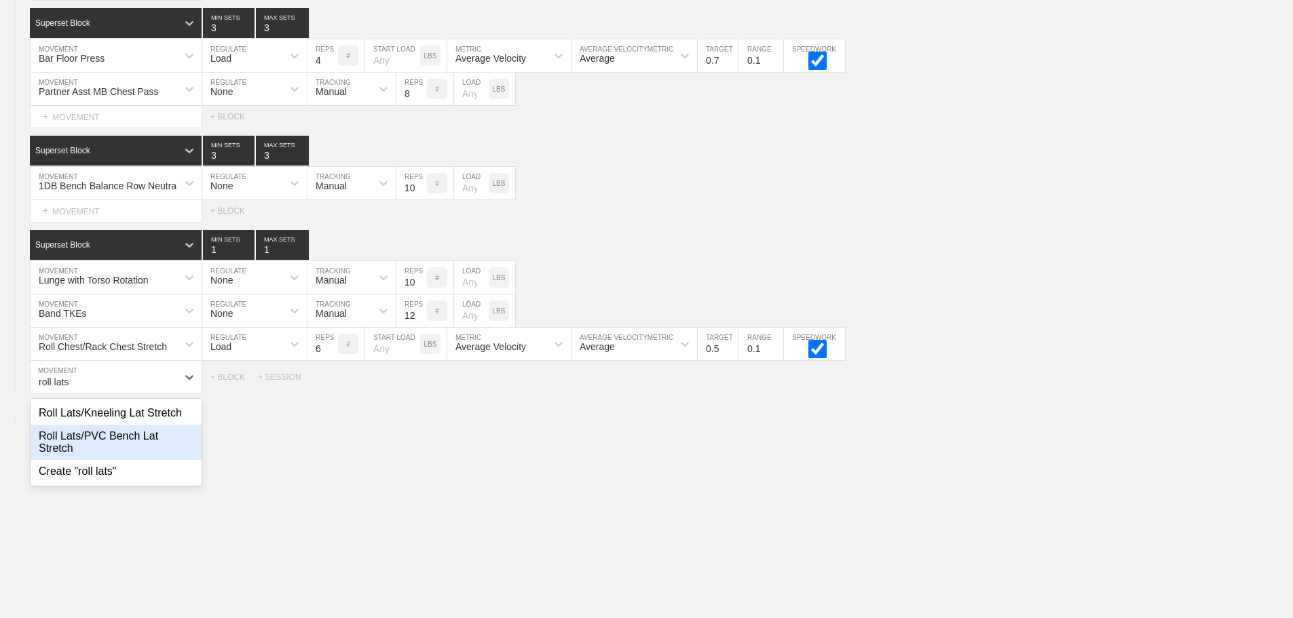
click at [135, 445] on div "Roll Lats/PVC Bench Lat Stretch" at bounding box center [116, 442] width 171 height 35
type input "roll lats"
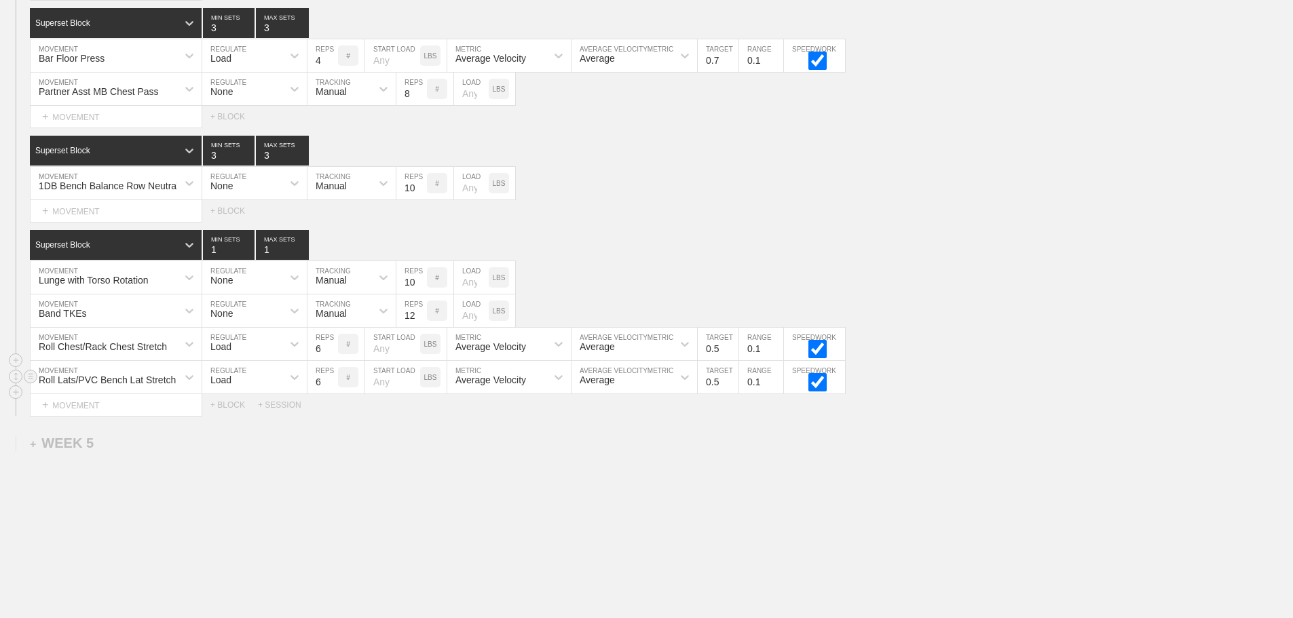
click at [227, 386] on div "Load" at bounding box center [220, 380] width 21 height 11
click at [229, 423] on div "None" at bounding box center [254, 413] width 105 height 23
click at [339, 386] on div "Sensor" at bounding box center [331, 380] width 30 height 11
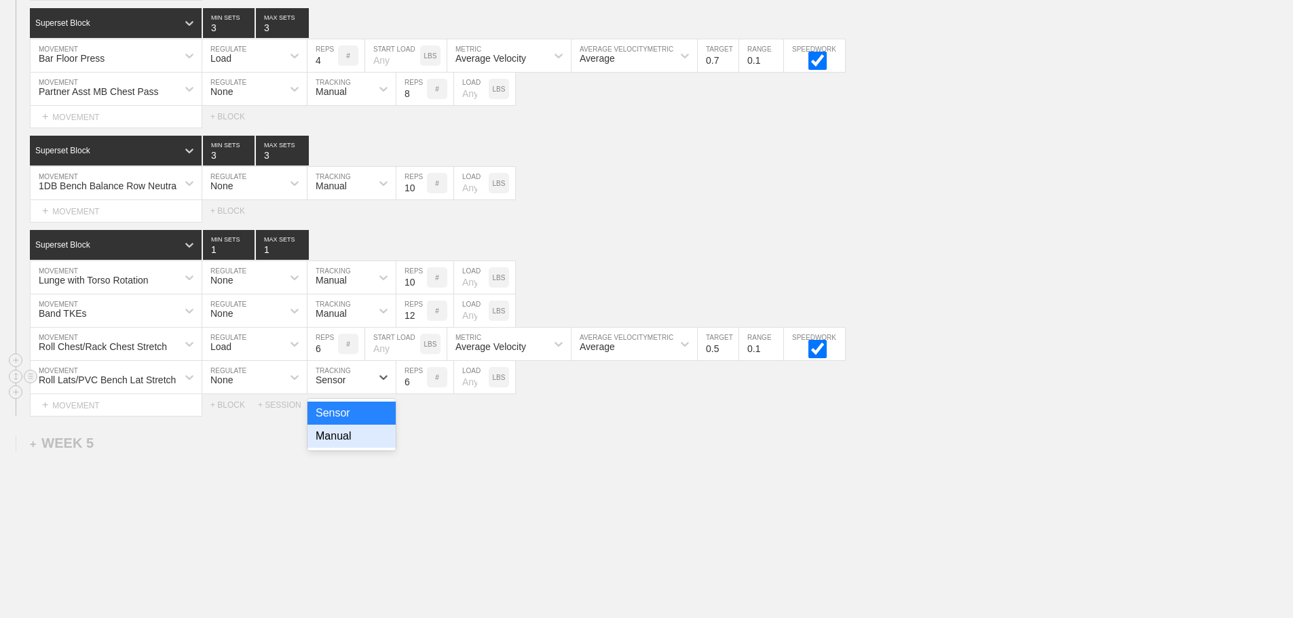
click at [338, 443] on div "Manual" at bounding box center [352, 436] width 88 height 23
click at [421, 388] on input "7" at bounding box center [411, 377] width 31 height 33
click at [421, 388] on input "8" at bounding box center [411, 377] width 31 height 33
click at [421, 388] on input "9" at bounding box center [411, 377] width 31 height 33
click at [421, 388] on input "10" at bounding box center [411, 377] width 31 height 33
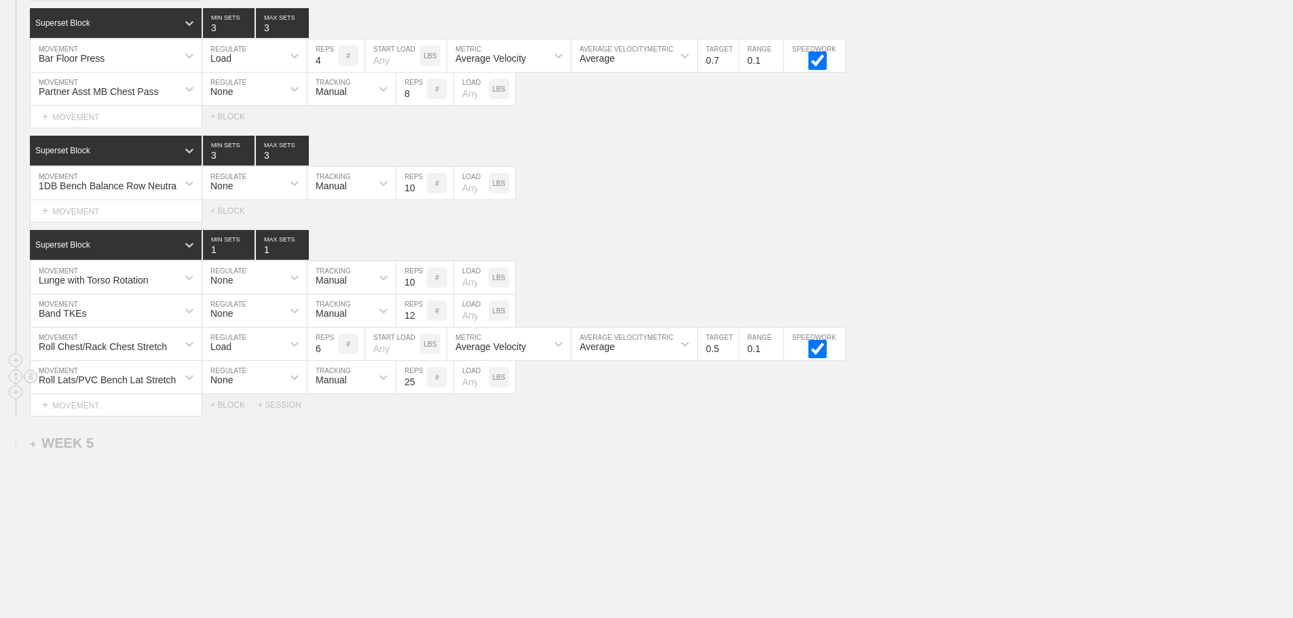
click at [421, 388] on input "25" at bounding box center [411, 377] width 31 height 33
click at [420, 388] on input "26" at bounding box center [411, 377] width 31 height 33
click at [420, 388] on input "27" at bounding box center [411, 377] width 31 height 33
click at [420, 388] on input "28" at bounding box center [411, 377] width 31 height 33
click at [420, 388] on input "29" at bounding box center [411, 377] width 31 height 33
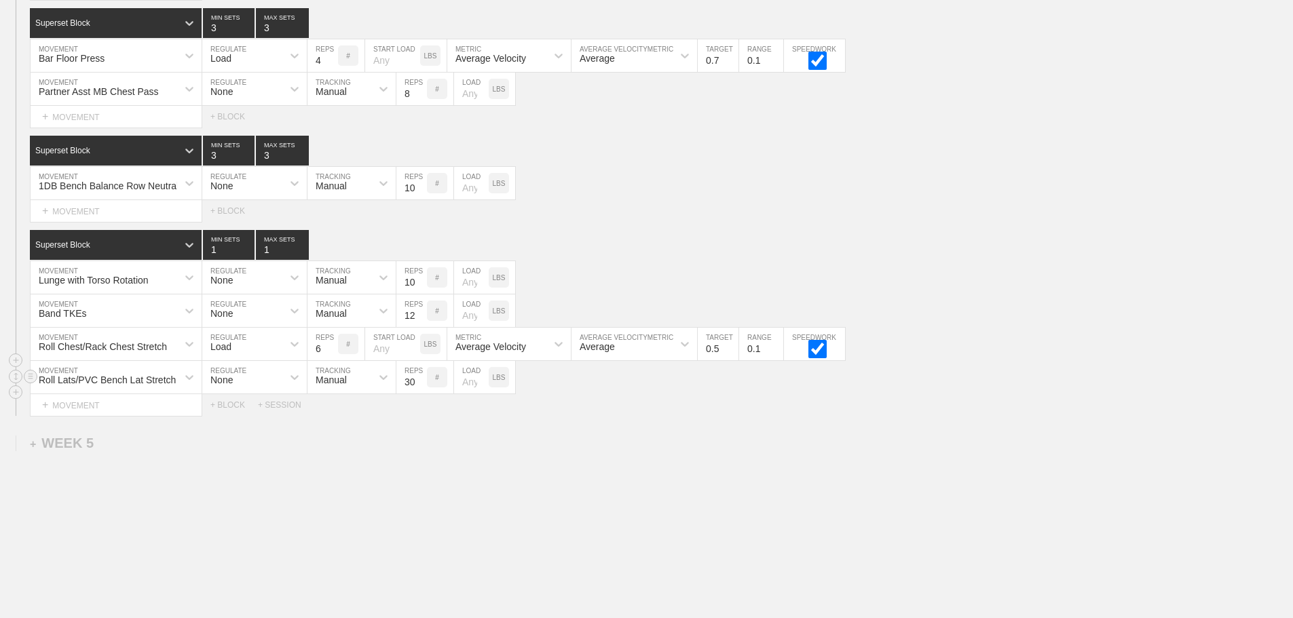
type input "30"
click at [420, 388] on input "30" at bounding box center [411, 377] width 31 height 33
click at [645, 416] on div "Select... MOVEMENT + MOVEMENT + BLOCK + SESSION" at bounding box center [646, 405] width 1293 height 22
click at [219, 352] on div "Load" at bounding box center [220, 346] width 21 height 11
click at [219, 390] on div "None" at bounding box center [254, 380] width 105 height 23
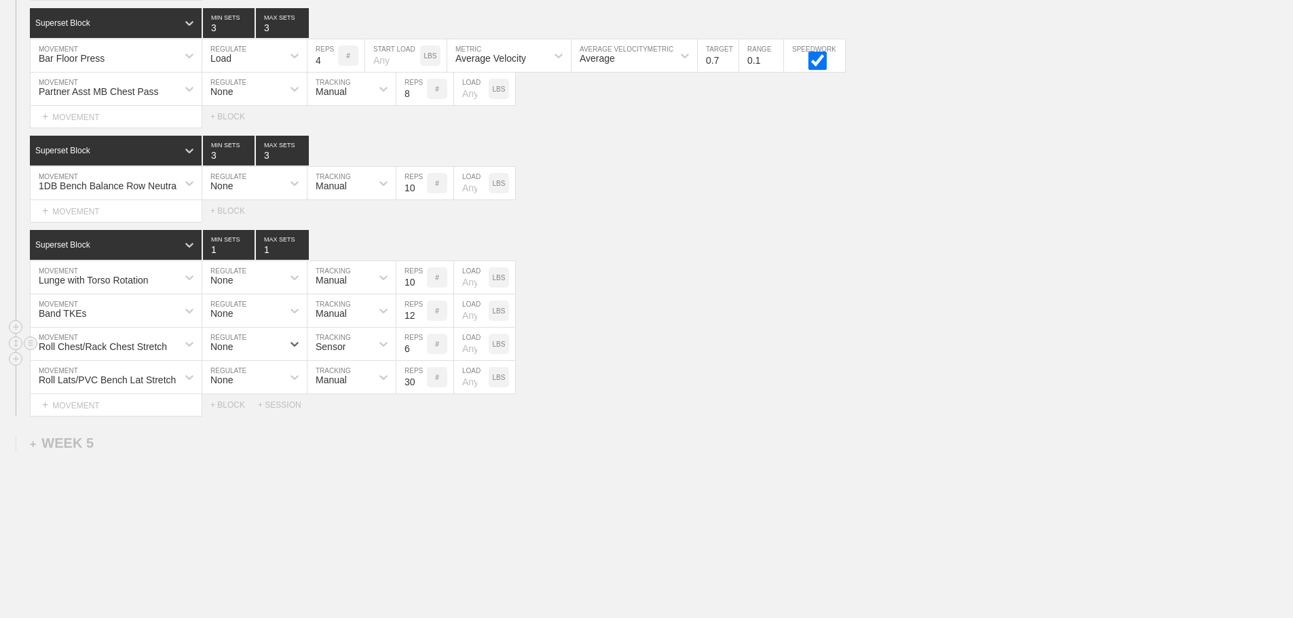
click at [344, 352] on div "Sensor" at bounding box center [331, 346] width 30 height 11
drag, startPoint x: 335, startPoint y: 413, endPoint x: 392, endPoint y: 372, distance: 69.9
click at [339, 412] on div "Manual" at bounding box center [352, 403] width 88 height 23
click at [419, 355] on input "16" at bounding box center [411, 344] width 31 height 33
click at [416, 354] on input "22" at bounding box center [411, 344] width 31 height 33
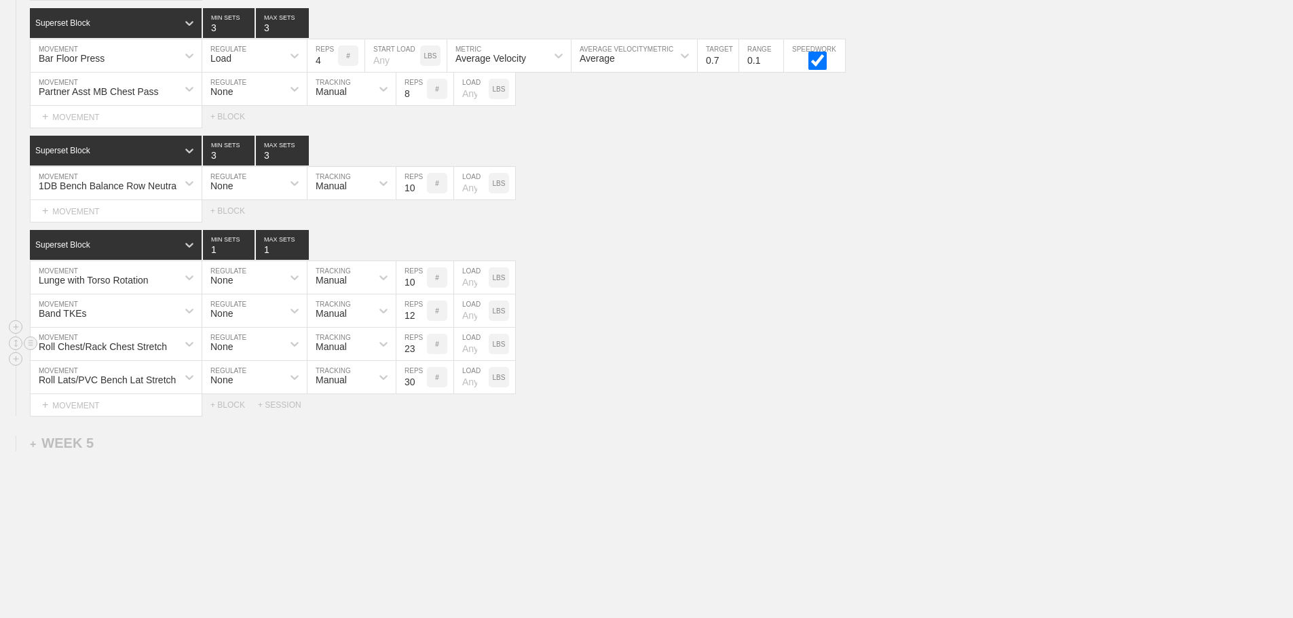
click at [420, 356] on input "23" at bounding box center [411, 344] width 31 height 33
click at [420, 356] on input "24" at bounding box center [411, 344] width 31 height 33
click at [420, 356] on input "25" at bounding box center [411, 344] width 31 height 33
click at [420, 356] on input "26" at bounding box center [411, 344] width 31 height 33
click at [420, 356] on input "27" at bounding box center [411, 344] width 31 height 33
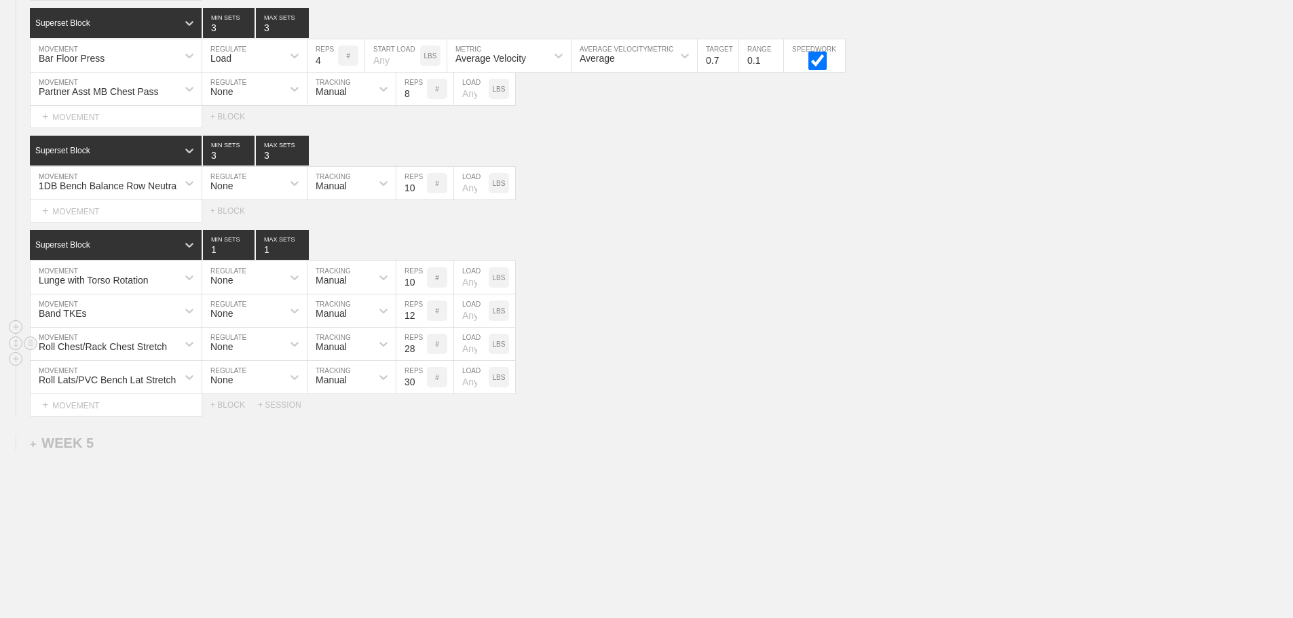
click at [420, 356] on input "28" at bounding box center [411, 344] width 31 height 33
click at [420, 356] on input "29" at bounding box center [411, 344] width 31 height 33
type input "30"
click at [420, 356] on input "30" at bounding box center [411, 344] width 31 height 33
click at [637, 410] on div "Select... MOVEMENT + MOVEMENT + BLOCK + SESSION" at bounding box center [646, 405] width 1293 height 22
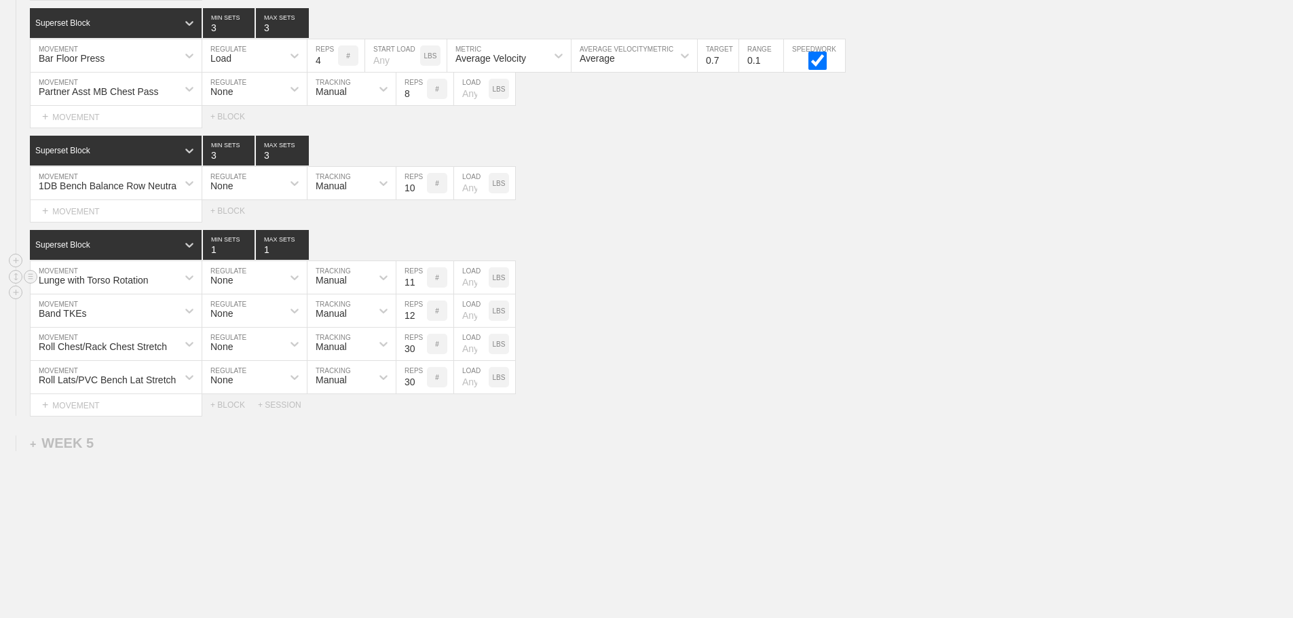
click at [419, 289] on input "11" at bounding box center [411, 277] width 31 height 33
type input "12"
click at [419, 289] on input "12" at bounding box center [411, 277] width 31 height 33
click at [671, 359] on div "Roll Chest/Rack Chest Stretch MOVEMENT None REGULATE Manual TRACKING 30 REPS # …" at bounding box center [646, 344] width 1293 height 33
click at [111, 415] on div "+ MOVEMENT" at bounding box center [116, 405] width 172 height 22
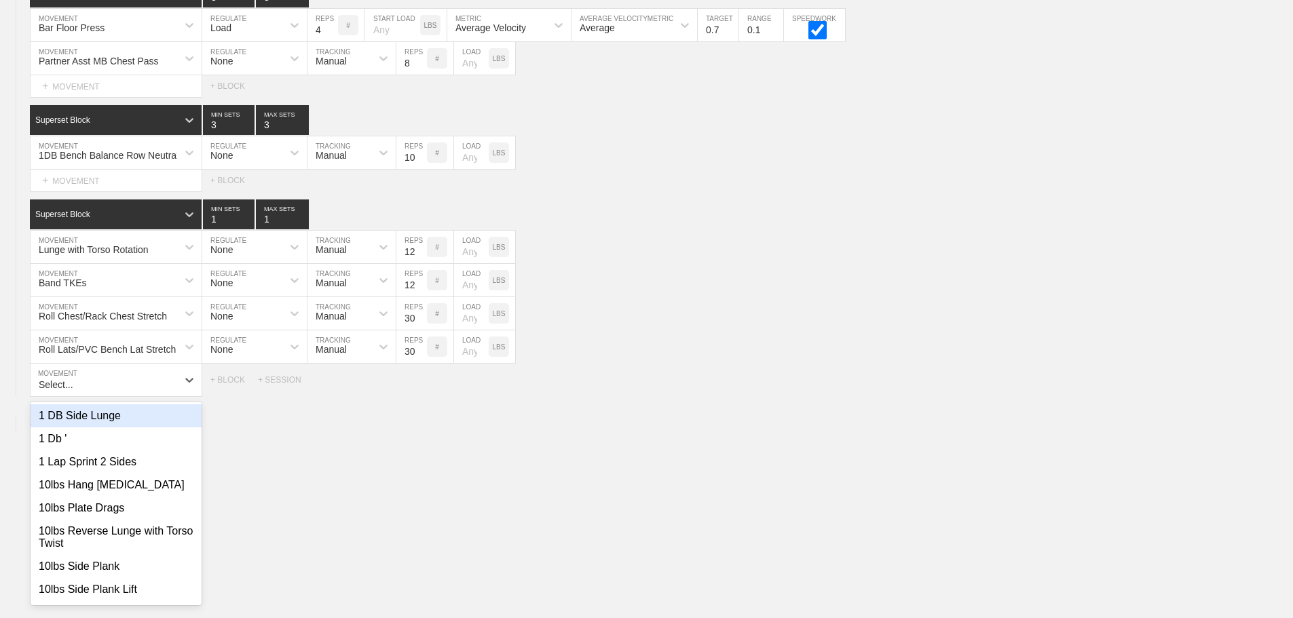
scroll to position [3894, 0]
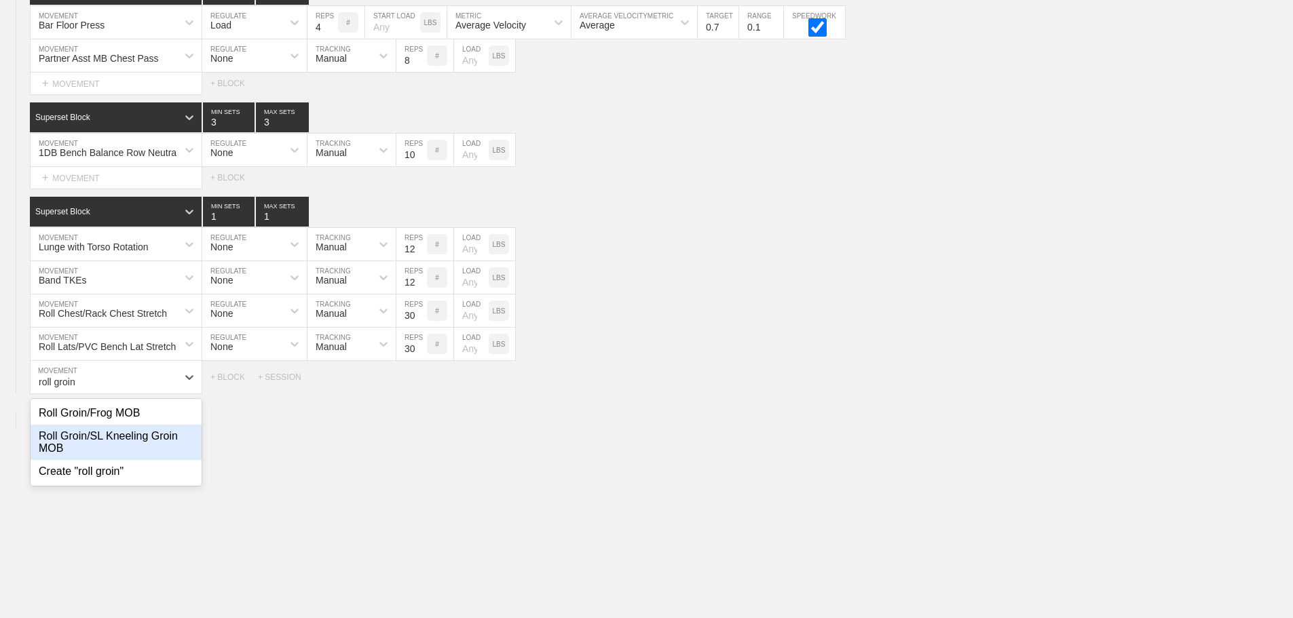
click at [127, 447] on div "Roll Groin/SL Kneeling Groin MOB" at bounding box center [116, 442] width 171 height 35
type input "roll groin"
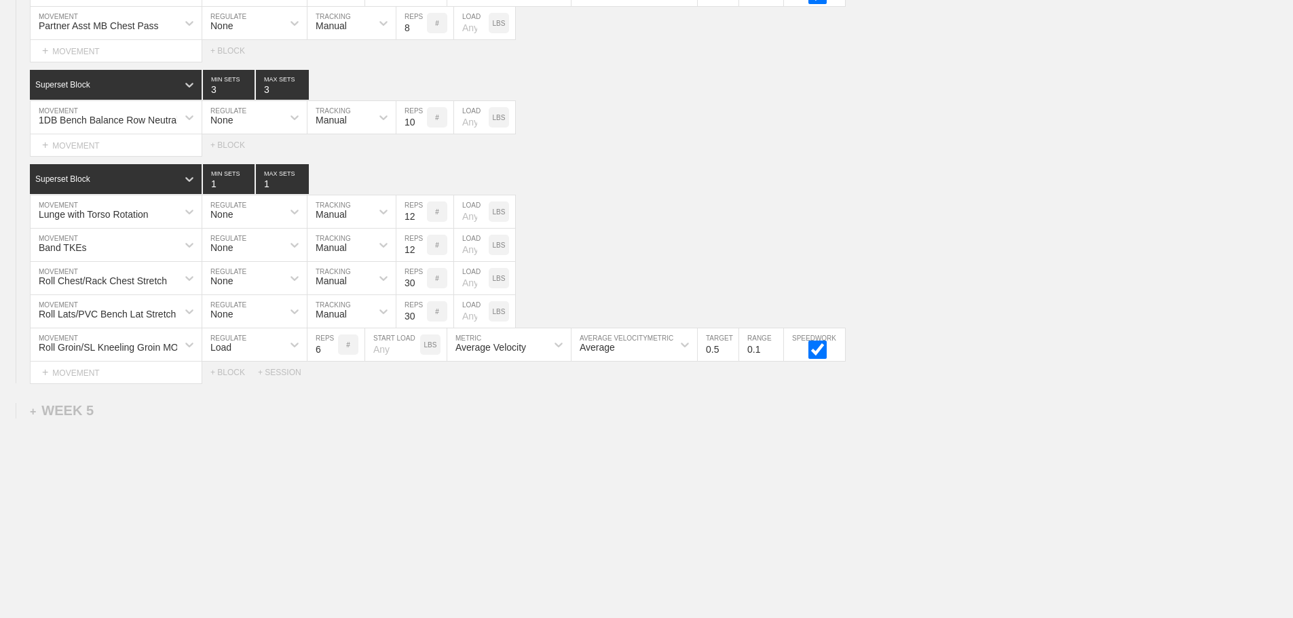
scroll to position [3941, 0]
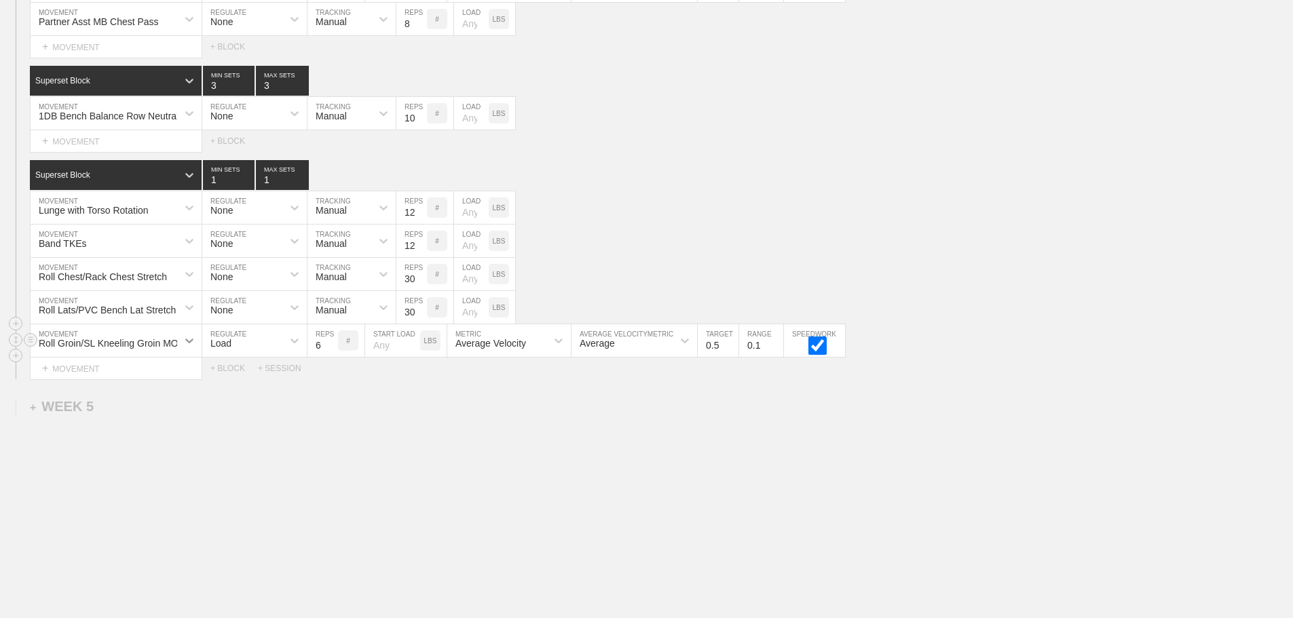
click at [187, 341] on icon at bounding box center [189, 341] width 8 height 5
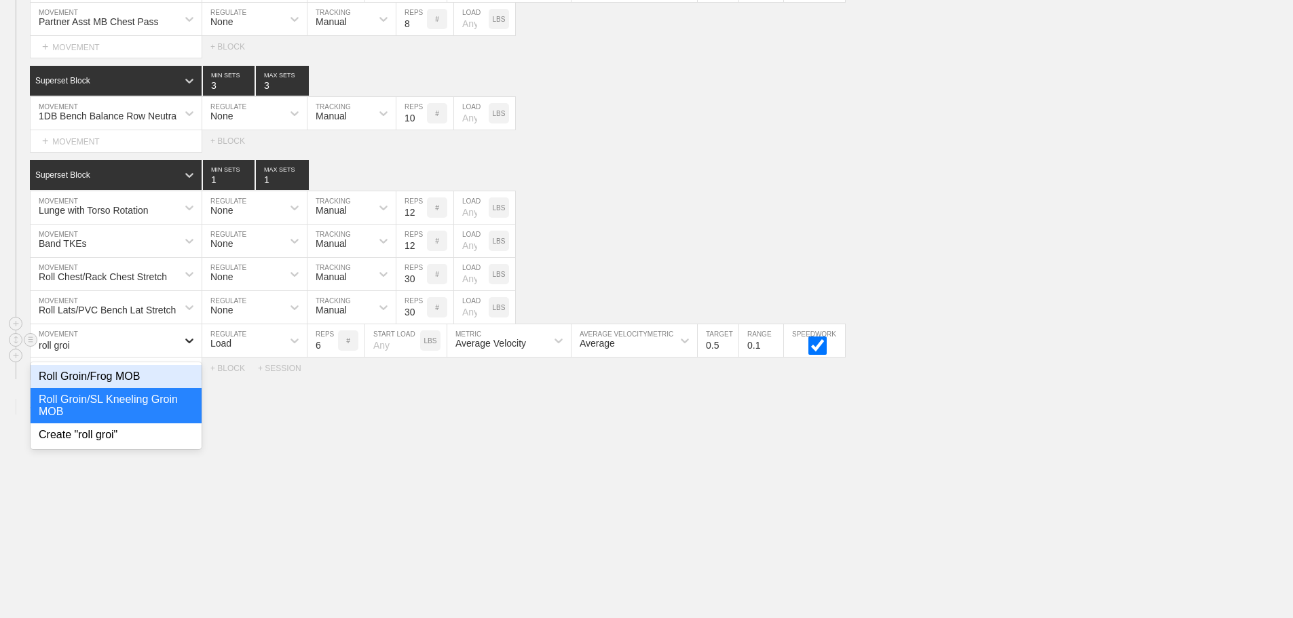
type input "roll groin"
click at [117, 375] on div "Roll Groin/Frog MOB" at bounding box center [116, 376] width 171 height 23
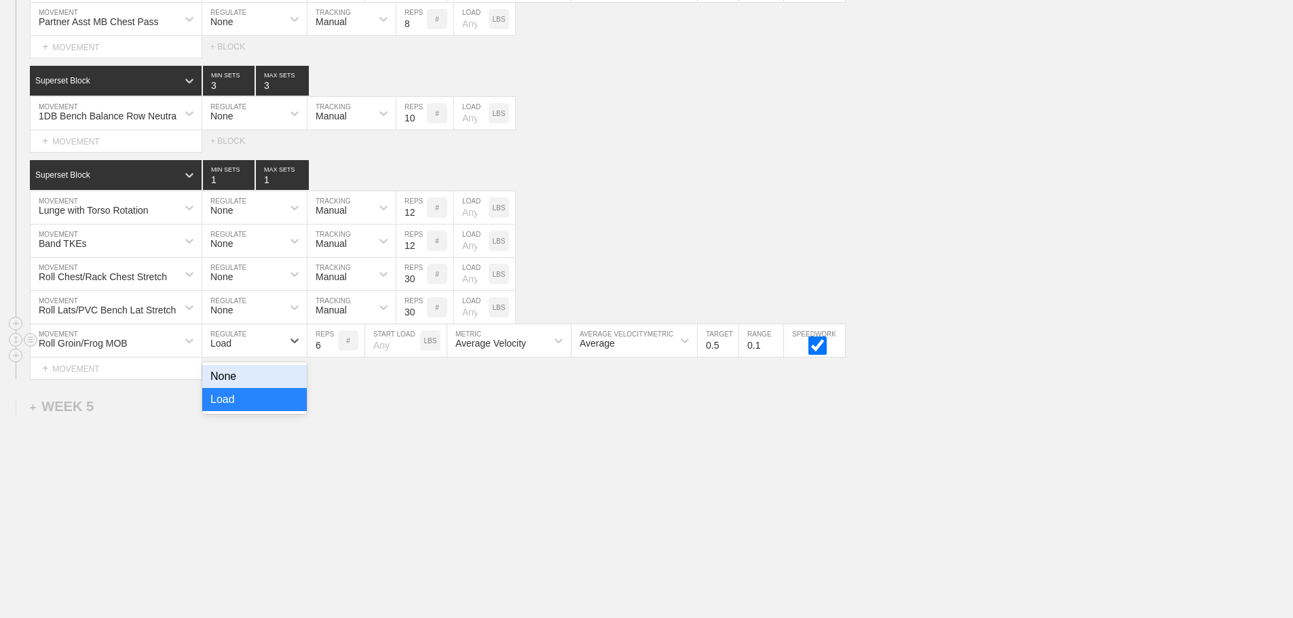
click at [227, 341] on div "Load" at bounding box center [220, 343] width 21 height 11
click at [234, 373] on div "None" at bounding box center [254, 376] width 105 height 23
click at [333, 350] on div "Sensor" at bounding box center [340, 340] width 64 height 23
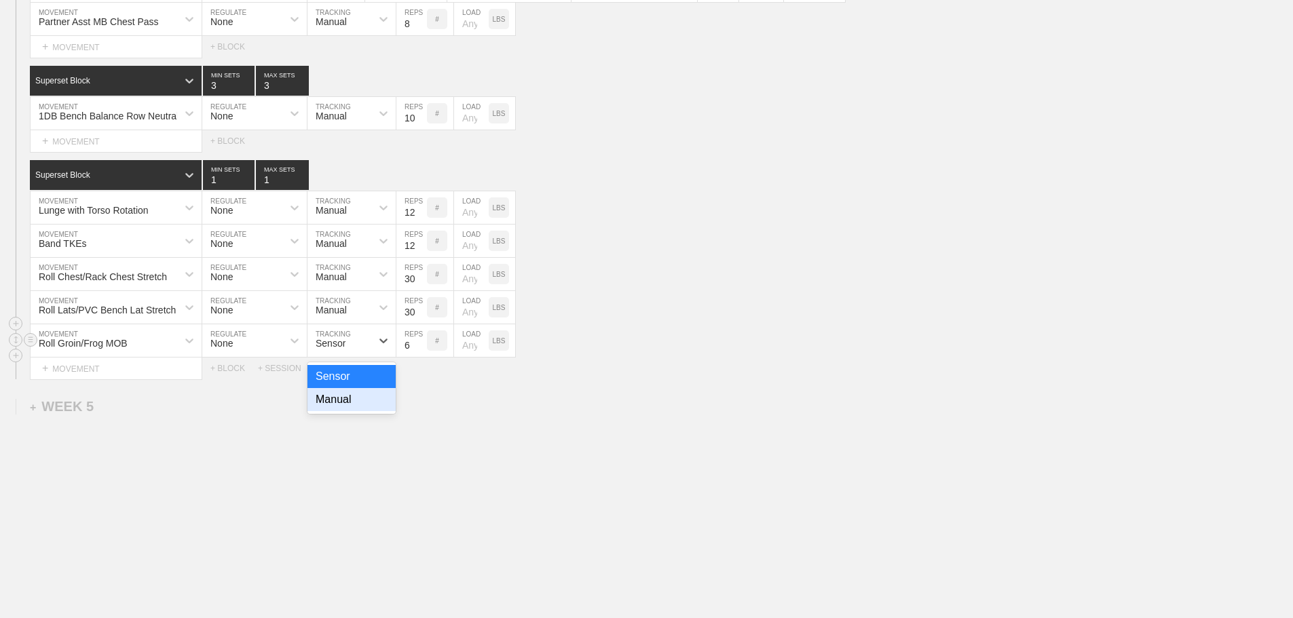
click at [339, 398] on div "Manual" at bounding box center [352, 399] width 88 height 23
click at [422, 341] on input "7" at bounding box center [411, 341] width 31 height 33
click at [422, 341] on input "8" at bounding box center [411, 341] width 31 height 33
click at [422, 341] on input "9" at bounding box center [411, 341] width 31 height 33
click at [422, 341] on input "10" at bounding box center [411, 341] width 31 height 33
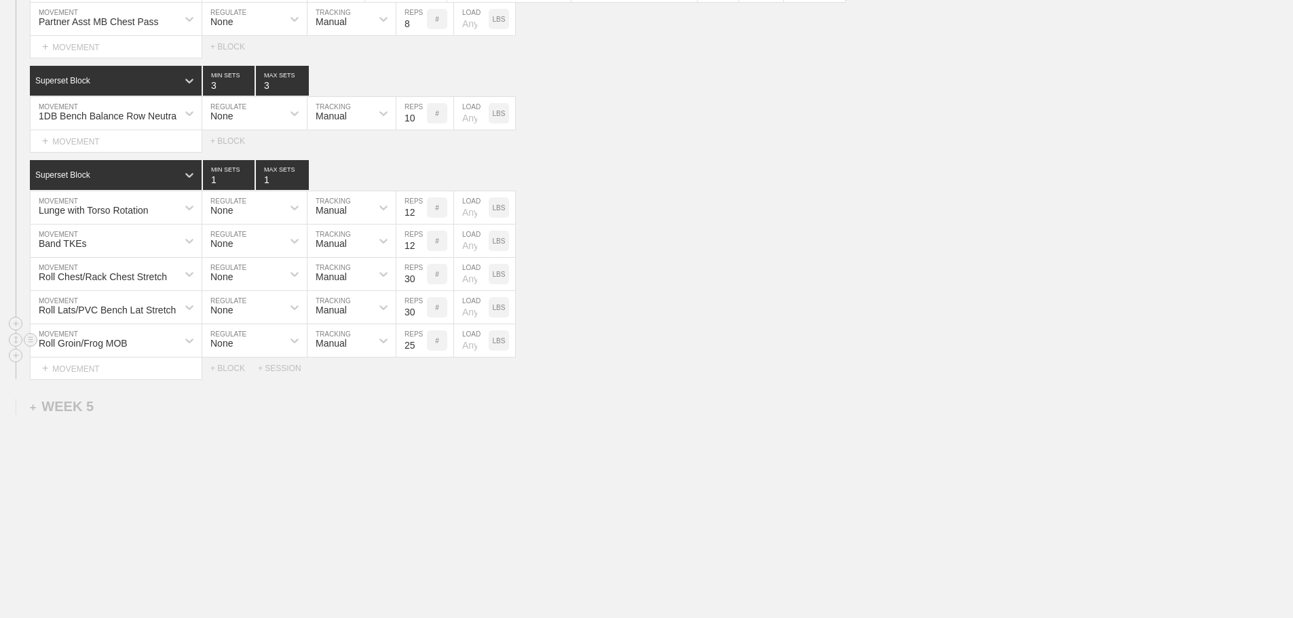
click at [422, 341] on input "25" at bounding box center [411, 341] width 31 height 33
click at [422, 341] on input "26" at bounding box center [411, 341] width 31 height 33
click at [422, 341] on input "27" at bounding box center [411, 341] width 31 height 33
click at [422, 341] on input "28" at bounding box center [411, 341] width 31 height 33
click at [422, 341] on input "29" at bounding box center [411, 341] width 31 height 33
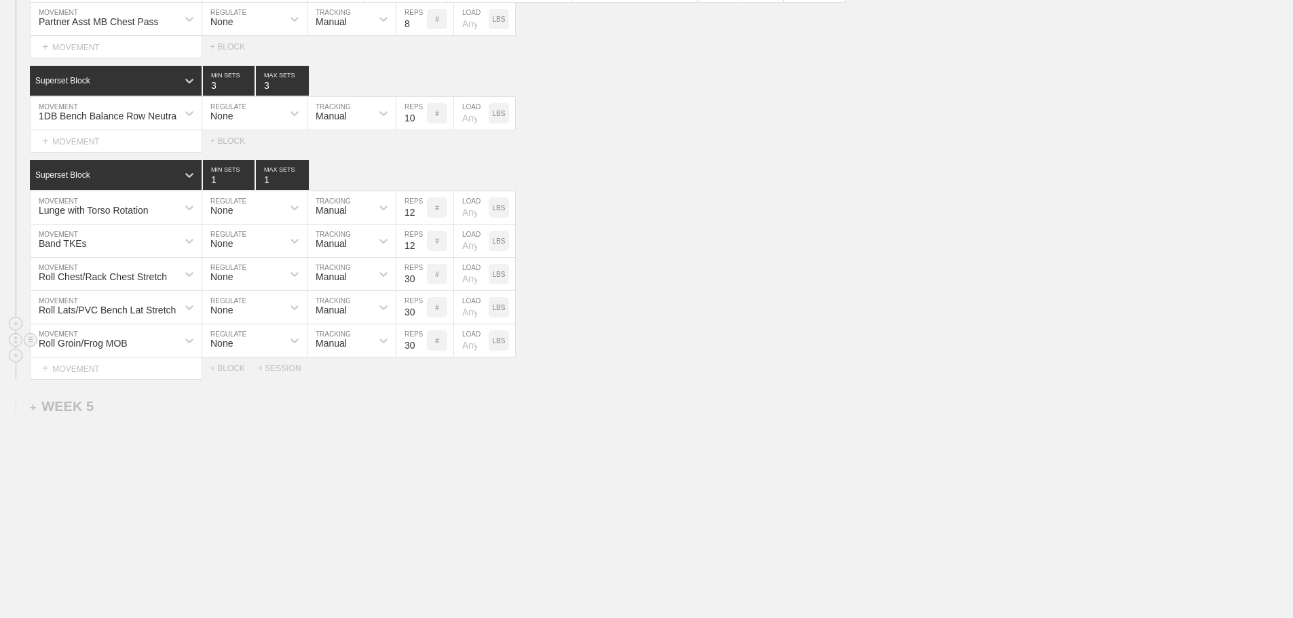
type input "30"
click at [422, 341] on input "30" at bounding box center [411, 341] width 31 height 33
click at [664, 346] on div "Roll Groin/Frog MOB MOVEMENT None REGULATE Manual TRACKING 30 REPS # LOAD LBS" at bounding box center [646, 341] width 1293 height 33
click at [105, 371] on div "+ MOVEMENT" at bounding box center [116, 369] width 172 height 22
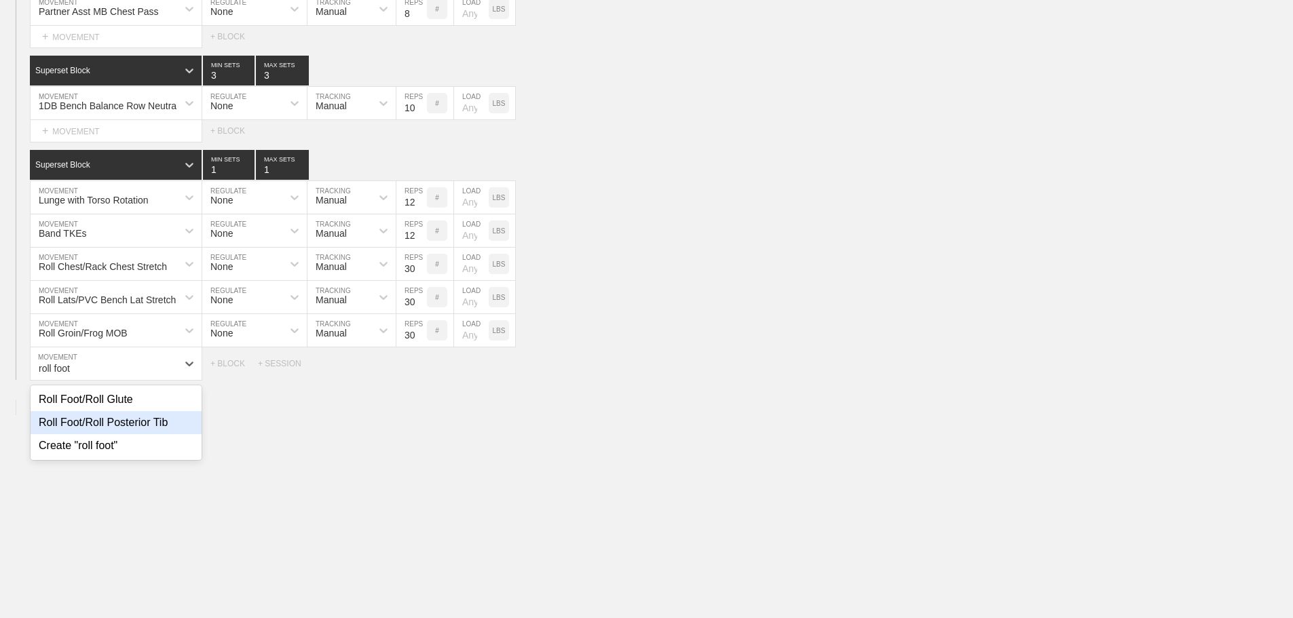
click at [147, 430] on div "Roll Foot/Roll Posterior Tib" at bounding box center [116, 422] width 171 height 23
type input "roll foot"
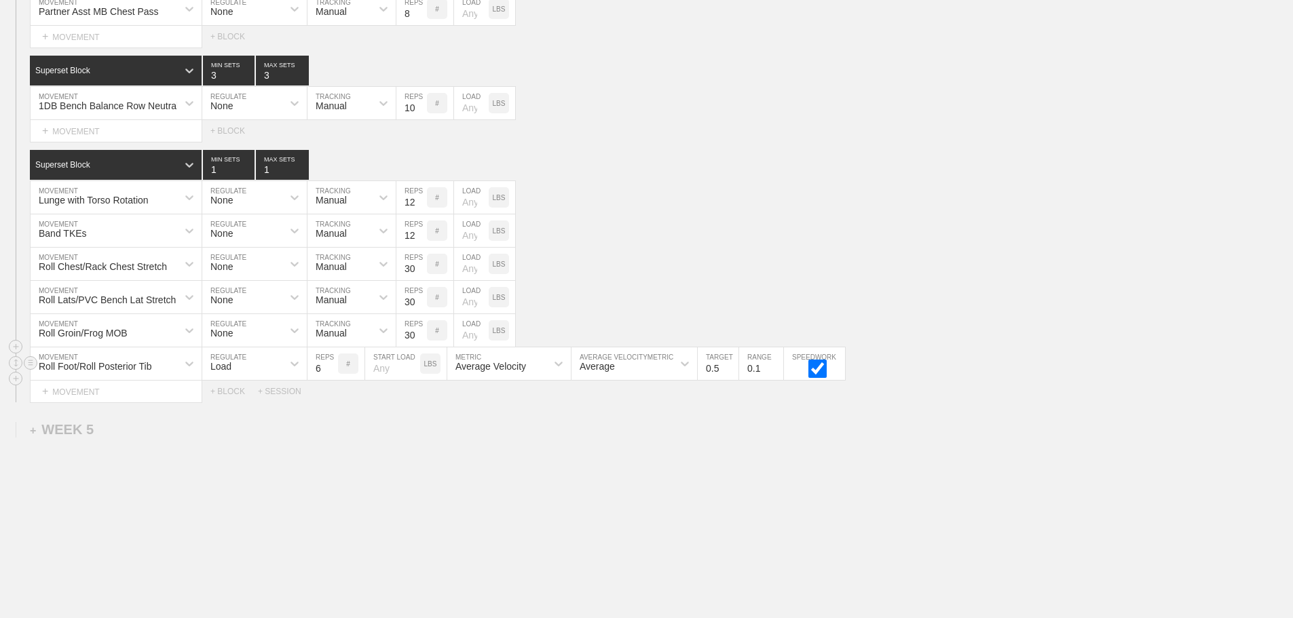
click at [233, 371] on div "Load" at bounding box center [242, 363] width 80 height 23
click at [229, 411] on div "None" at bounding box center [254, 399] width 105 height 23
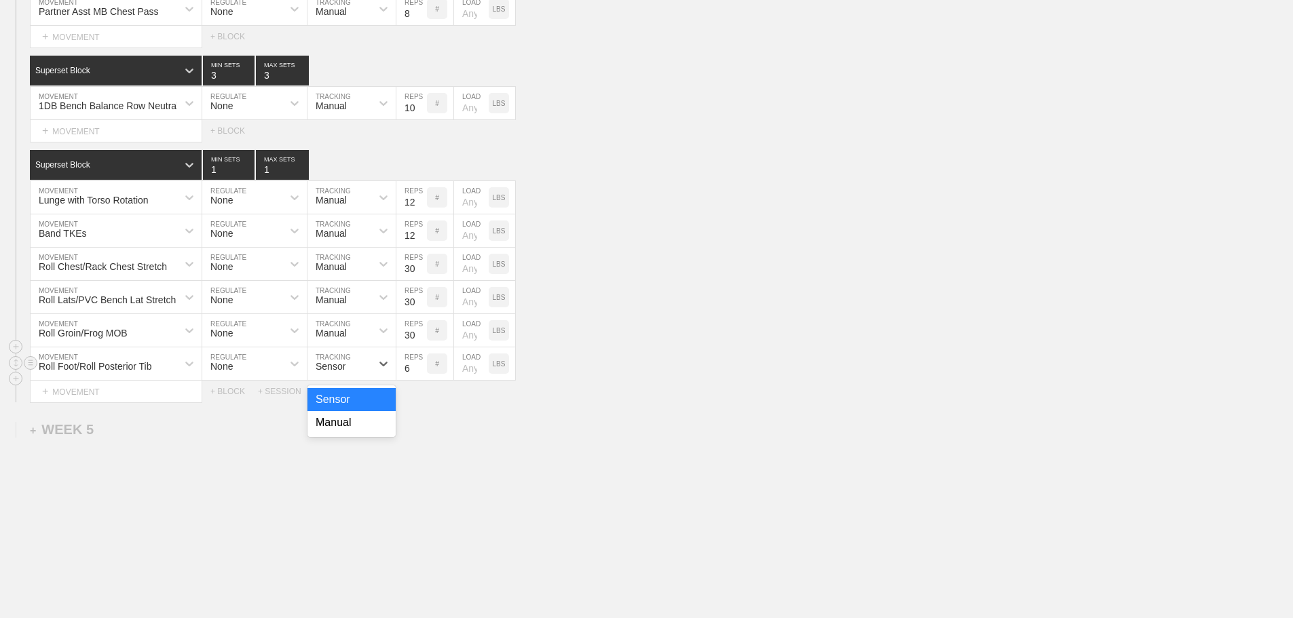
drag, startPoint x: 338, startPoint y: 377, endPoint x: 341, endPoint y: 406, distance: 28.6
click at [338, 372] on div "Sensor" at bounding box center [331, 366] width 30 height 11
drag, startPoint x: 341, startPoint y: 434, endPoint x: 412, endPoint y: 394, distance: 81.5
click at [342, 434] on div "Manual" at bounding box center [352, 422] width 88 height 23
click at [418, 373] on input "7" at bounding box center [411, 364] width 31 height 33
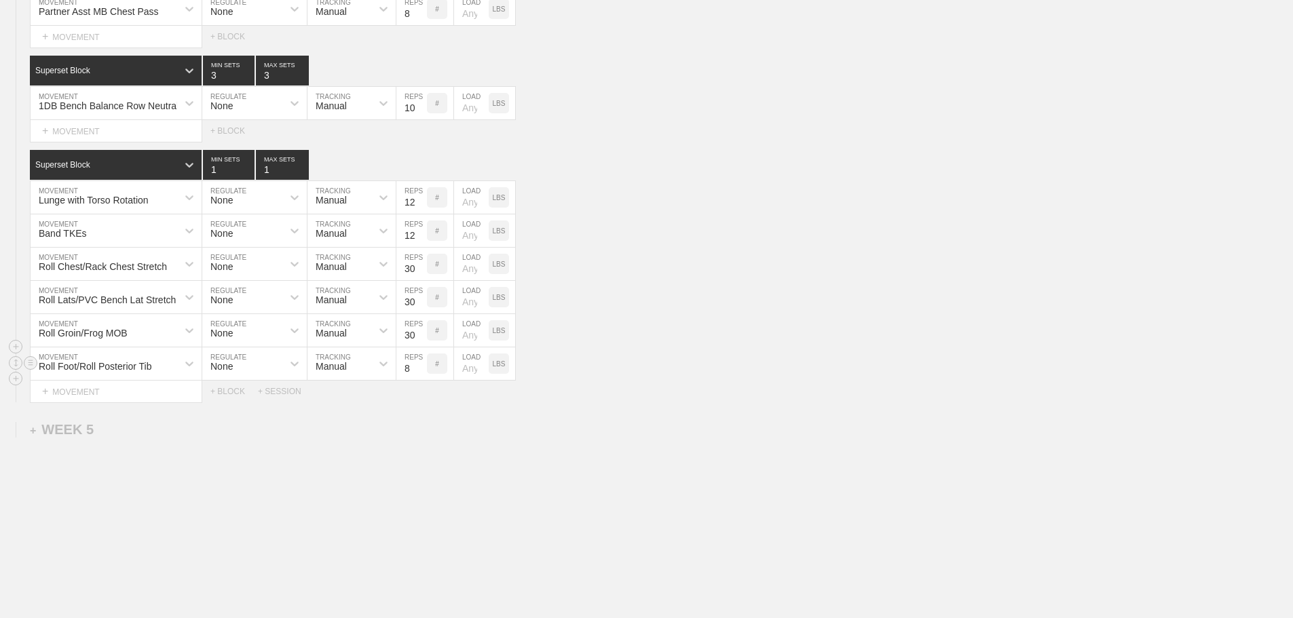
click at [418, 373] on input "8" at bounding box center [411, 364] width 31 height 33
click at [418, 373] on input "9" at bounding box center [411, 364] width 31 height 33
click at [418, 373] on input "20" at bounding box center [411, 364] width 31 height 33
click at [418, 373] on input "21" at bounding box center [411, 364] width 31 height 33
click at [418, 373] on input "22" at bounding box center [411, 364] width 31 height 33
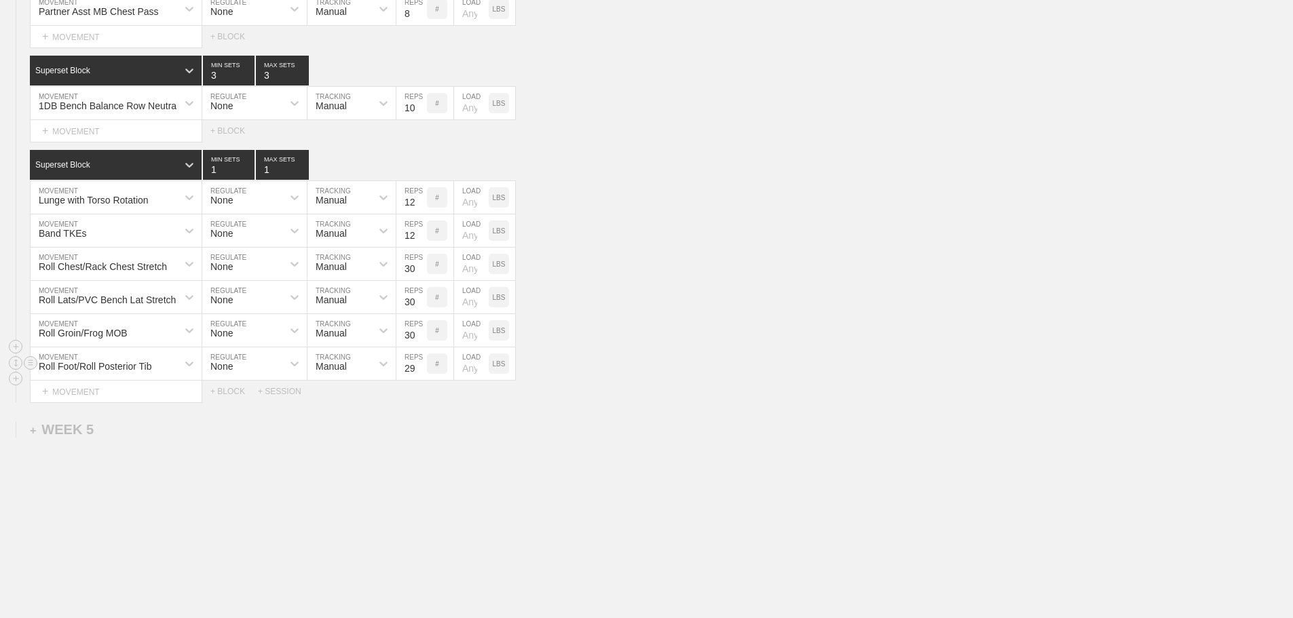
click at [418, 373] on input "29" at bounding box center [411, 364] width 31 height 33
type input "30"
click at [418, 373] on input "30" at bounding box center [411, 364] width 31 height 33
click at [605, 348] on div "Roll Groin/Frog MOB MOVEMENT None REGULATE Manual TRACKING 30 REPS # LOAD LBS" at bounding box center [646, 330] width 1293 height 33
click at [97, 401] on div "+ MOVEMENT" at bounding box center [116, 392] width 172 height 22
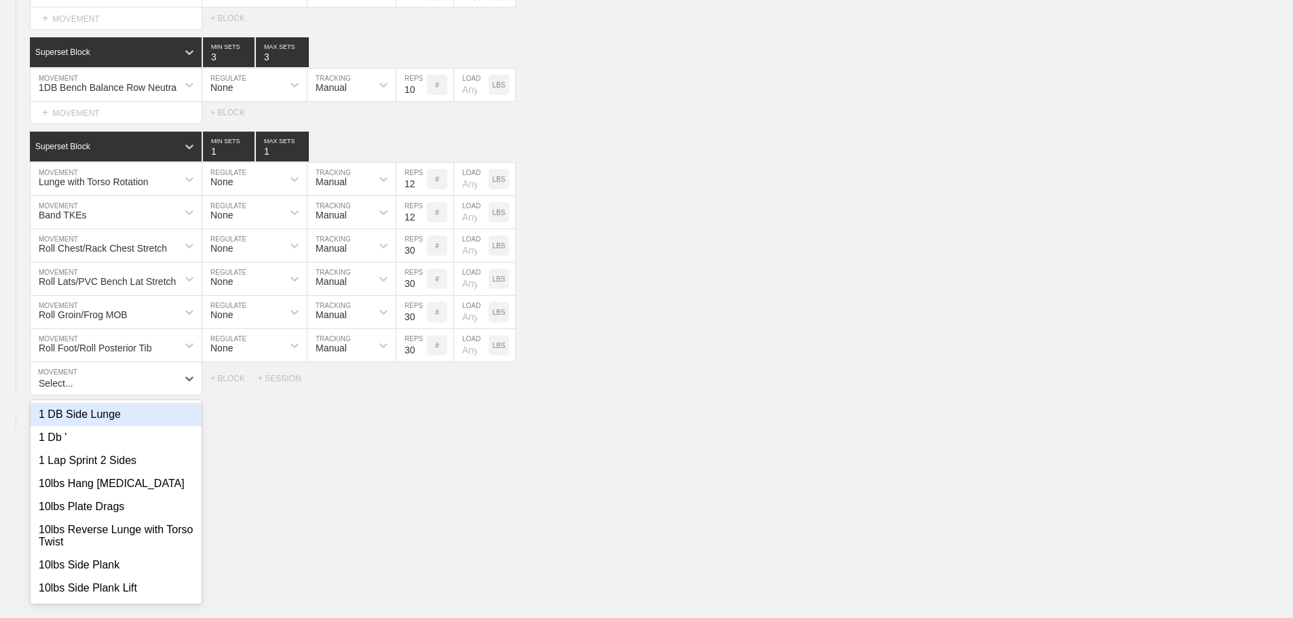
scroll to position [3961, 0]
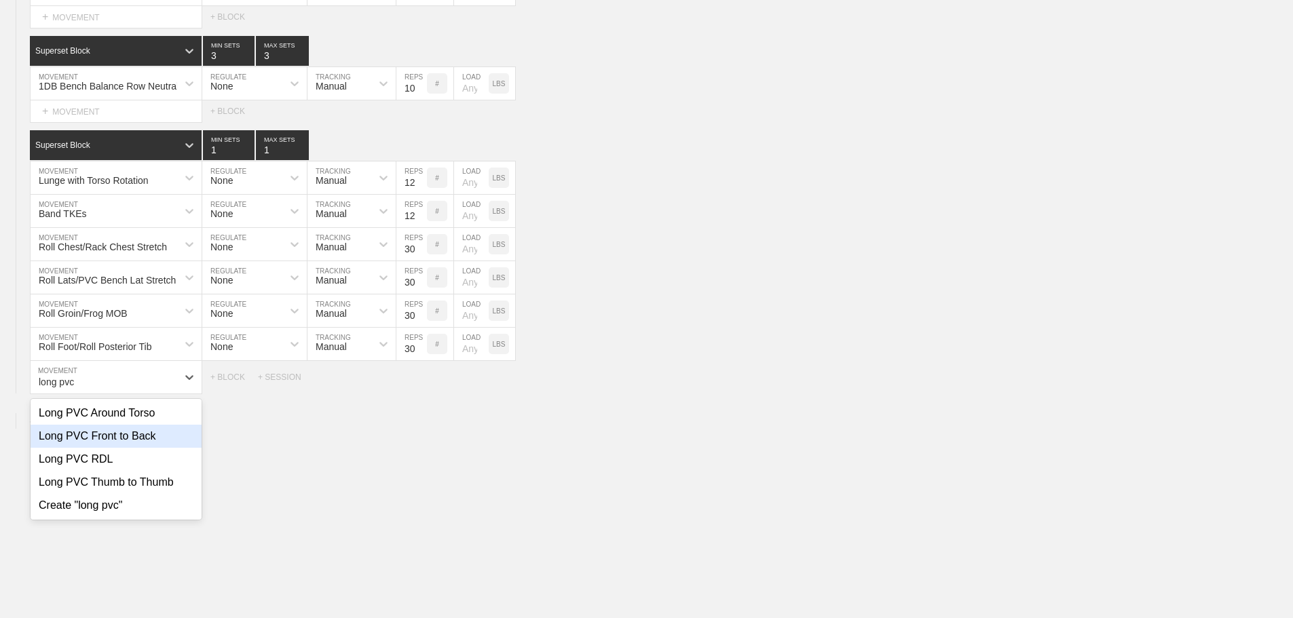
click at [130, 447] on div "Long PVC Front to Back" at bounding box center [116, 436] width 171 height 23
type input "long pvc"
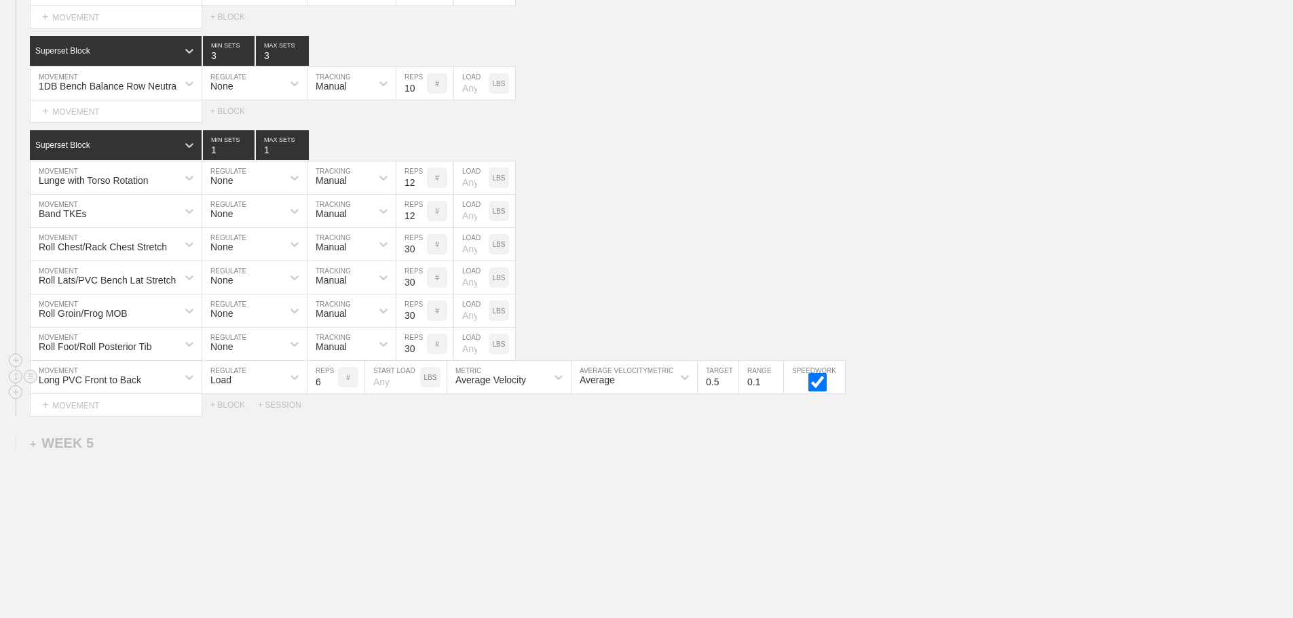
click at [237, 389] on div "Load" at bounding box center [242, 377] width 80 height 23
click at [231, 425] on div "None" at bounding box center [254, 413] width 105 height 23
click at [345, 386] on div "Sensor" at bounding box center [331, 380] width 30 height 11
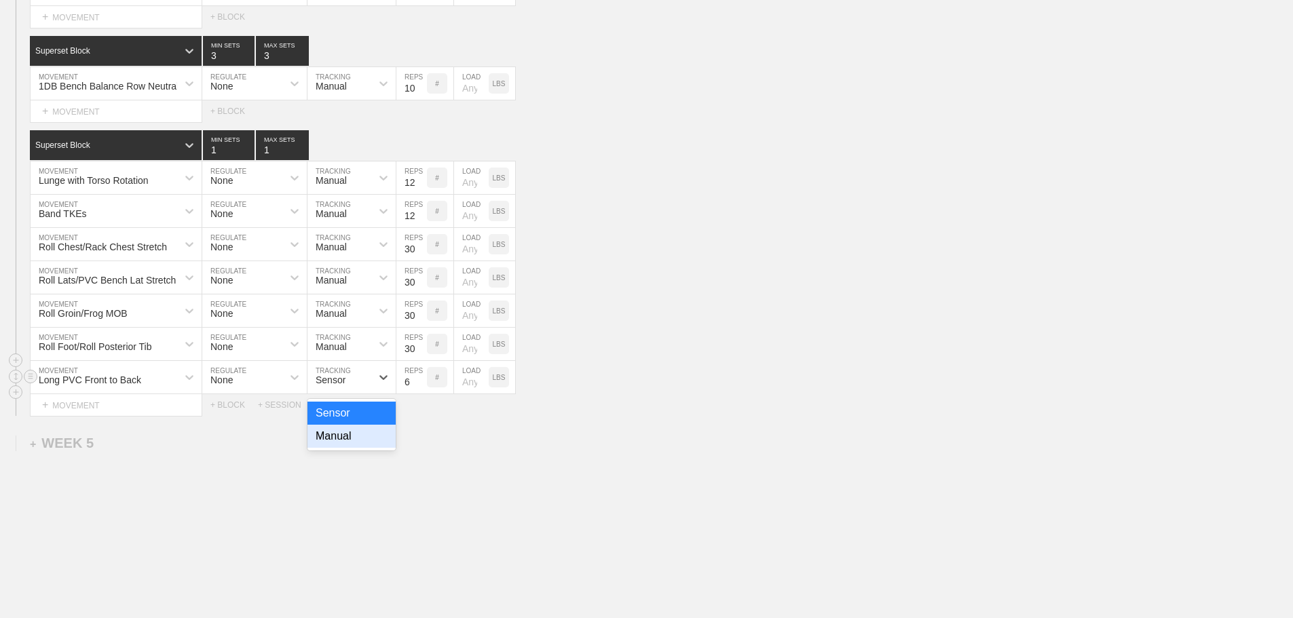
click at [347, 448] on div "Manual" at bounding box center [352, 436] width 88 height 23
click at [420, 387] on input "7" at bounding box center [411, 377] width 31 height 33
click at [420, 387] on input "8" at bounding box center [411, 377] width 31 height 33
click at [420, 387] on input "9" at bounding box center [411, 377] width 31 height 33
click at [420, 387] on input "10" at bounding box center [411, 377] width 31 height 33
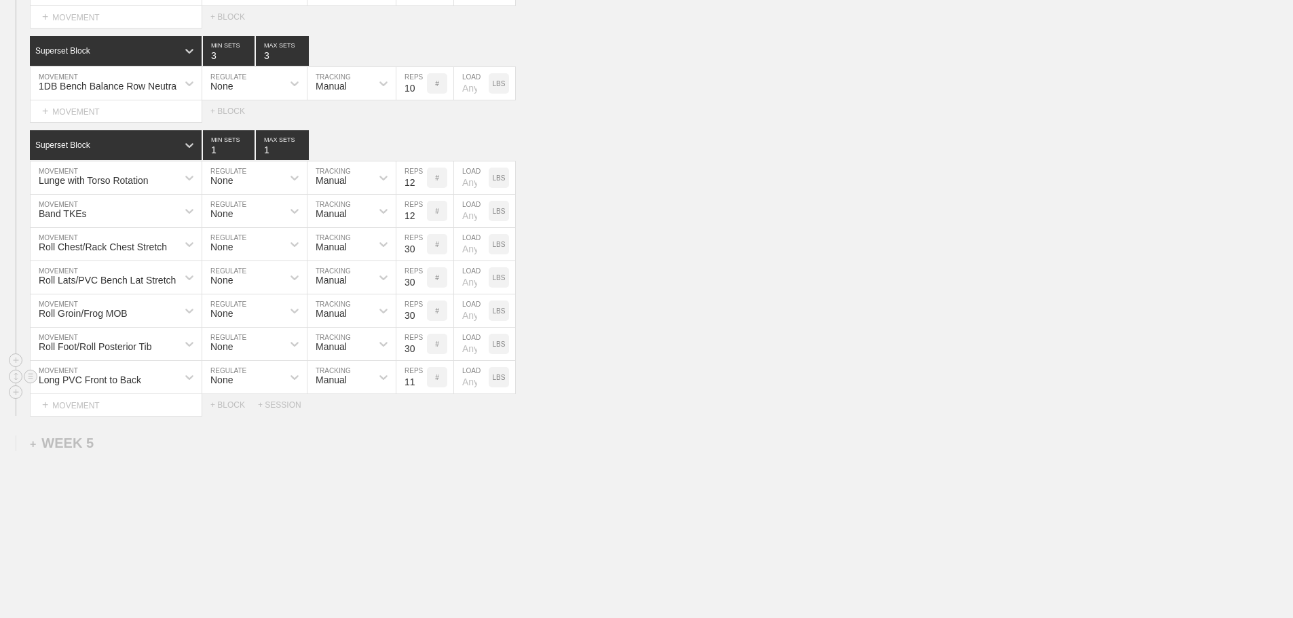
click at [420, 387] on input "11" at bounding box center [411, 377] width 31 height 33
click at [422, 394] on input "10" at bounding box center [411, 377] width 31 height 33
click at [421, 388] on input "18" at bounding box center [411, 377] width 31 height 33
type input "27"
click at [421, 388] on input "27" at bounding box center [411, 377] width 31 height 33
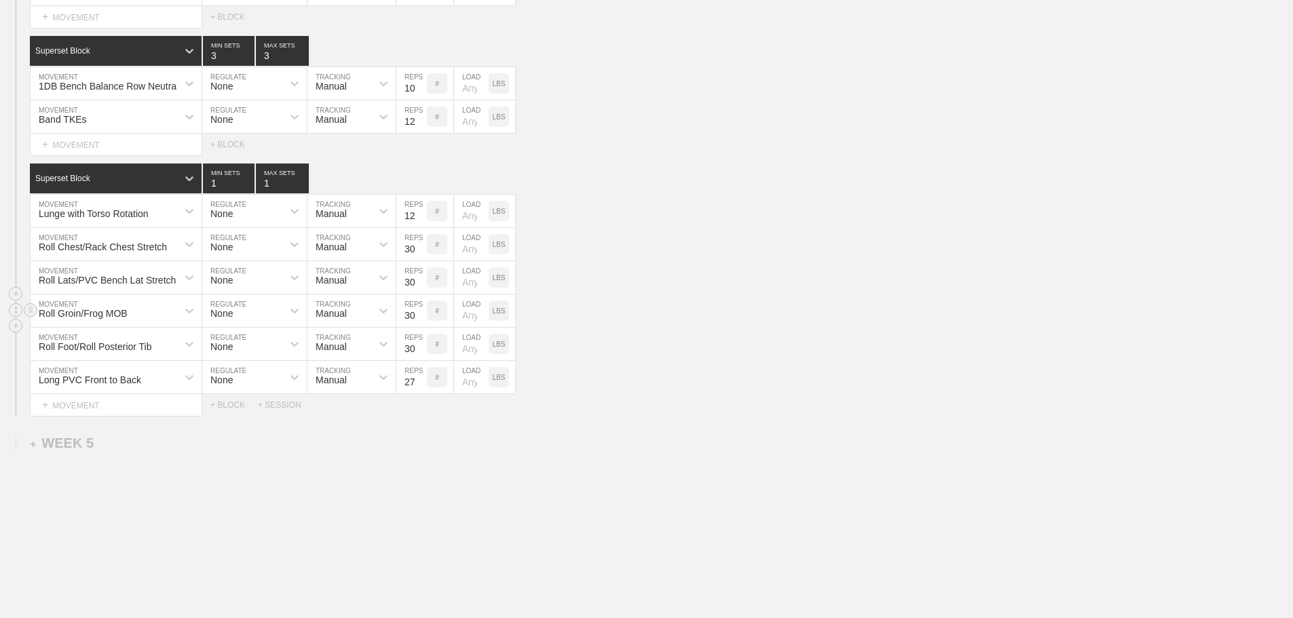
click at [749, 307] on div "Roll Groin/Frog MOB MOVEMENT None REGULATE Manual TRACKING 30 REPS # LOAD LBS" at bounding box center [646, 311] width 1293 height 33
click at [100, 417] on div "+ MOVEMENT" at bounding box center [116, 405] width 172 height 22
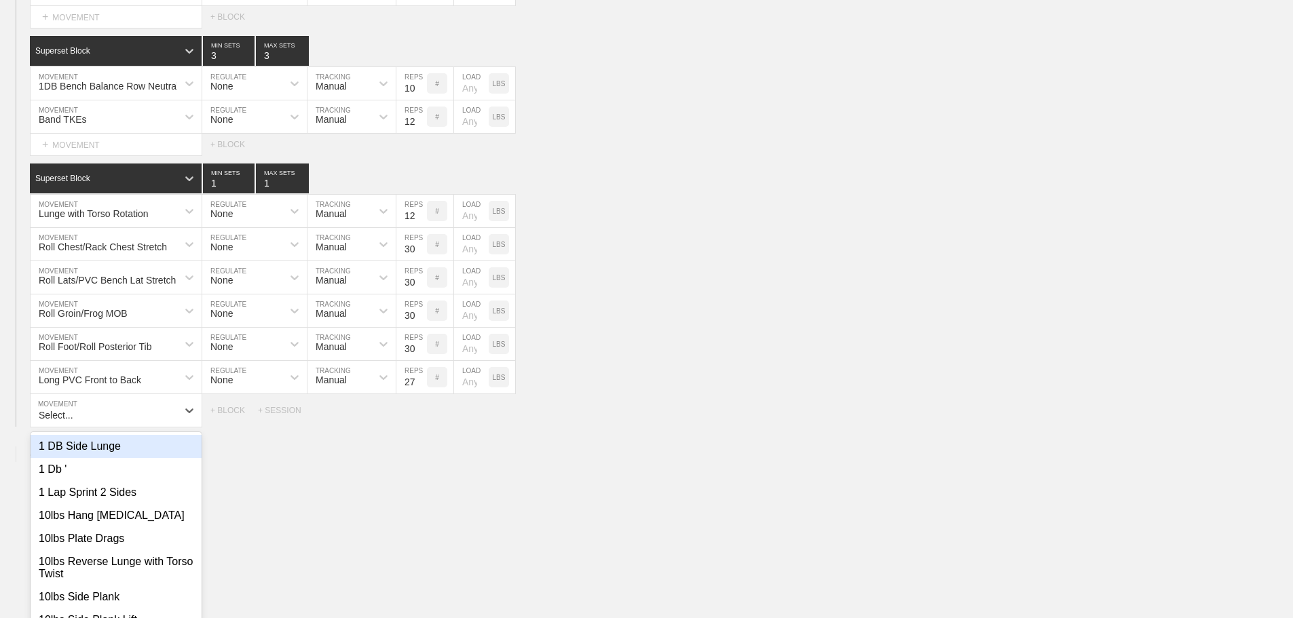
scroll to position [3994, 0]
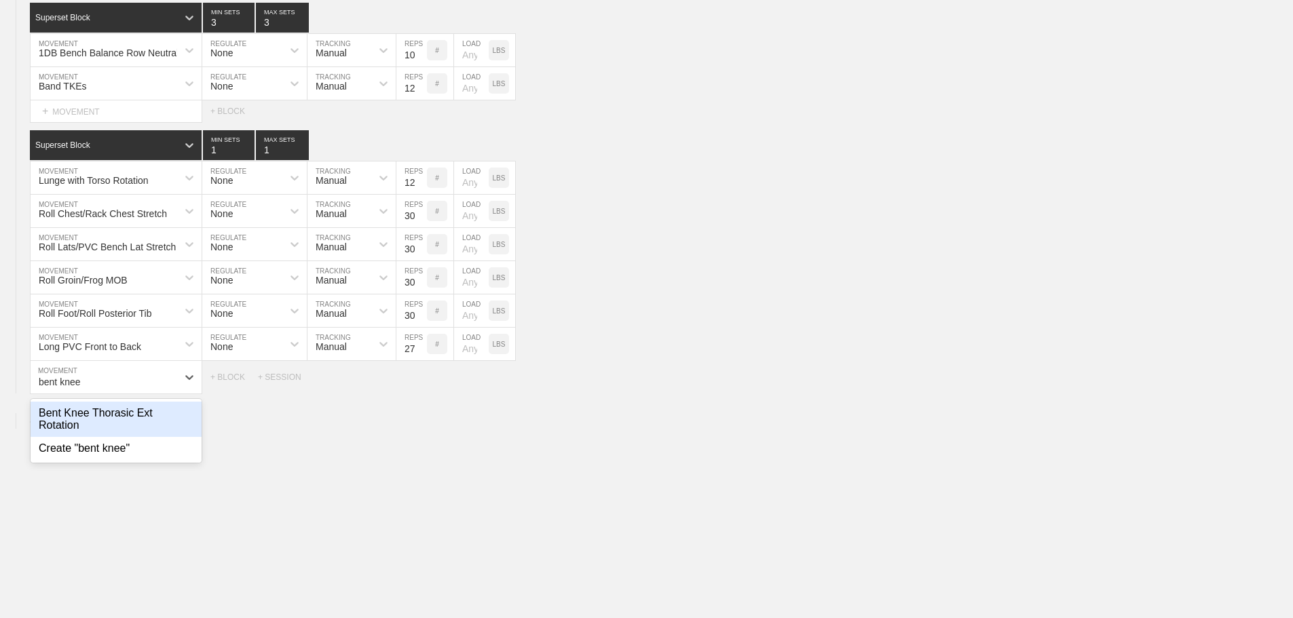
click at [114, 423] on div "Bent Knee Thorasic Ext Rotation" at bounding box center [116, 419] width 171 height 35
type input "bent knee"
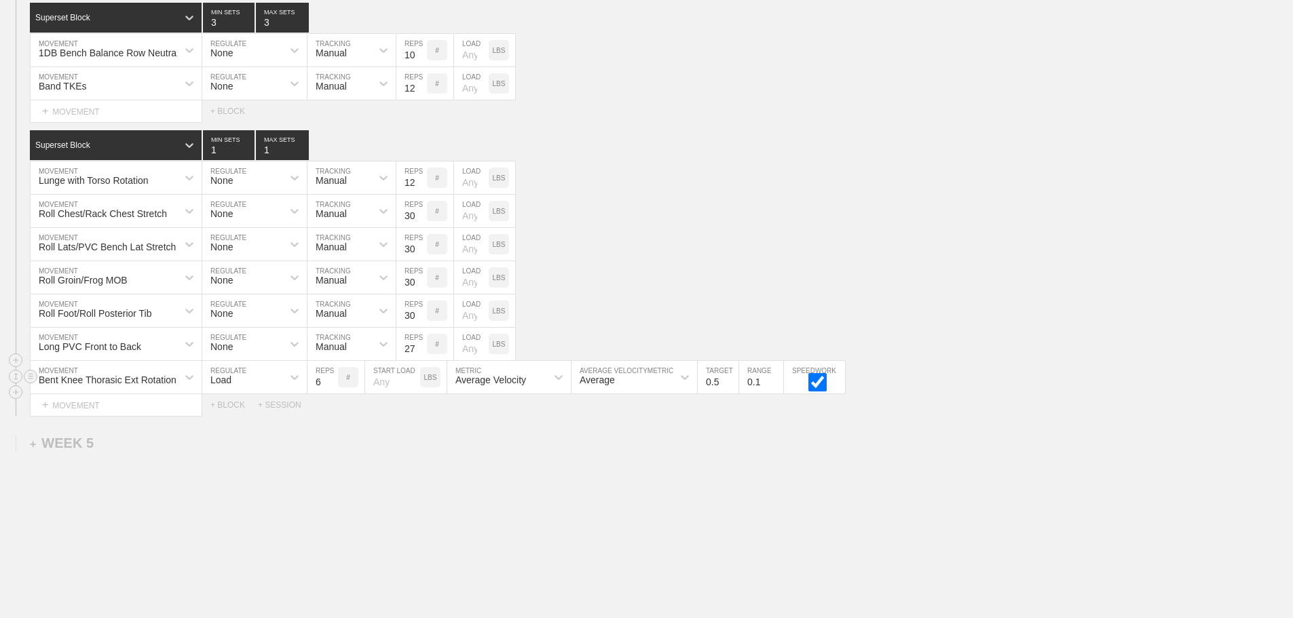
click at [243, 382] on div "Load" at bounding box center [242, 377] width 80 height 23
click at [231, 421] on div "None" at bounding box center [254, 413] width 105 height 23
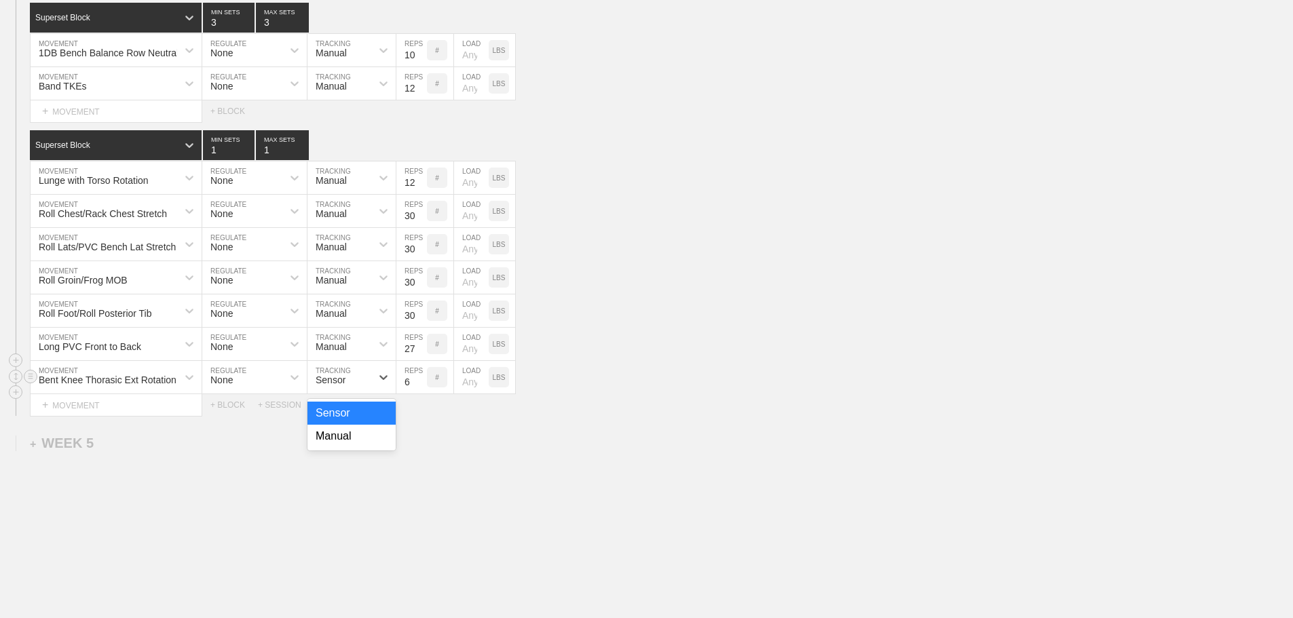
click at [349, 384] on div "Sensor" at bounding box center [340, 377] width 64 height 23
click at [337, 448] on div "Manual" at bounding box center [352, 436] width 88 height 23
click at [422, 387] on input "13" at bounding box center [411, 377] width 31 height 33
click at [422, 387] on input "14" at bounding box center [411, 377] width 31 height 33
click at [421, 393] on input "13" at bounding box center [411, 377] width 31 height 33
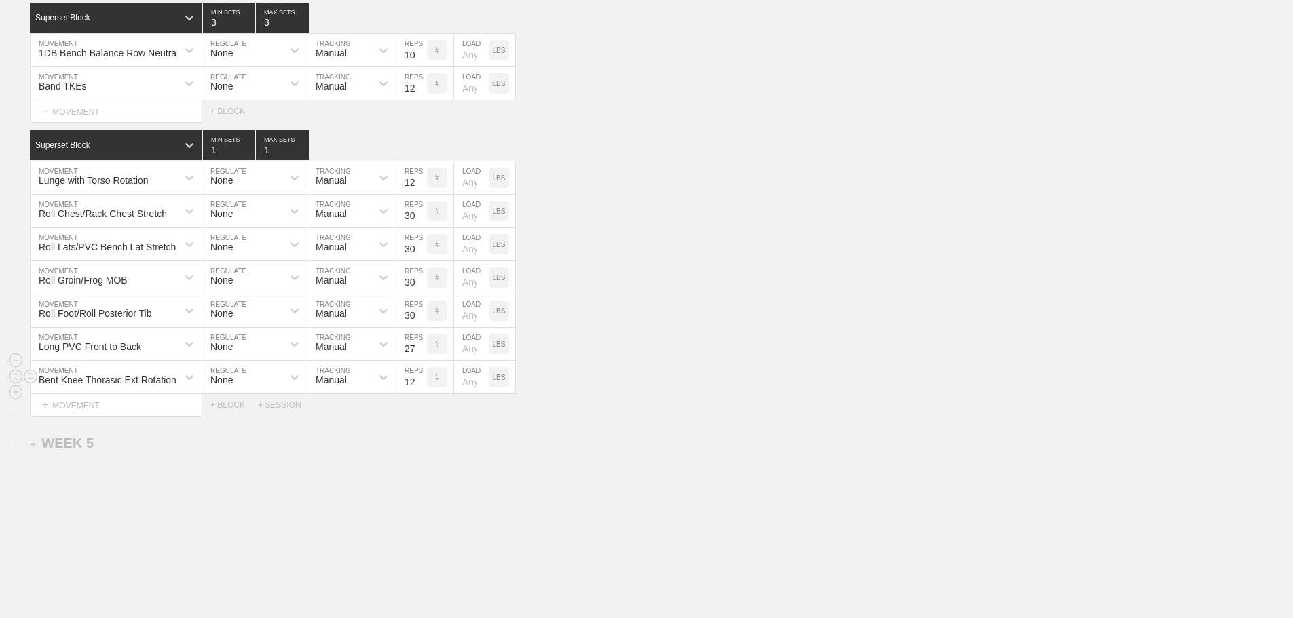
type input "12"
click at [421, 393] on input "12" at bounding box center [411, 377] width 31 height 33
click at [420, 355] on input "28" at bounding box center [411, 344] width 31 height 33
click at [420, 355] on input "29" at bounding box center [411, 344] width 31 height 33
click at [420, 355] on input "30" at bounding box center [411, 344] width 31 height 33
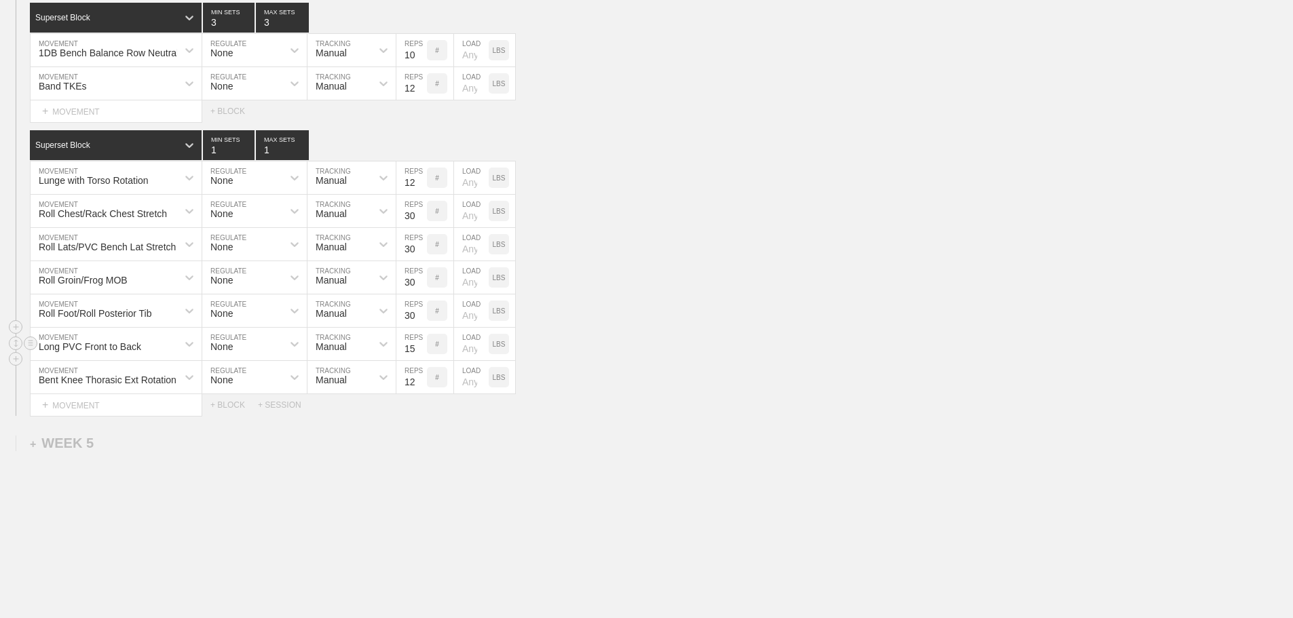
click at [421, 360] on input "14" at bounding box center [411, 344] width 31 height 33
click at [421, 360] on input "13" at bounding box center [411, 344] width 31 height 33
click at [421, 360] on input "12" at bounding box center [411, 344] width 31 height 33
click at [421, 360] on input "11" at bounding box center [411, 344] width 31 height 33
type input "10"
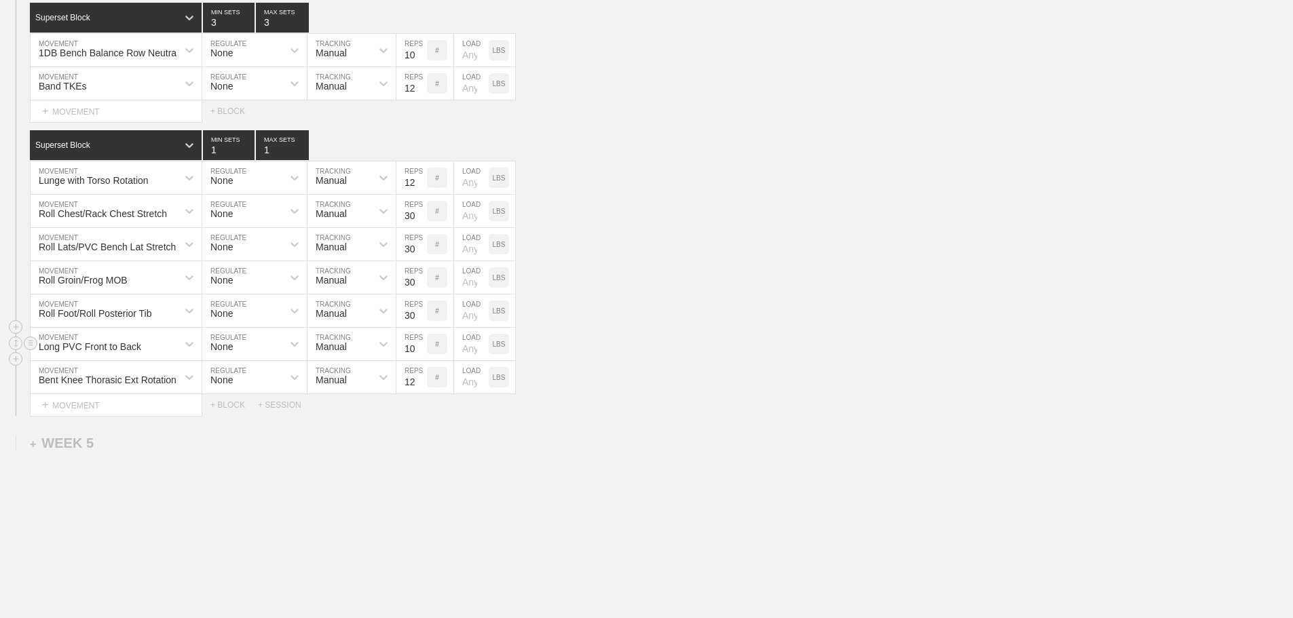
click at [421, 360] on input "10" at bounding box center [411, 344] width 31 height 33
click at [665, 347] on div "Long PVC Front to Back MOVEMENT None REGULATE Manual TRACKING 10 REPS # LOAD LBS" at bounding box center [646, 344] width 1293 height 33
click at [420, 255] on input "11" at bounding box center [411, 244] width 31 height 33
type input "12"
click at [420, 255] on input "12" at bounding box center [411, 244] width 31 height 33
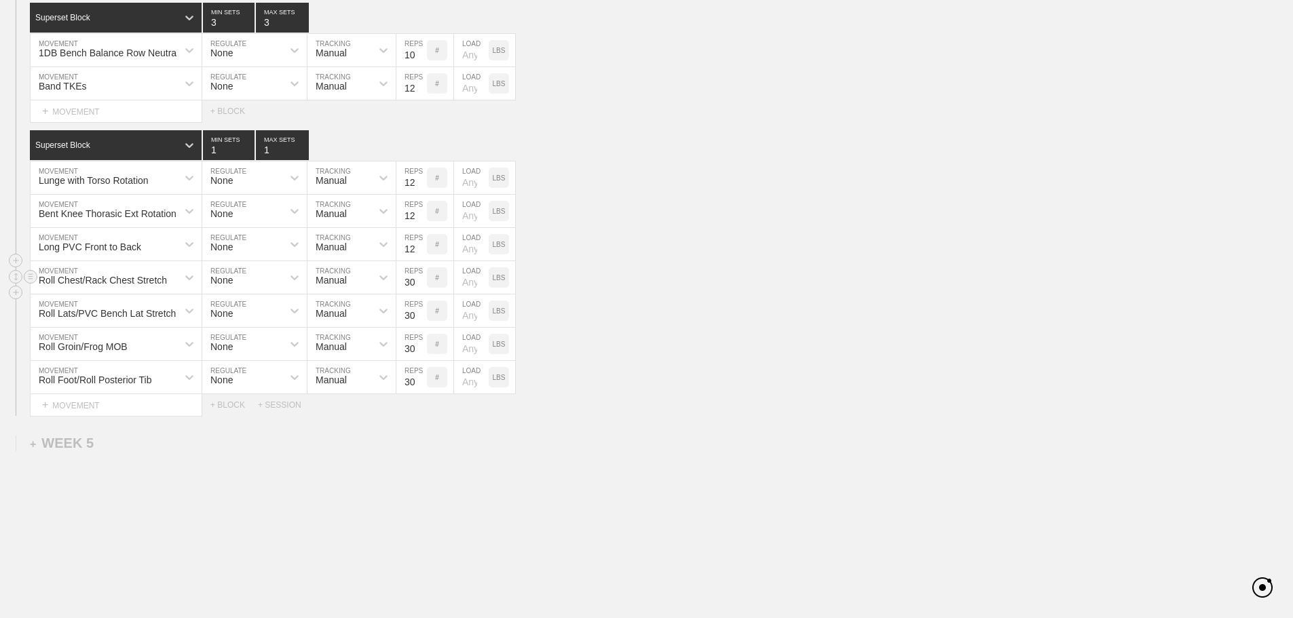
click at [630, 276] on div "Roll Chest/Rack Chest Stretch MOVEMENT None REGULATE Manual TRACKING 30 REPS # …" at bounding box center [646, 277] width 1293 height 33
click at [654, 416] on div "Select... MOVEMENT + MOVEMENT + BLOCK + SESSION" at bounding box center [646, 405] width 1293 height 22
click at [725, 416] on div "Select... MOVEMENT + MOVEMENT + BLOCK + SESSION" at bounding box center [646, 405] width 1293 height 22
click at [115, 417] on div "+ MOVEMENT" at bounding box center [116, 405] width 172 height 22
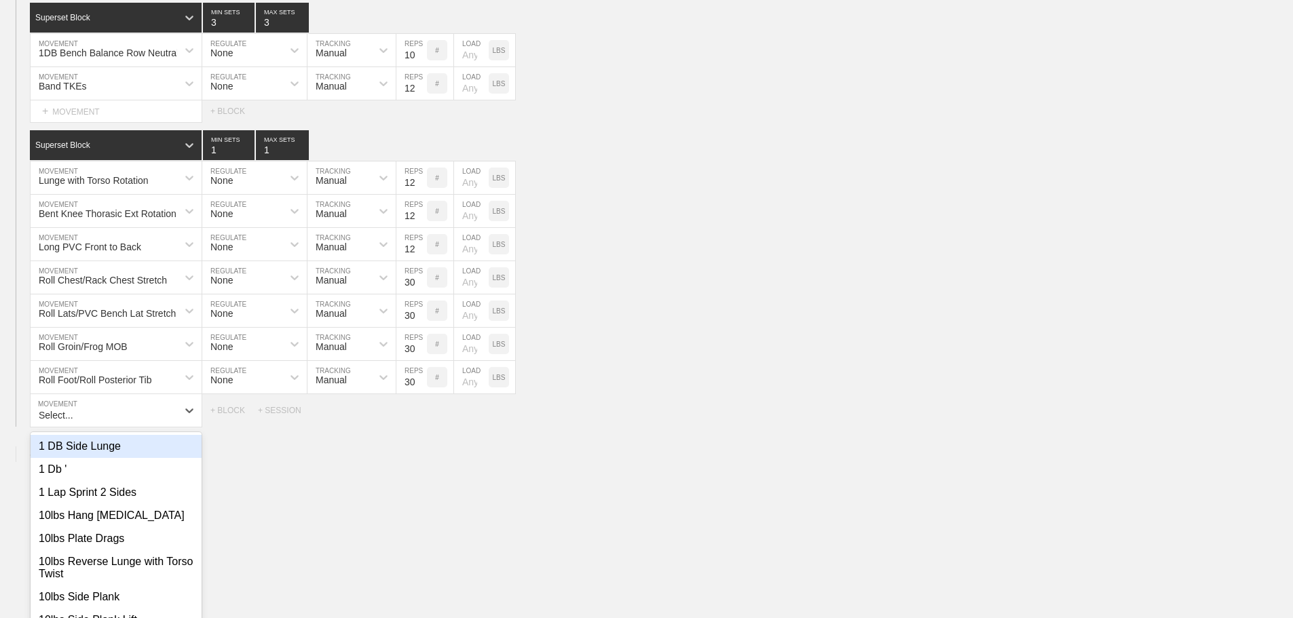
scroll to position [4027, 0]
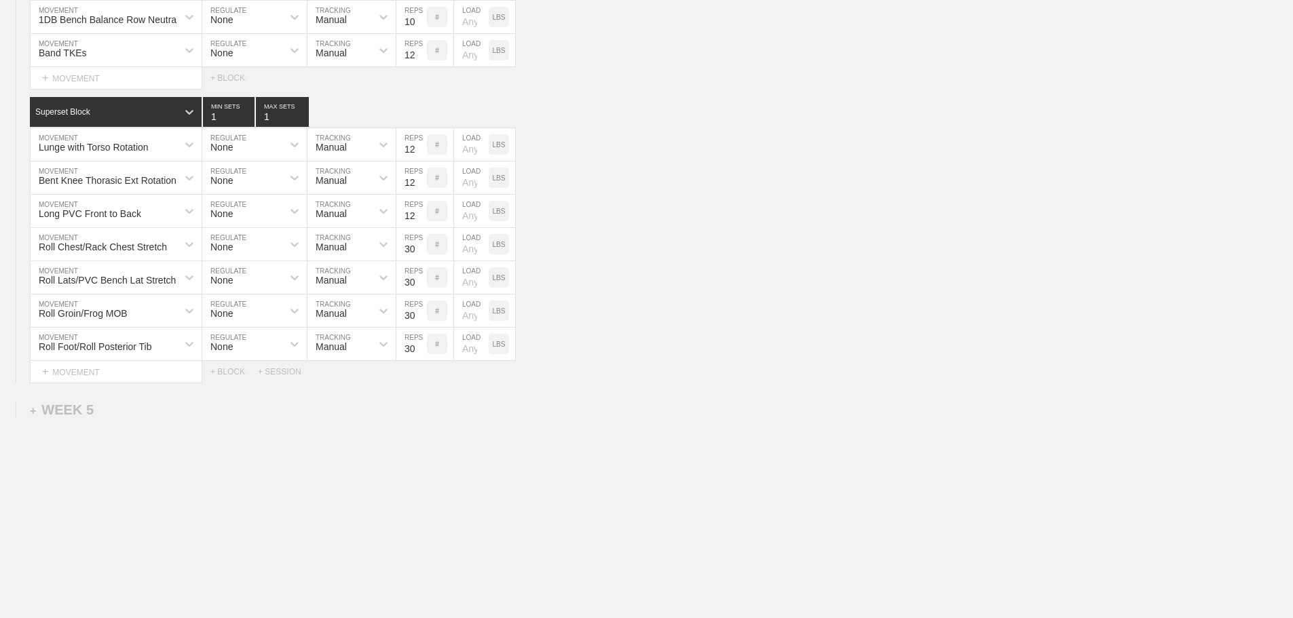
click at [103, 383] on div "+ MOVEMENT" at bounding box center [116, 372] width 172 height 22
click at [115, 448] on div "XT Hang Scap MOB" at bounding box center [116, 436] width 171 height 23
type input "xt hang"
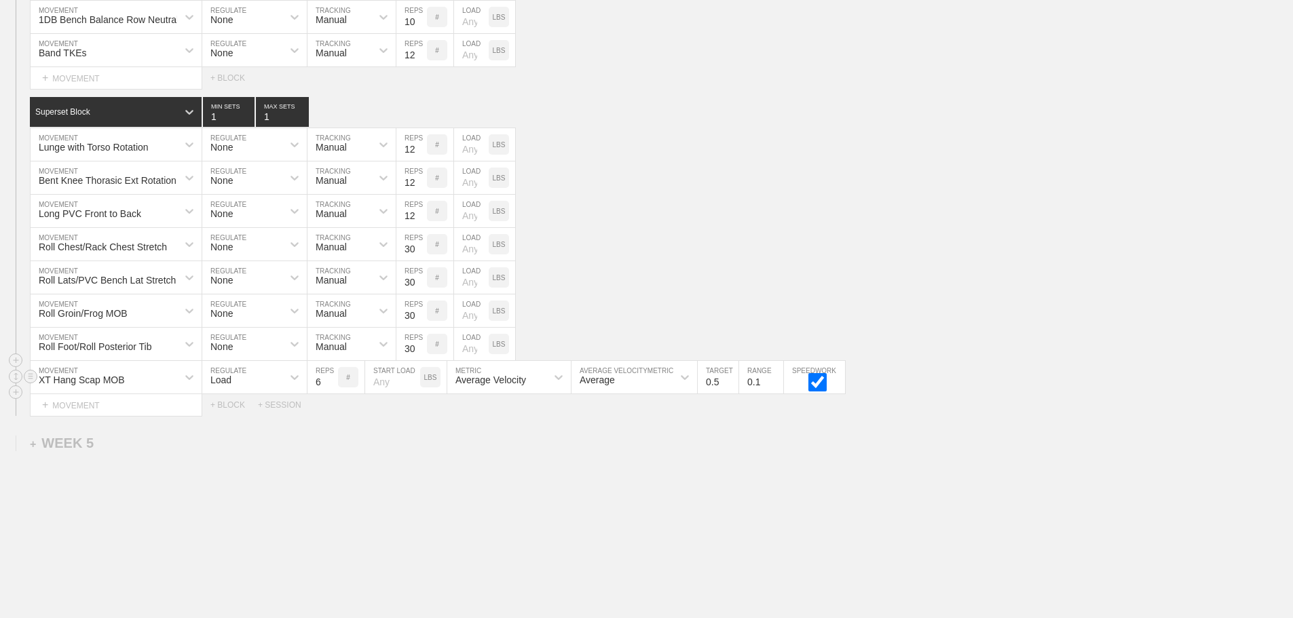
click at [257, 389] on div "Load" at bounding box center [242, 377] width 80 height 23
click at [228, 425] on div "None" at bounding box center [254, 413] width 105 height 23
click at [339, 386] on div "Sensor" at bounding box center [331, 380] width 30 height 11
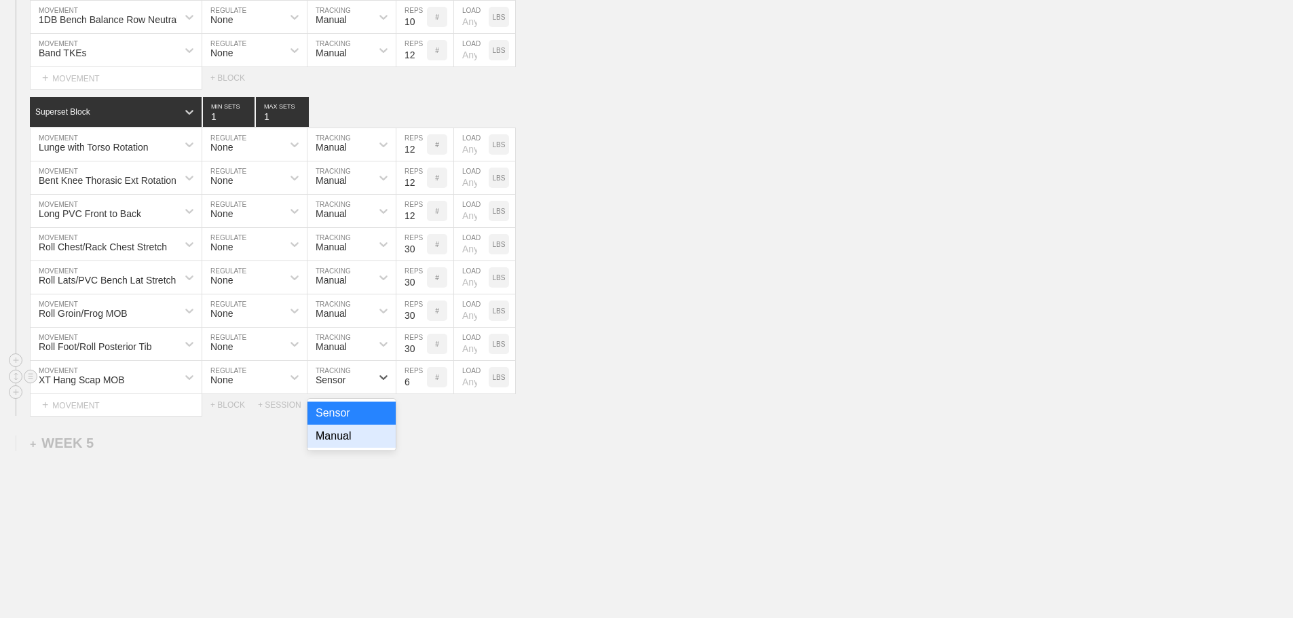
drag, startPoint x: 335, startPoint y: 446, endPoint x: 405, endPoint y: 416, distance: 76.7
click at [335, 446] on div "Manual" at bounding box center [352, 436] width 88 height 23
click at [422, 389] on input "7" at bounding box center [411, 377] width 31 height 33
click at [420, 389] on input "8" at bounding box center [411, 377] width 31 height 33
click at [420, 389] on input "9" at bounding box center [411, 377] width 31 height 33
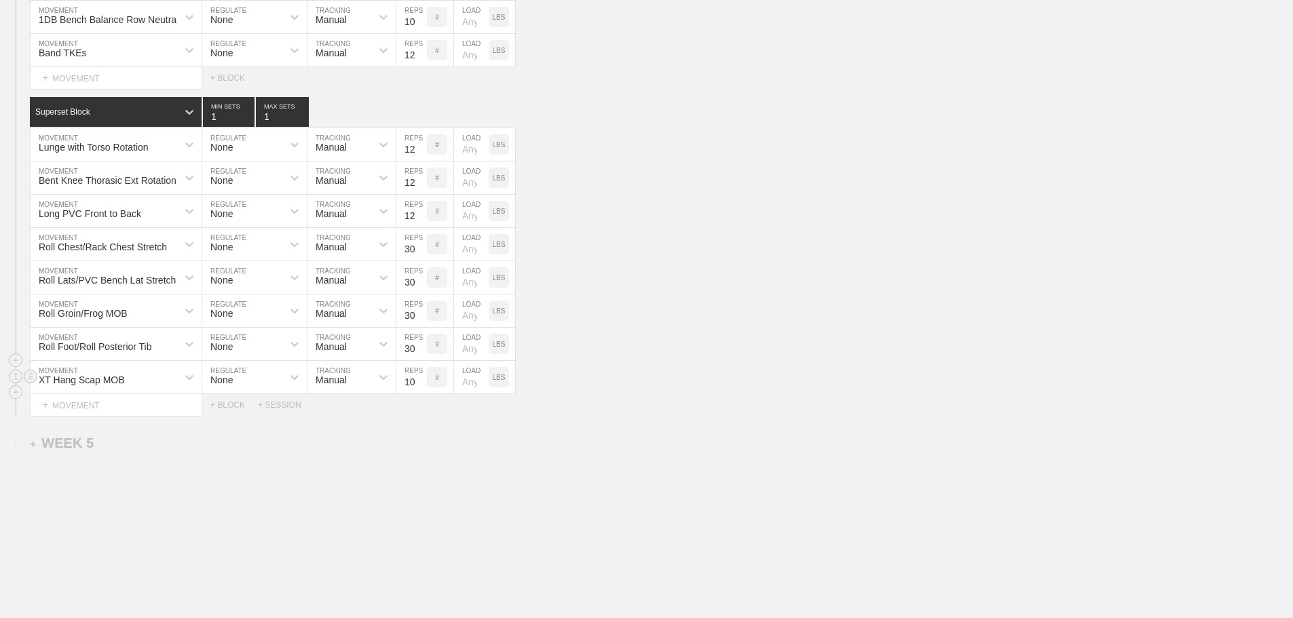
click at [420, 389] on input "10" at bounding box center [411, 377] width 31 height 33
click at [420, 389] on input "11" at bounding box center [411, 377] width 31 height 33
type input "12"
click at [420, 389] on input "12" at bounding box center [411, 377] width 31 height 33
click at [585, 348] on div "Roll Foot/Roll Posterior Tib MOVEMENT None REGULATE Manual TRACKING 30 REPS # L…" at bounding box center [646, 344] width 1293 height 33
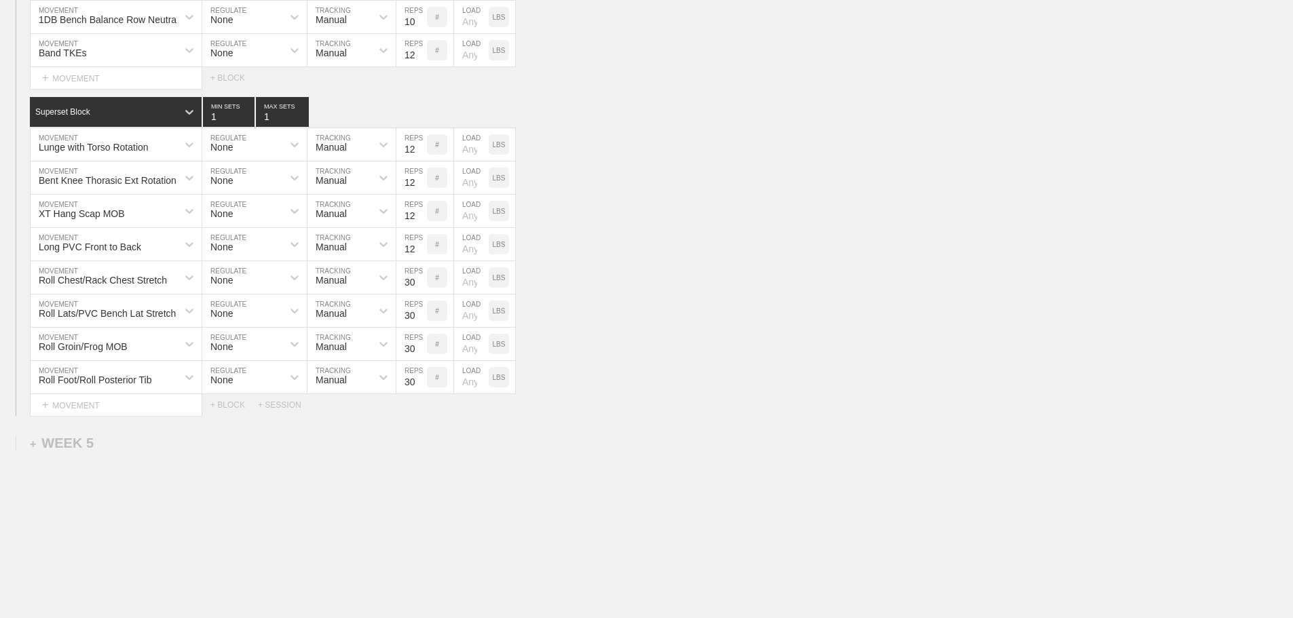
click at [420, 261] on input "11" at bounding box center [411, 244] width 31 height 33
type input "10"
click at [420, 261] on input "10" at bounding box center [411, 244] width 31 height 33
click at [419, 227] on input "11" at bounding box center [411, 211] width 31 height 33
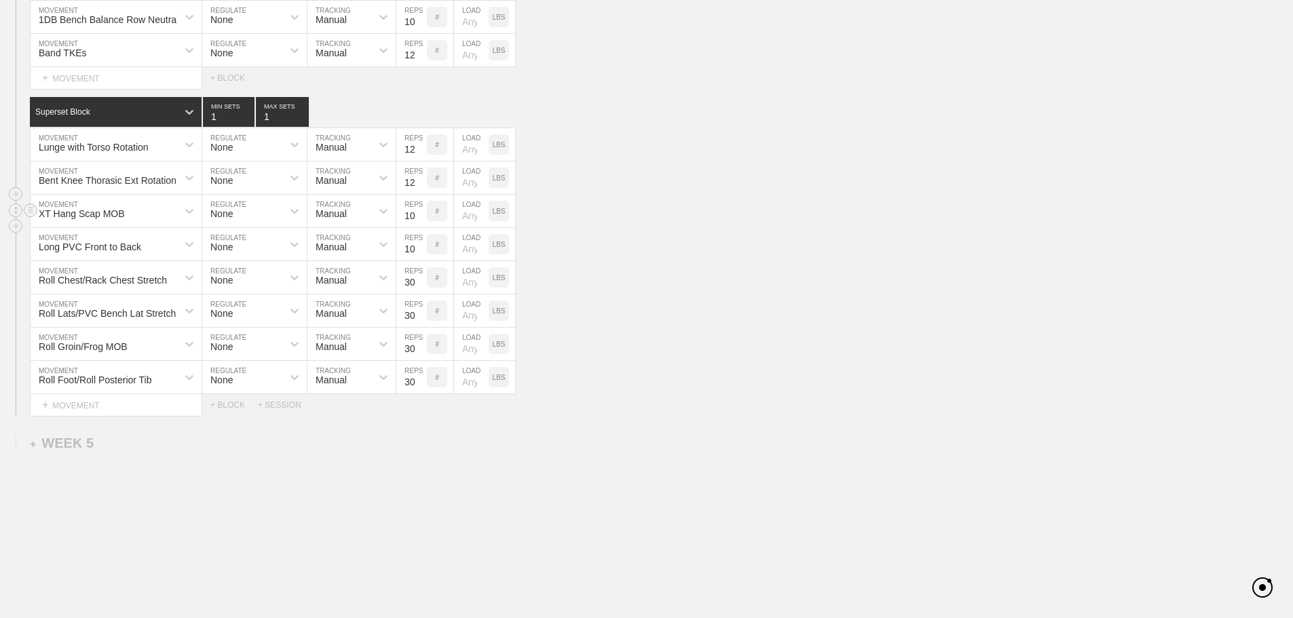
type input "10"
click at [419, 227] on input "10" at bounding box center [411, 211] width 31 height 33
click at [422, 193] on input "11" at bounding box center [411, 178] width 31 height 33
type input "10"
click at [422, 193] on input "10" at bounding box center [411, 178] width 31 height 33
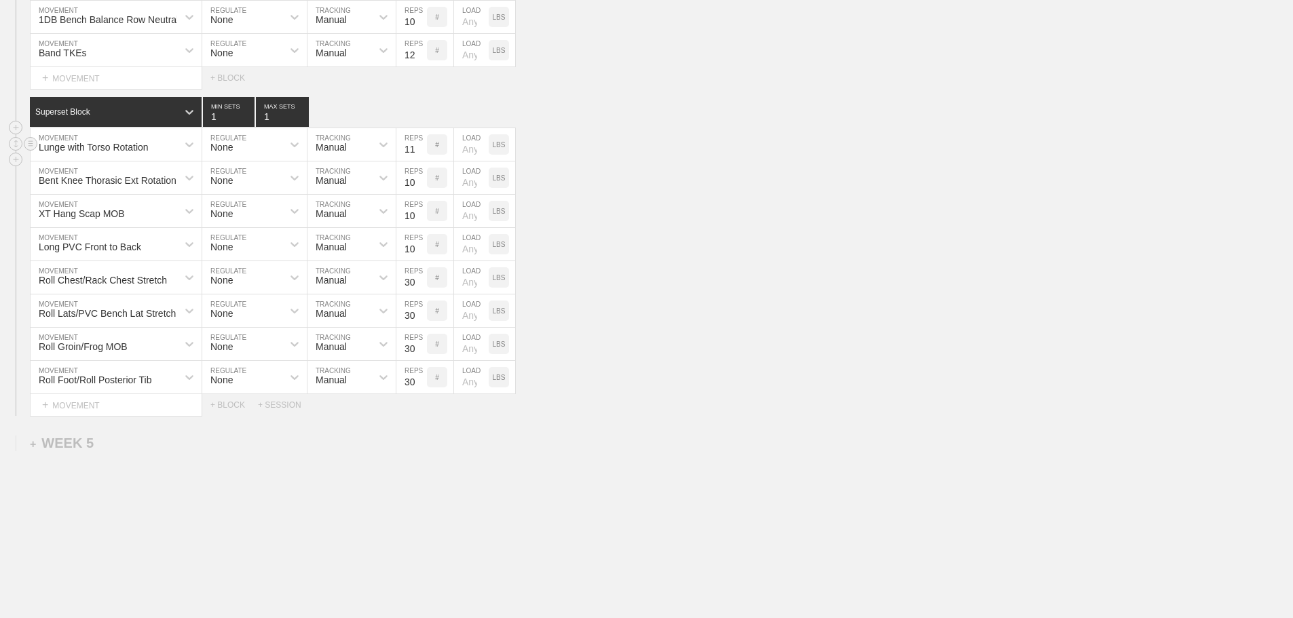
click at [420, 161] on input "11" at bounding box center [411, 144] width 31 height 33
type input "10"
click at [420, 161] on input "10" at bounding box center [411, 144] width 31 height 33
click at [737, 251] on div "Long PVC Front to Back MOVEMENT None REGULATE Manual TRACKING 10 REPS # LOAD LBS" at bounding box center [646, 244] width 1293 height 33
drag, startPoint x: 719, startPoint y: 409, endPoint x: 701, endPoint y: 410, distance: 17.7
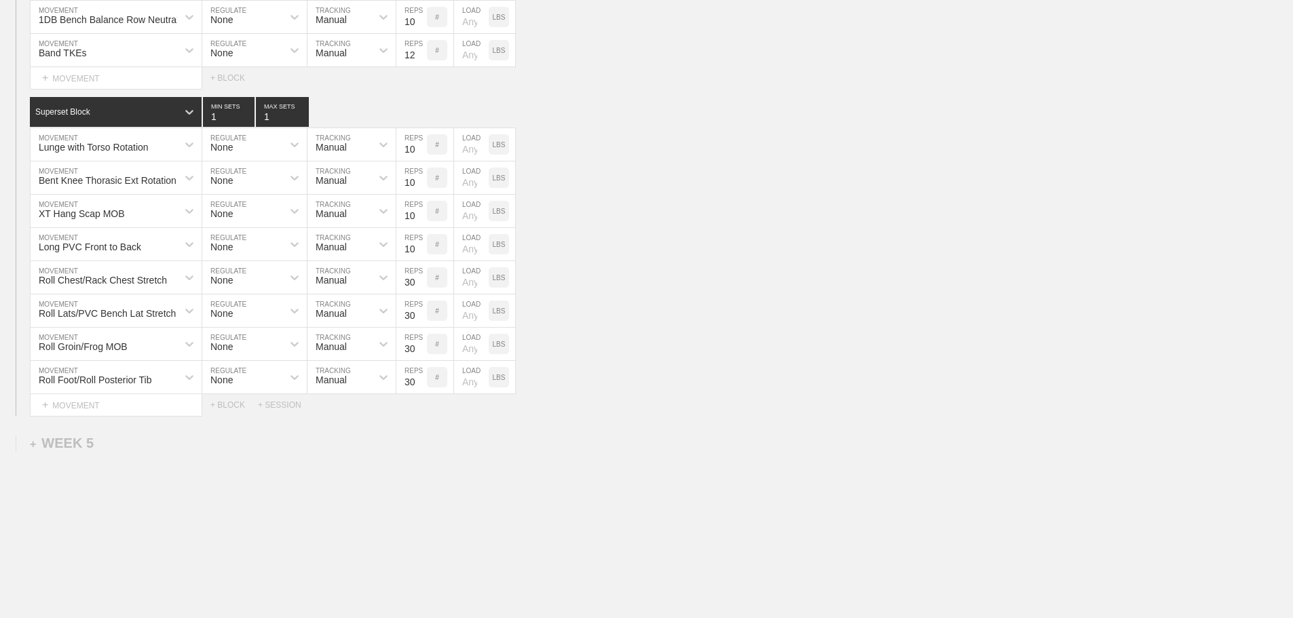
click at [718, 410] on div "Select... MOVEMENT + MOVEMENT + BLOCK + SESSION" at bounding box center [646, 405] width 1293 height 22
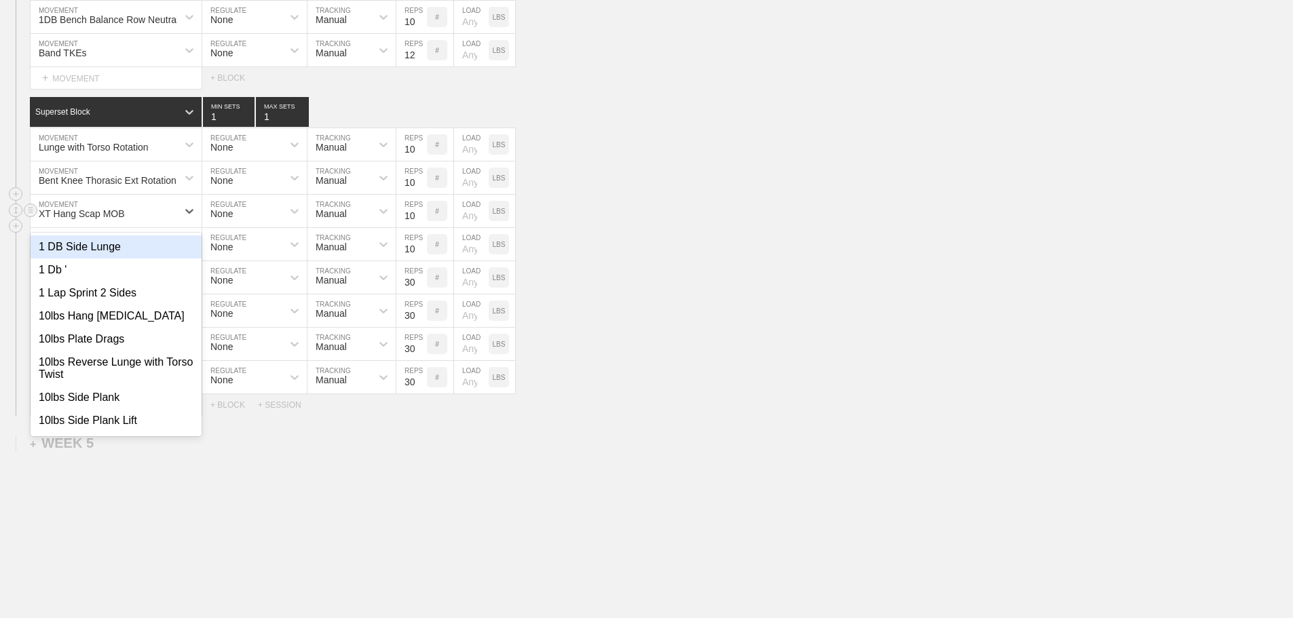
click at [166, 223] on div "XT Hang Scap MOB" at bounding box center [104, 211] width 147 height 23
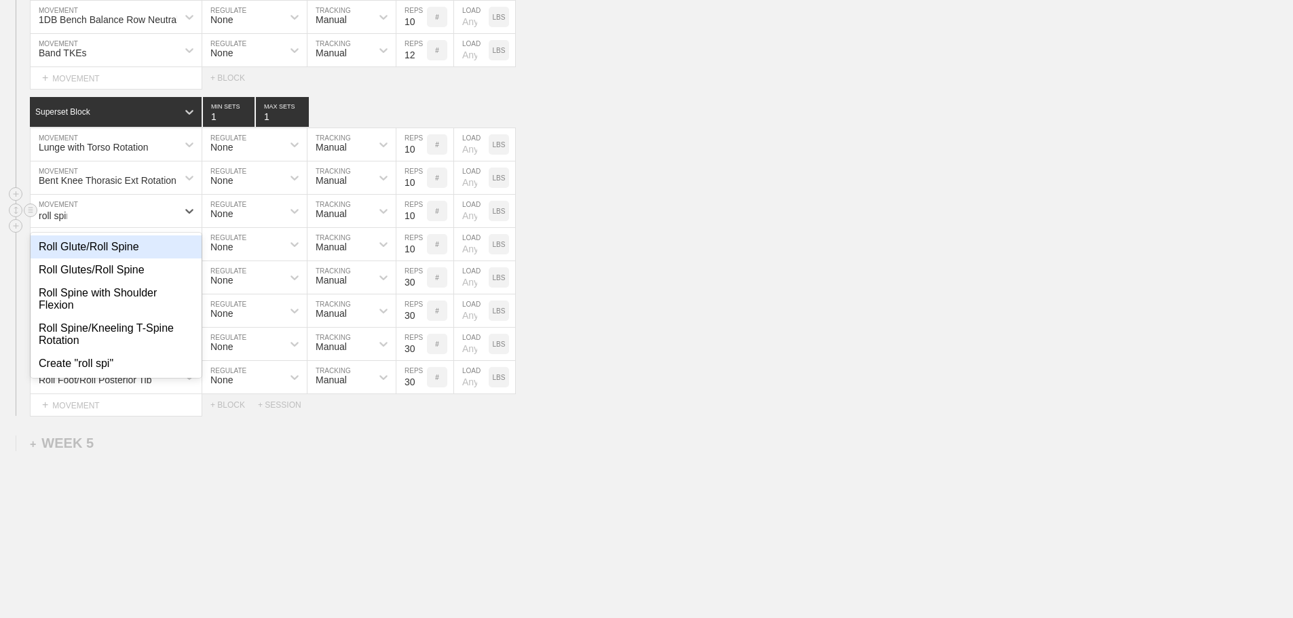
type input "roll spine"
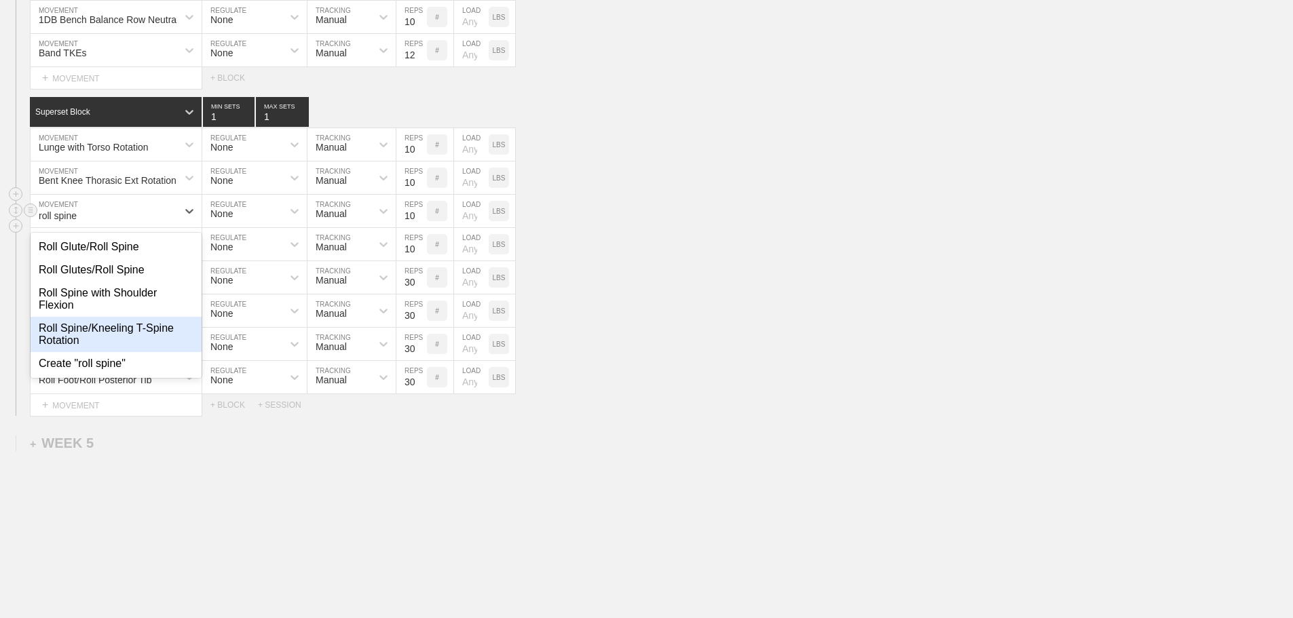
click at [115, 336] on div "Roll Spine/Kneeling T-Spine Rotation" at bounding box center [116, 334] width 171 height 35
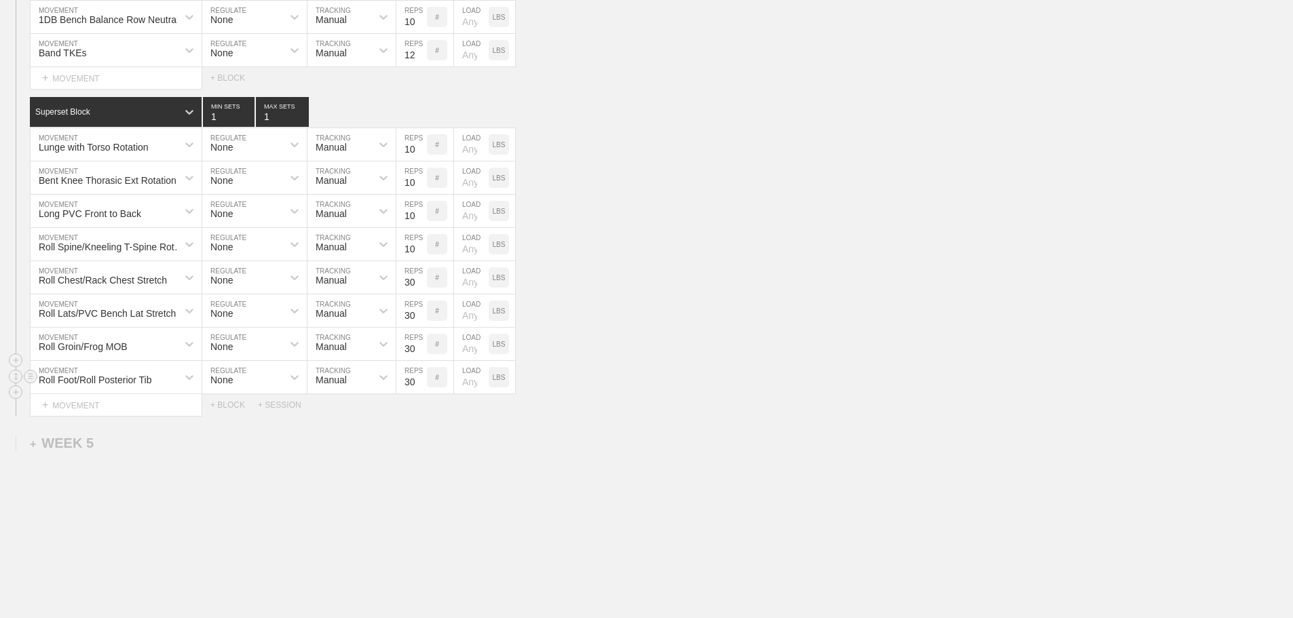
click at [724, 388] on div "Roll Foot/Roll Posterior Tib MOVEMENT None REGULATE Manual TRACKING 30 REPS # L…" at bounding box center [646, 377] width 1293 height 33
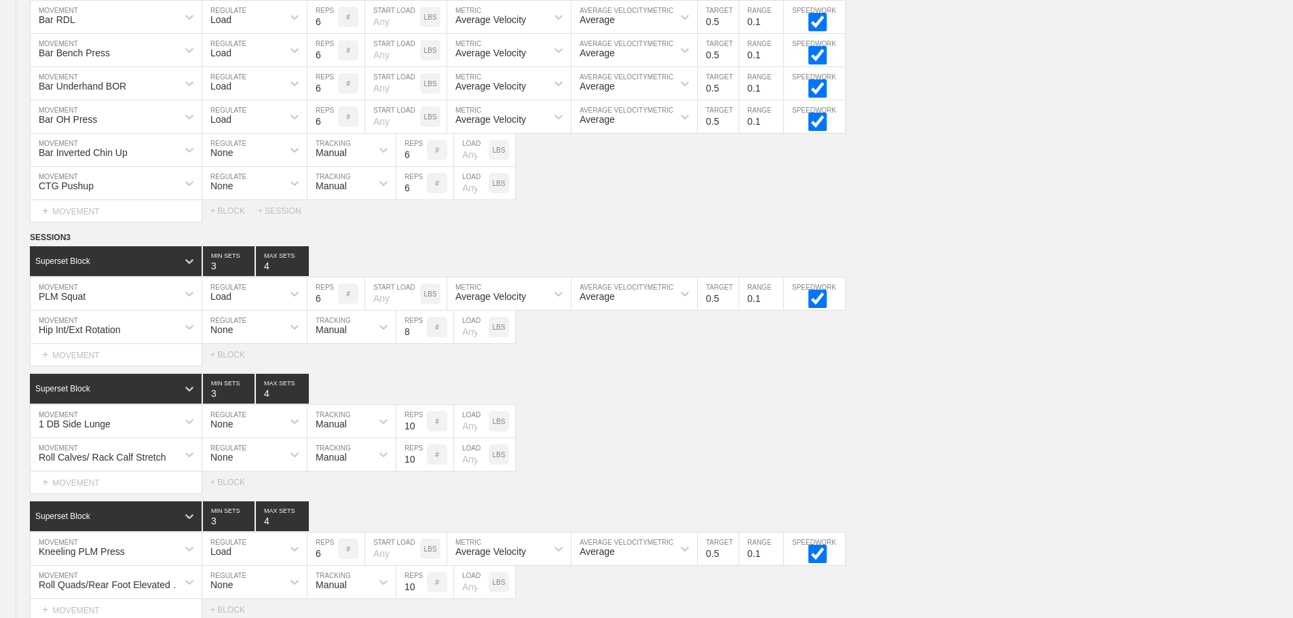
scroll to position [0, 0]
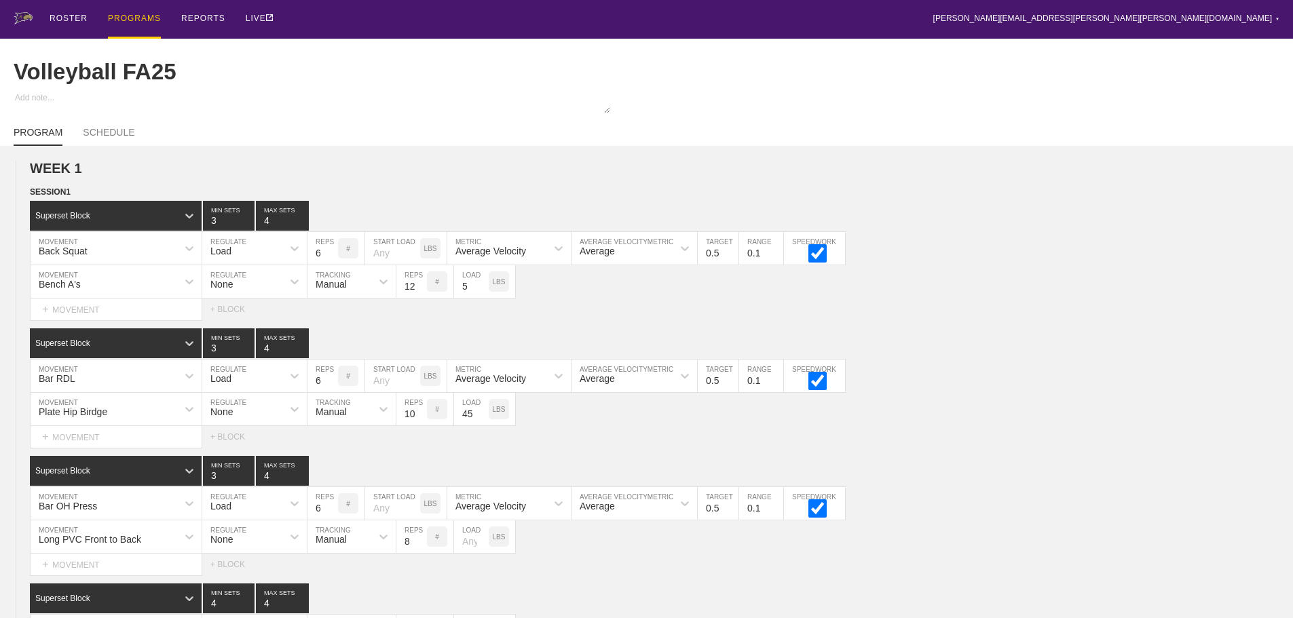
click at [134, 18] on div "PROGRAMS" at bounding box center [134, 19] width 53 height 39
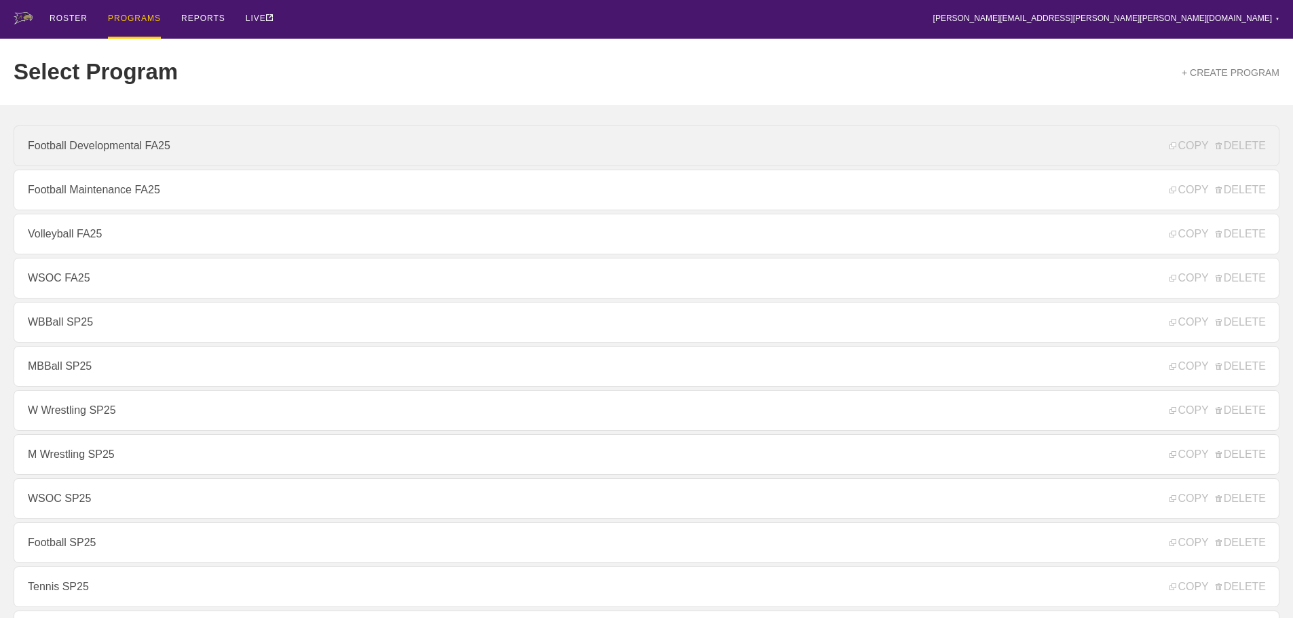
click at [98, 153] on link "Football Developmental FA25" at bounding box center [647, 146] width 1266 height 41
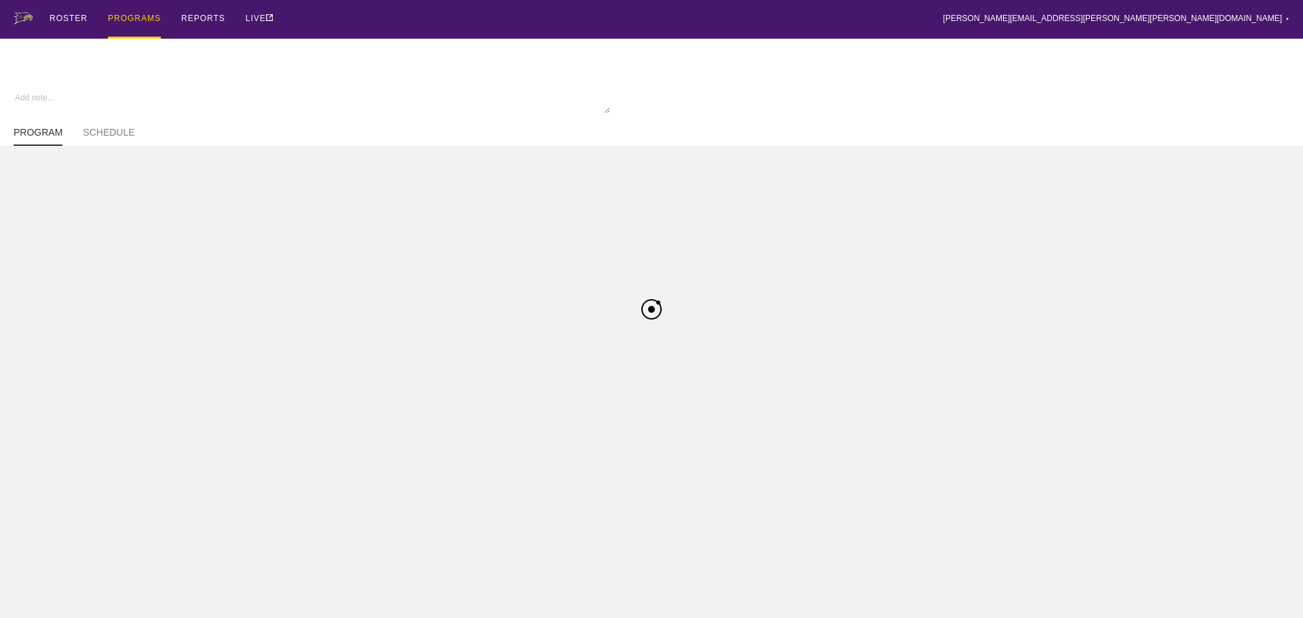
type textarea "x"
type input "Football Developmental FA25"
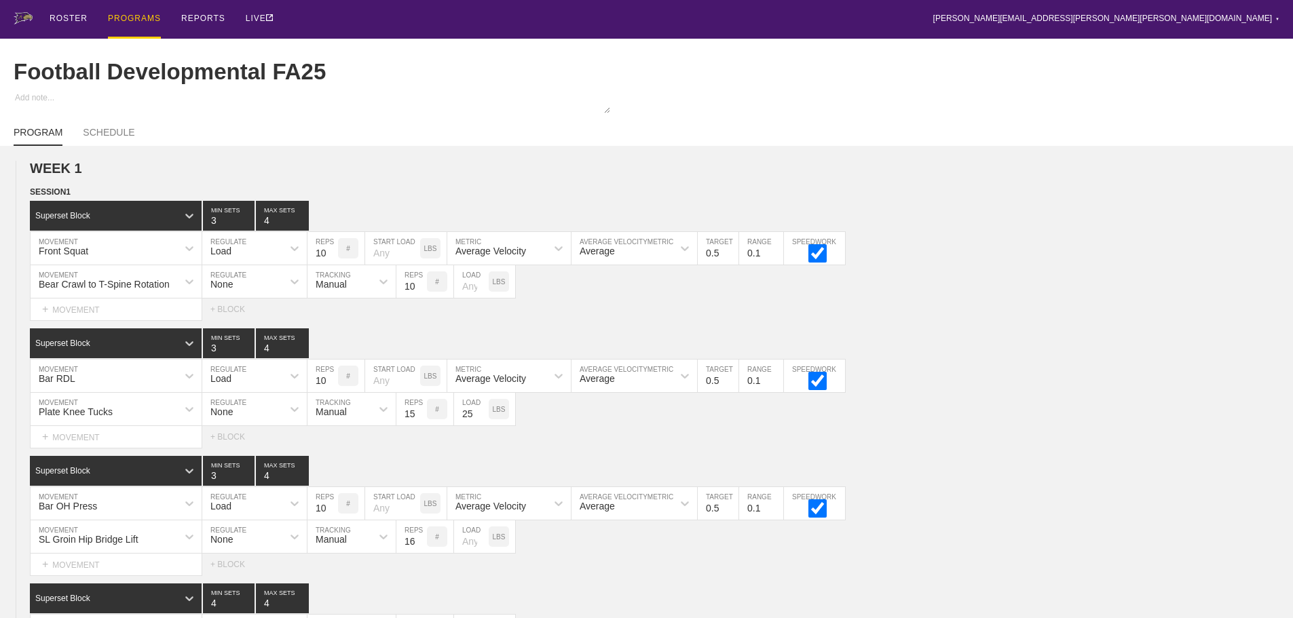
click at [443, 15] on div "ROSTER PROGRAMS REPORTS LIVE [PERSON_NAME][EMAIL_ADDRESS][PERSON_NAME][PERSON_N…" at bounding box center [647, 19] width 1266 height 39
click at [873, 22] on div "ROSTER PROGRAMS REPORTS LIVE [PERSON_NAME][EMAIL_ADDRESS][PERSON_NAME][PERSON_N…" at bounding box center [647, 19] width 1266 height 39
